Goal: Task Accomplishment & Management: Use online tool/utility

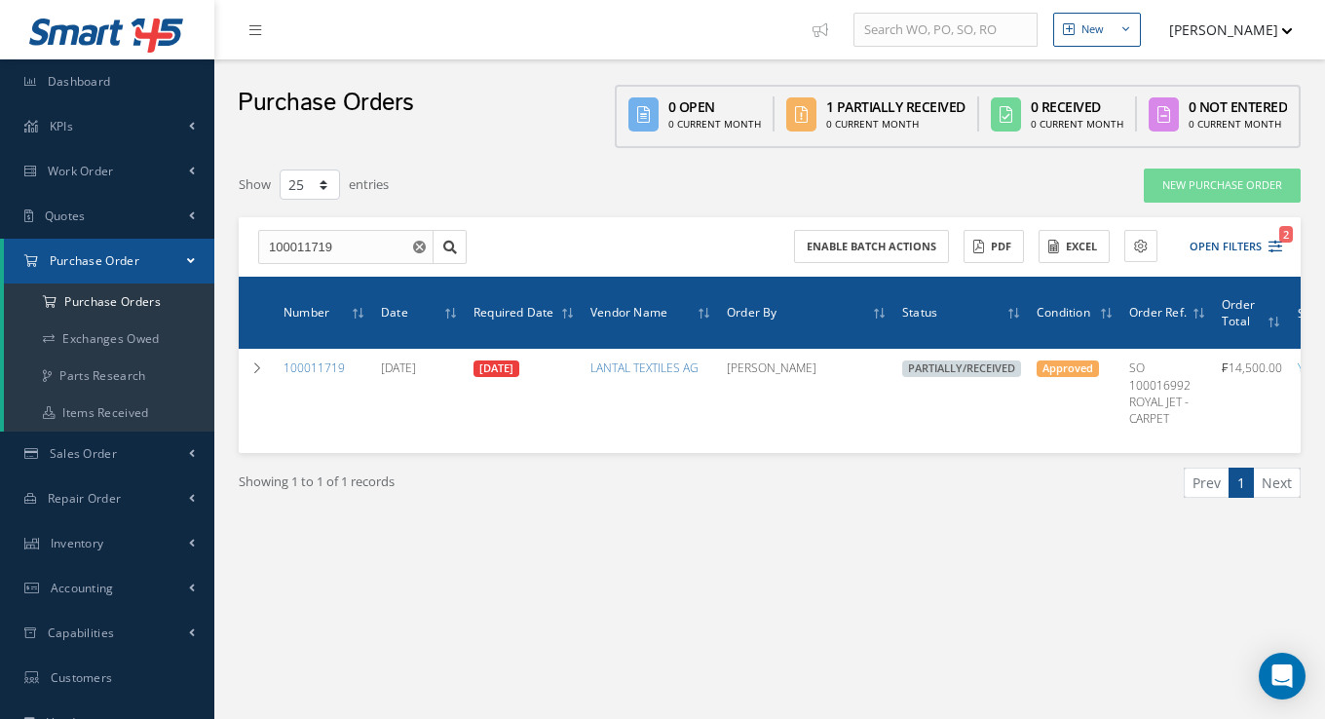
select select "25"
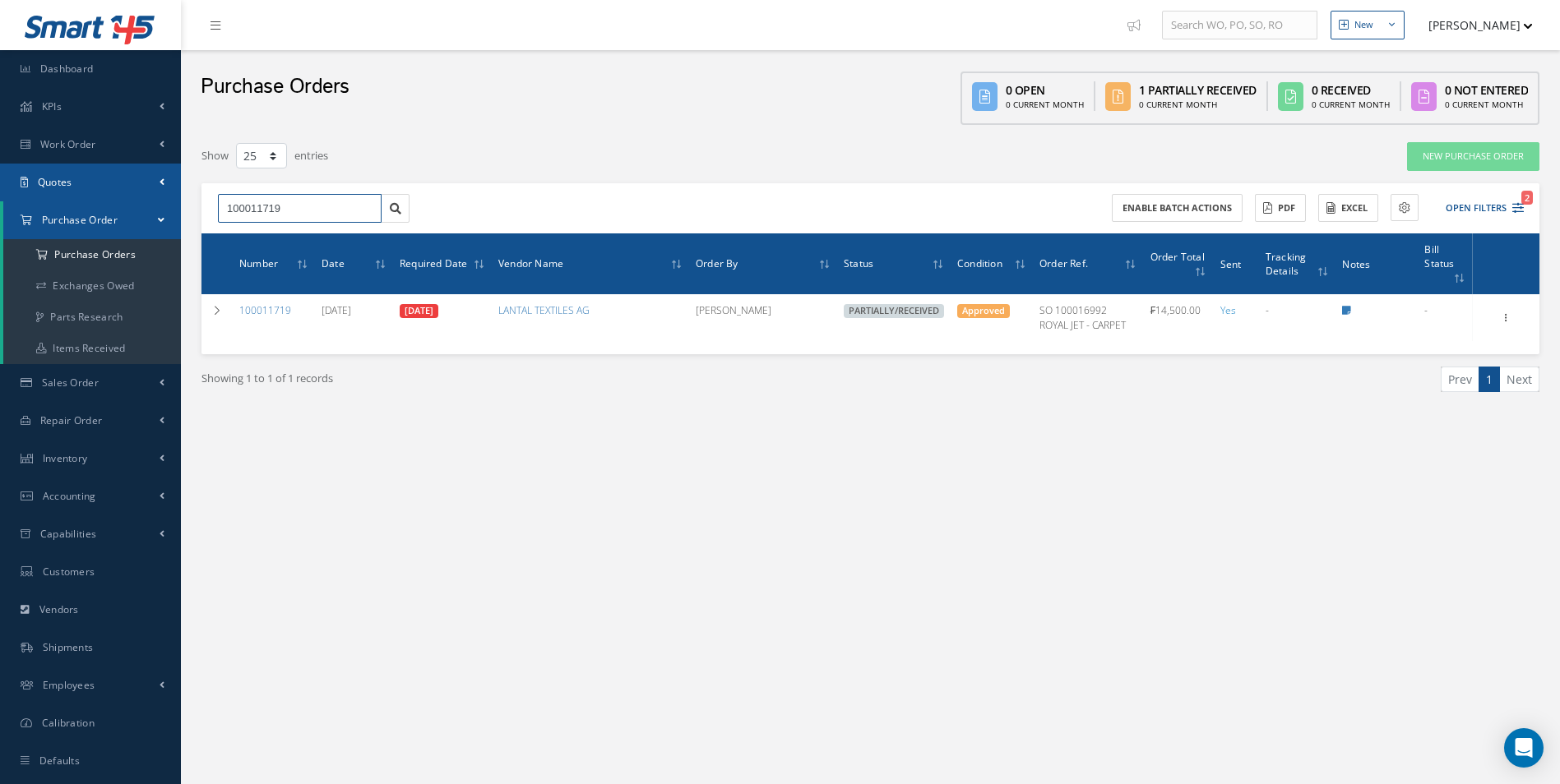
drag, startPoint x: 322, startPoint y: 207, endPoint x: 0, endPoint y: 192, distance: 322.3
click at [0, 192] on html "Smart 145 Dashboard KPIs Work Order Accounting Work Order Work Order Work Order…" at bounding box center [780, 392] width 1560 height 784
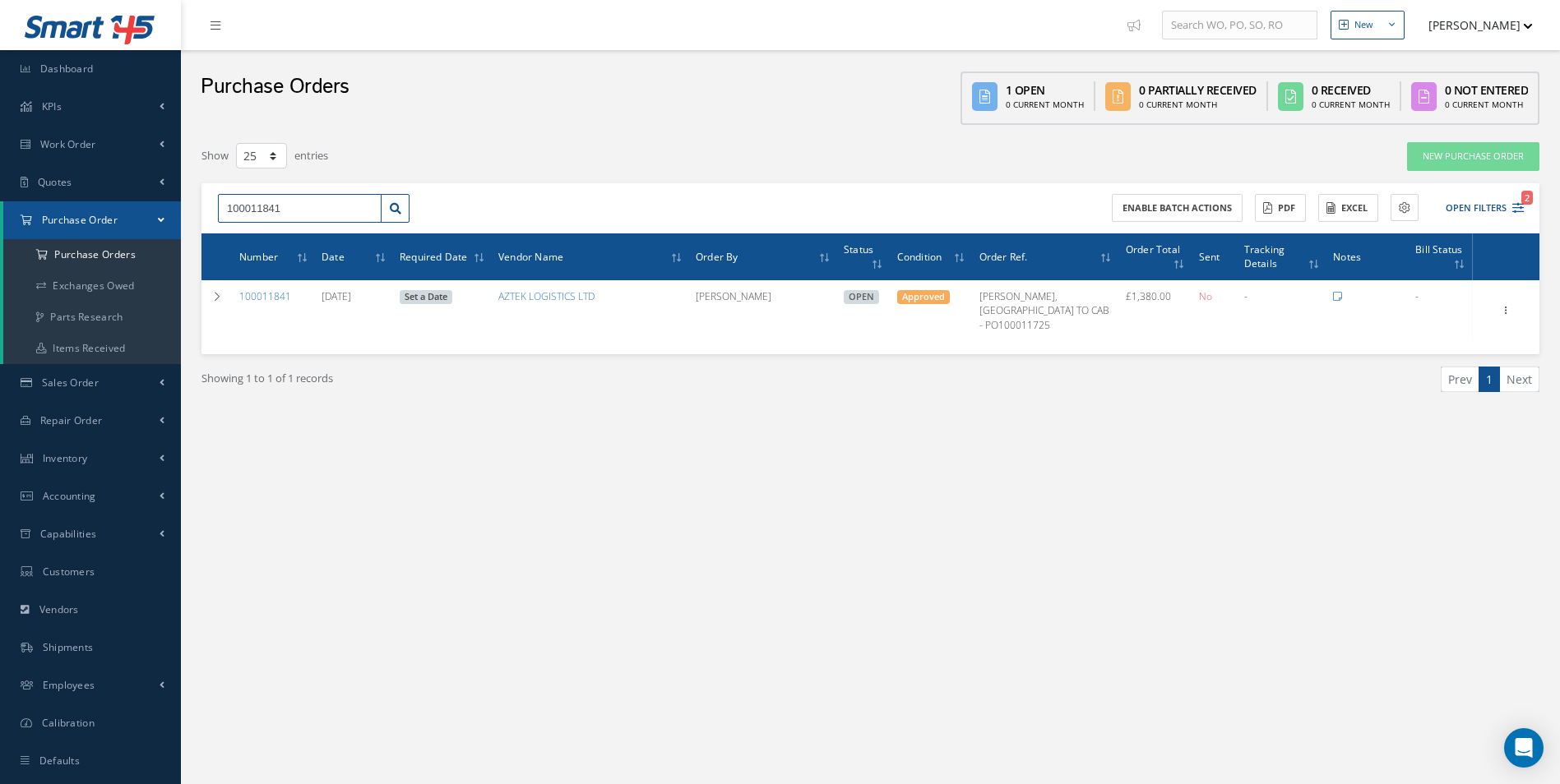
drag, startPoint x: 305, startPoint y: 206, endPoint x: 0, endPoint y: 219, distance: 305.3
click at [0, 219] on html "Smart 145 Dashboard KPIs Work Order Accounting Work Order Work Order Work Order…" at bounding box center [780, 392] width 1560 height 784
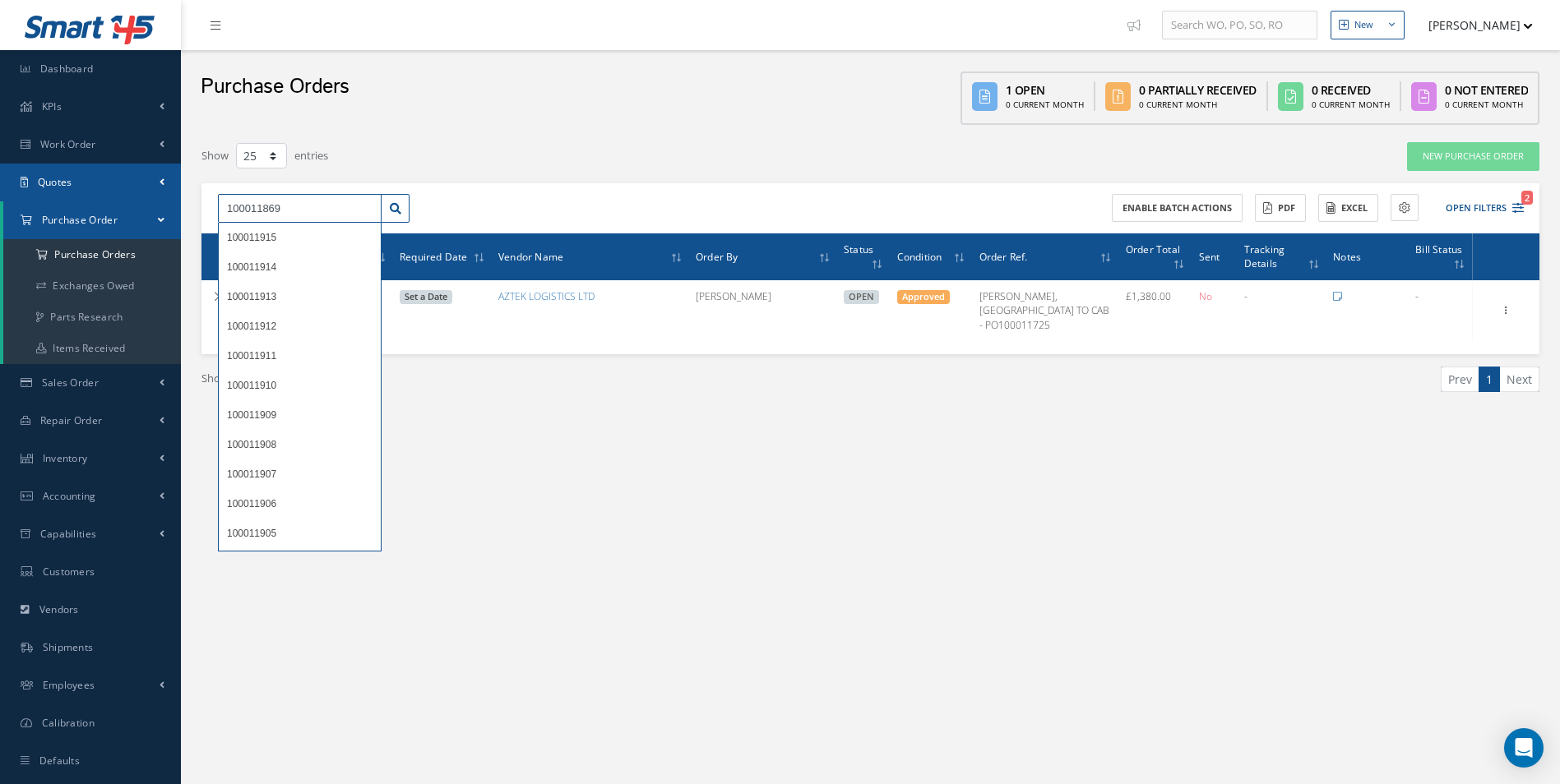
type input "100011869"
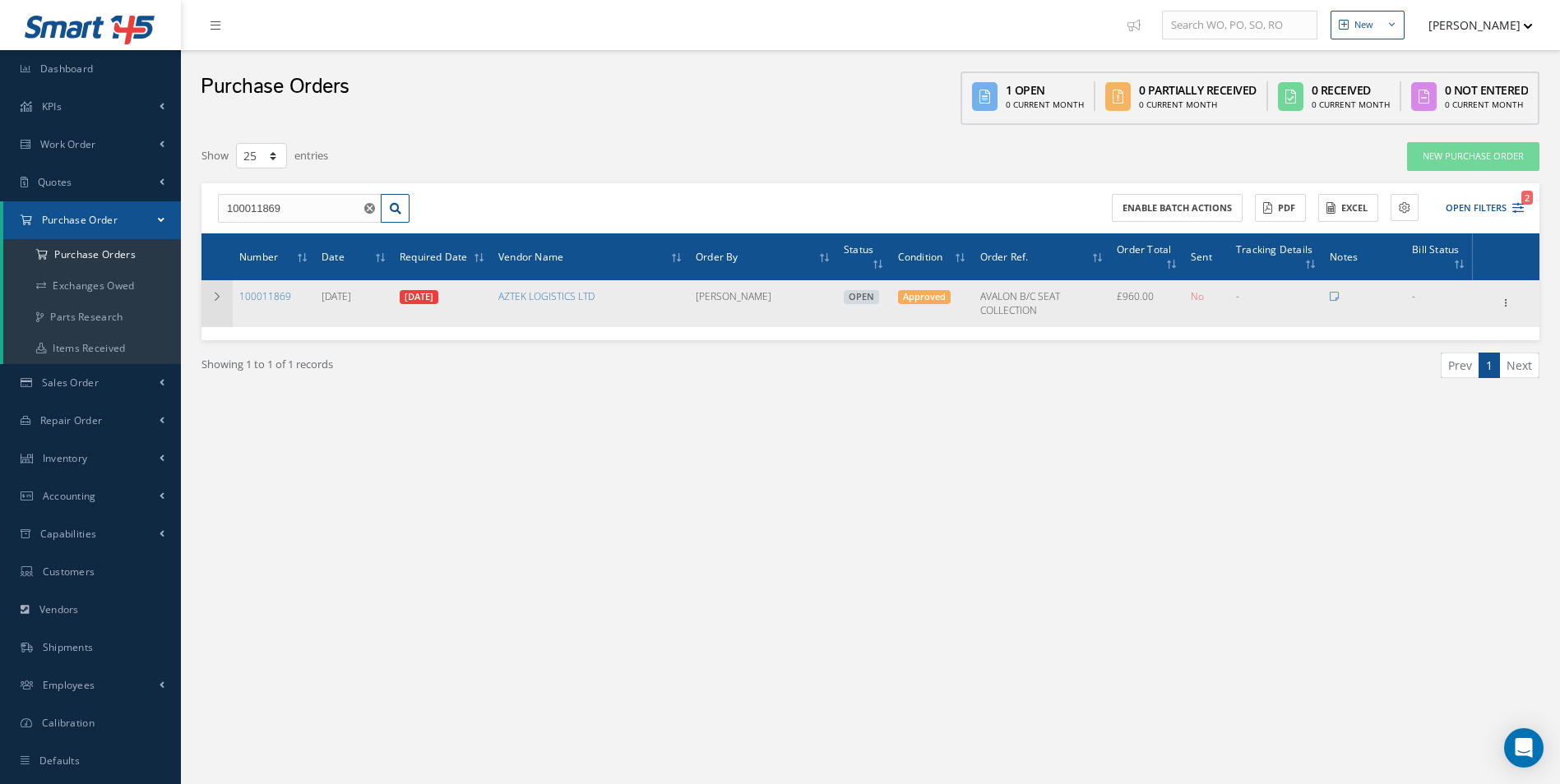
click at [208, 298] on td at bounding box center [217, 303] width 31 height 46
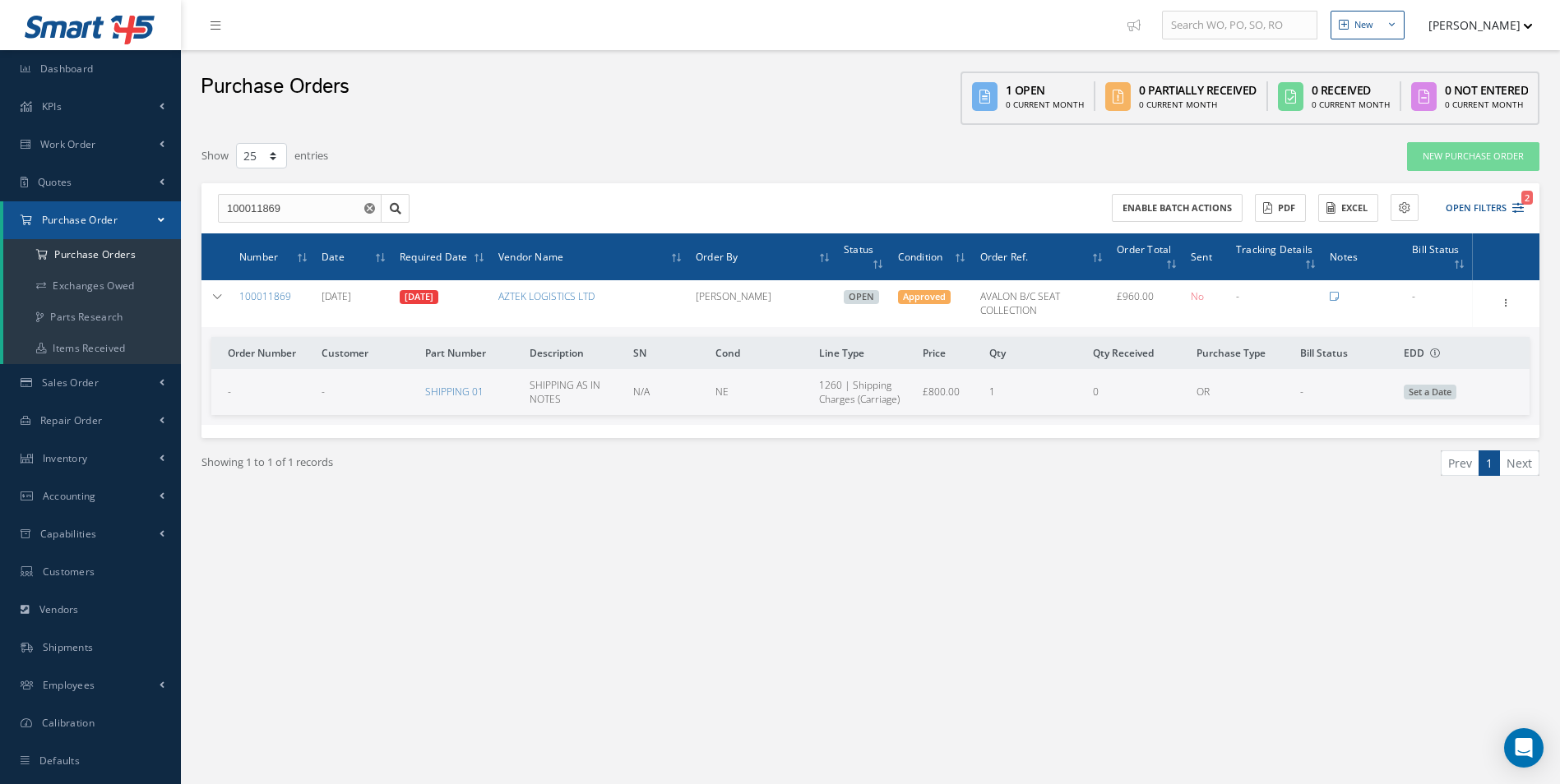
click at [1118, 300] on div "Receive Show Edit Create Bill Cancel Send By Email Email History Documents Prin…" at bounding box center [1506, 303] width 19 height 19
click at [1118, 305] on icon at bounding box center [1506, 302] width 16 height 14
click at [1118, 350] on link "Edit" at bounding box center [1431, 356] width 130 height 21
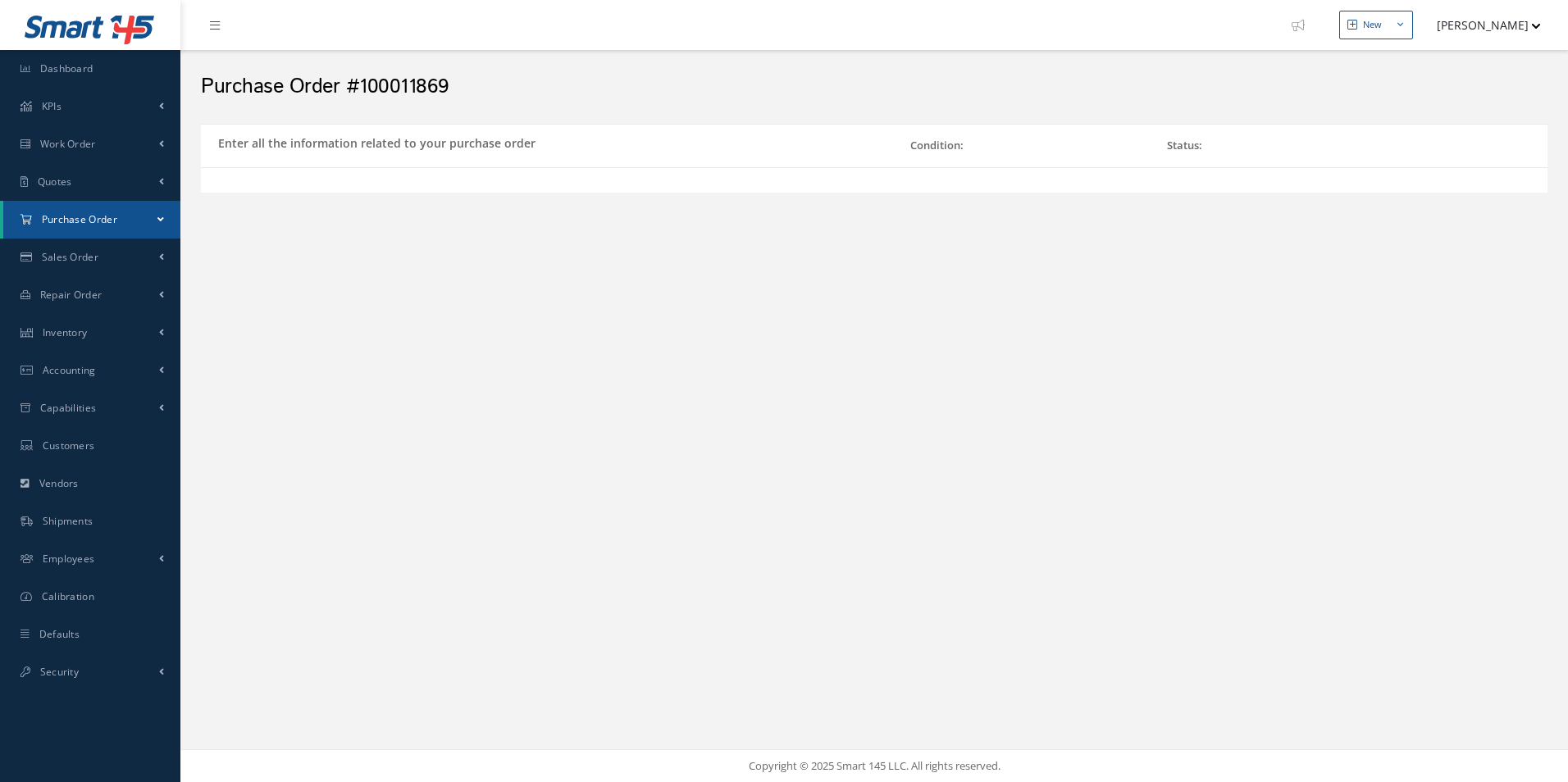
select select "1"
select select "5"
select select "113"
select select "1"
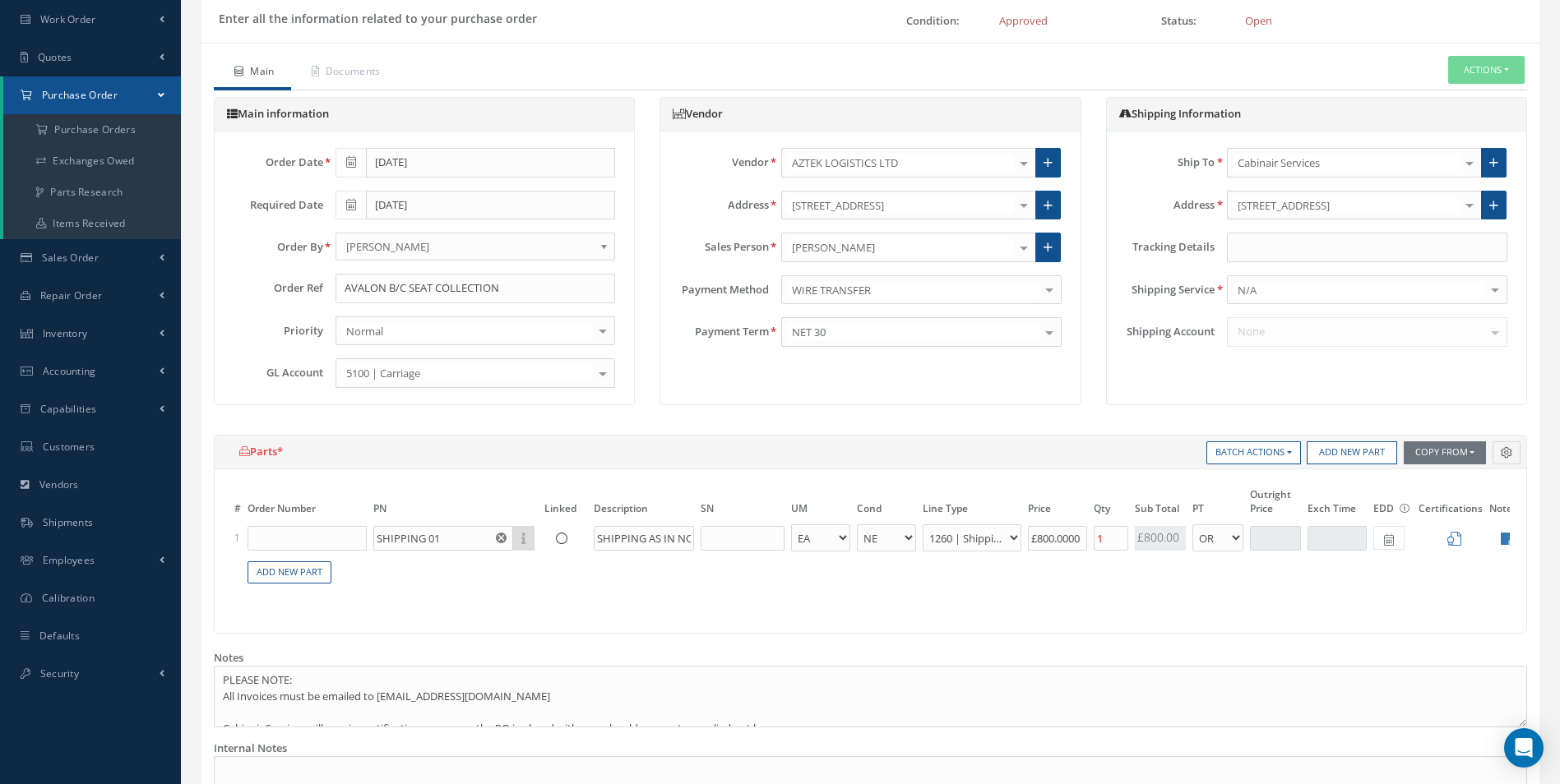
scroll to position [165, 0]
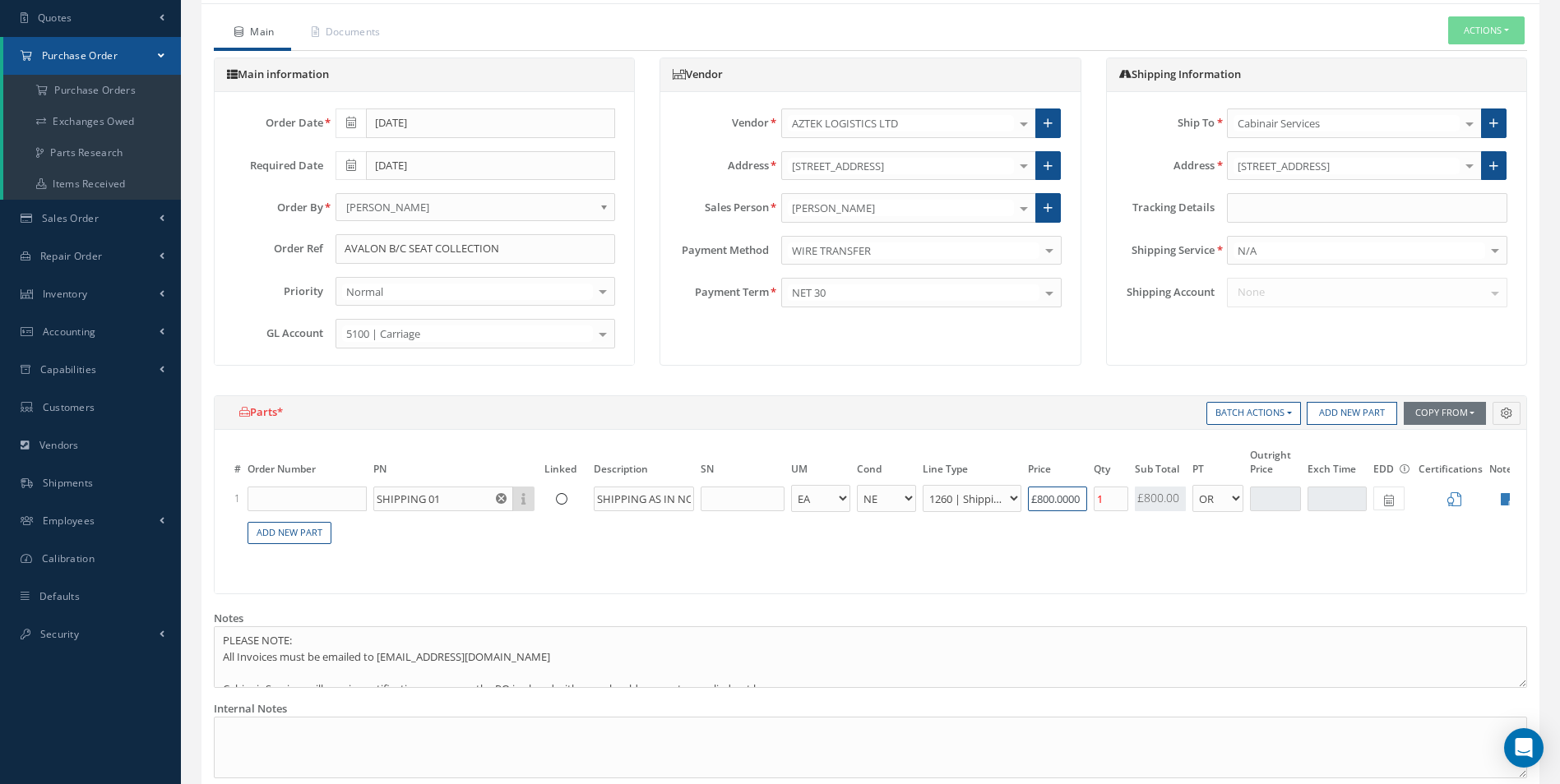
click at [1040, 506] on input "£800.0000" at bounding box center [1058, 499] width 59 height 24
type input "£0"
type input "£400"
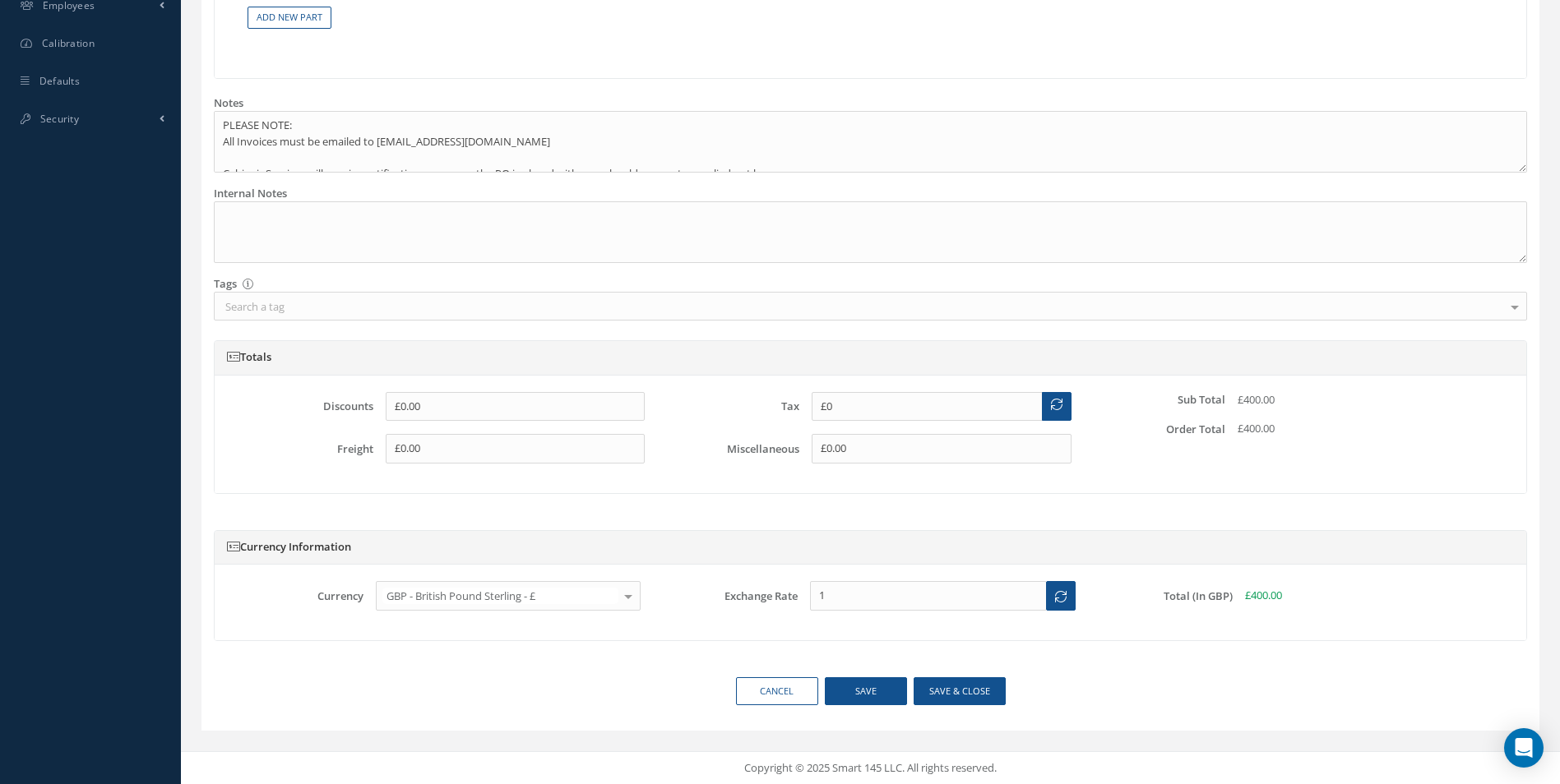
scroll to position [692, 0]
click at [946, 697] on button "Save & close" at bounding box center [959, 692] width 92 height 29
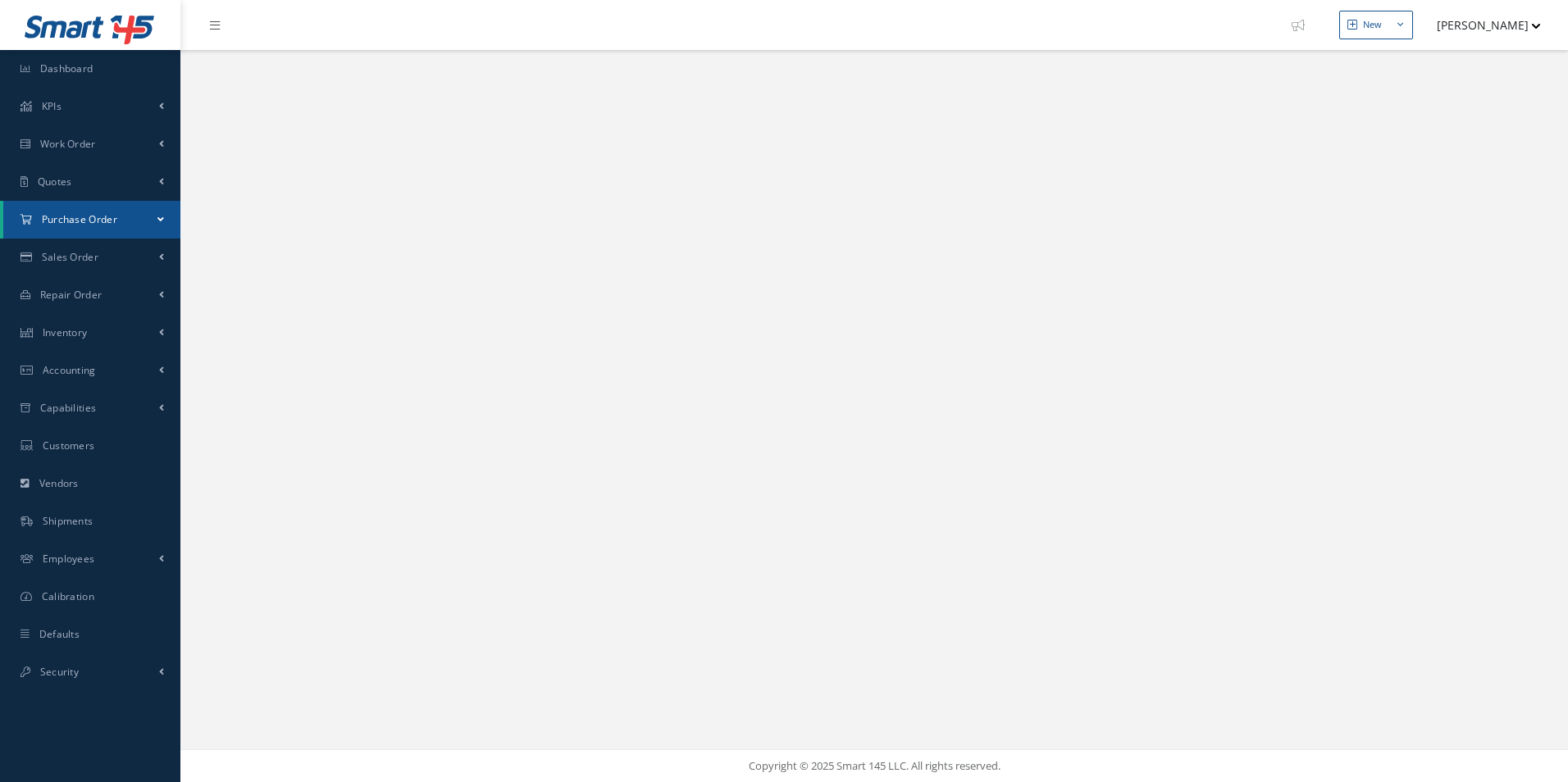
select select "25"
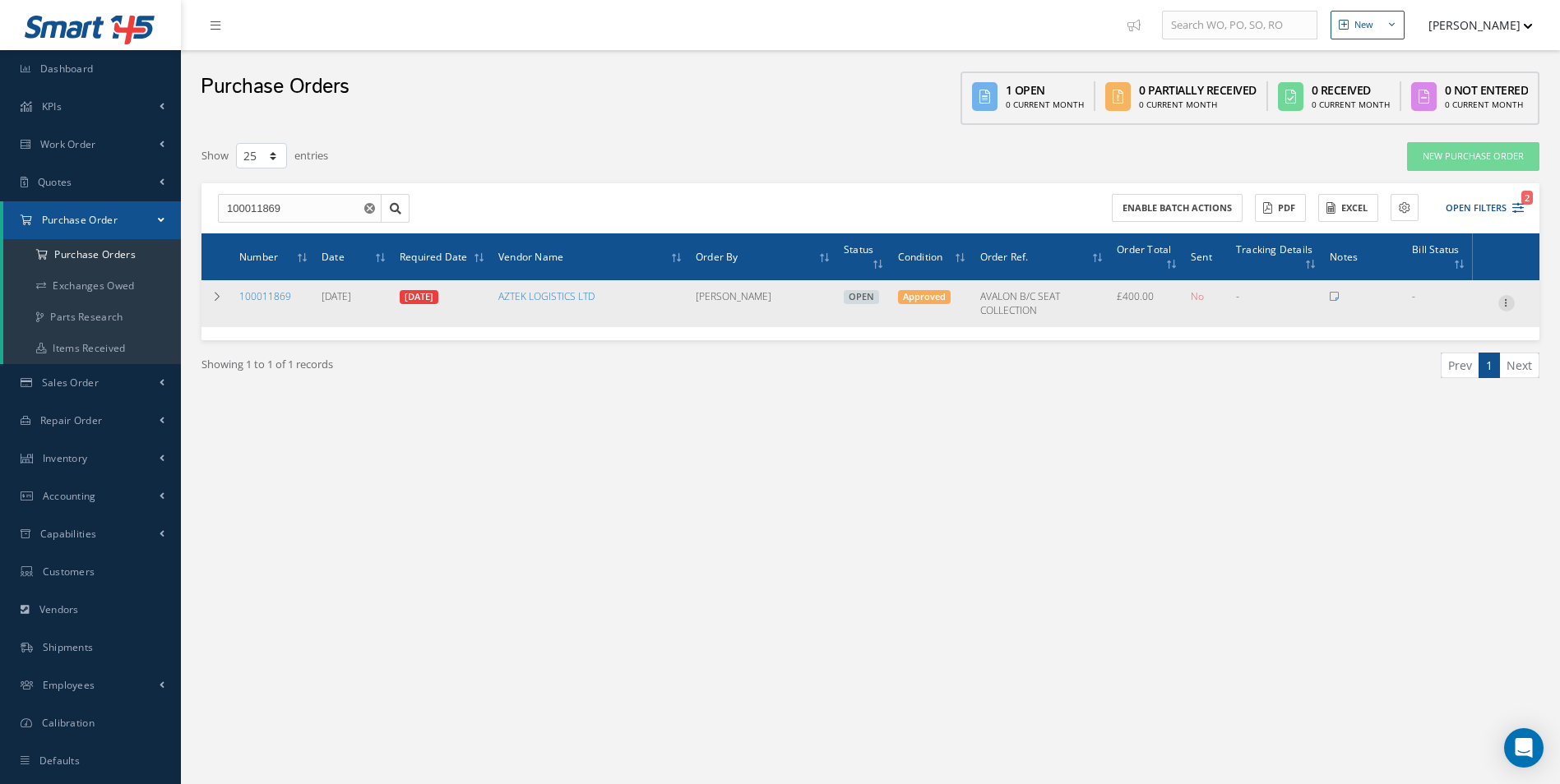
click at [1511, 304] on icon at bounding box center [1506, 302] width 16 height 14
click at [1441, 351] on link "Edit" at bounding box center [1431, 356] width 130 height 21
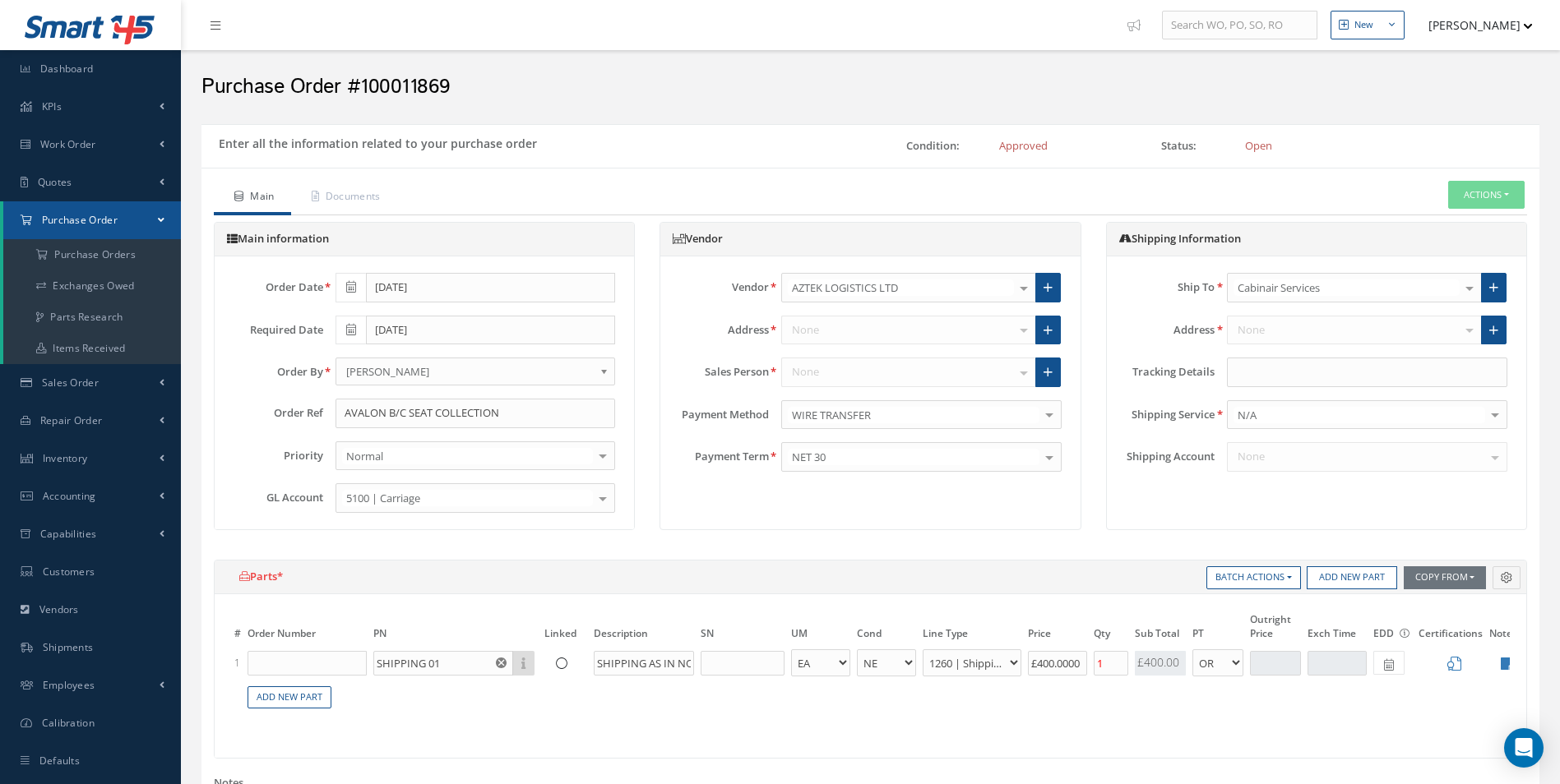
select select "1"
select select "5"
select select "113"
select select "1"
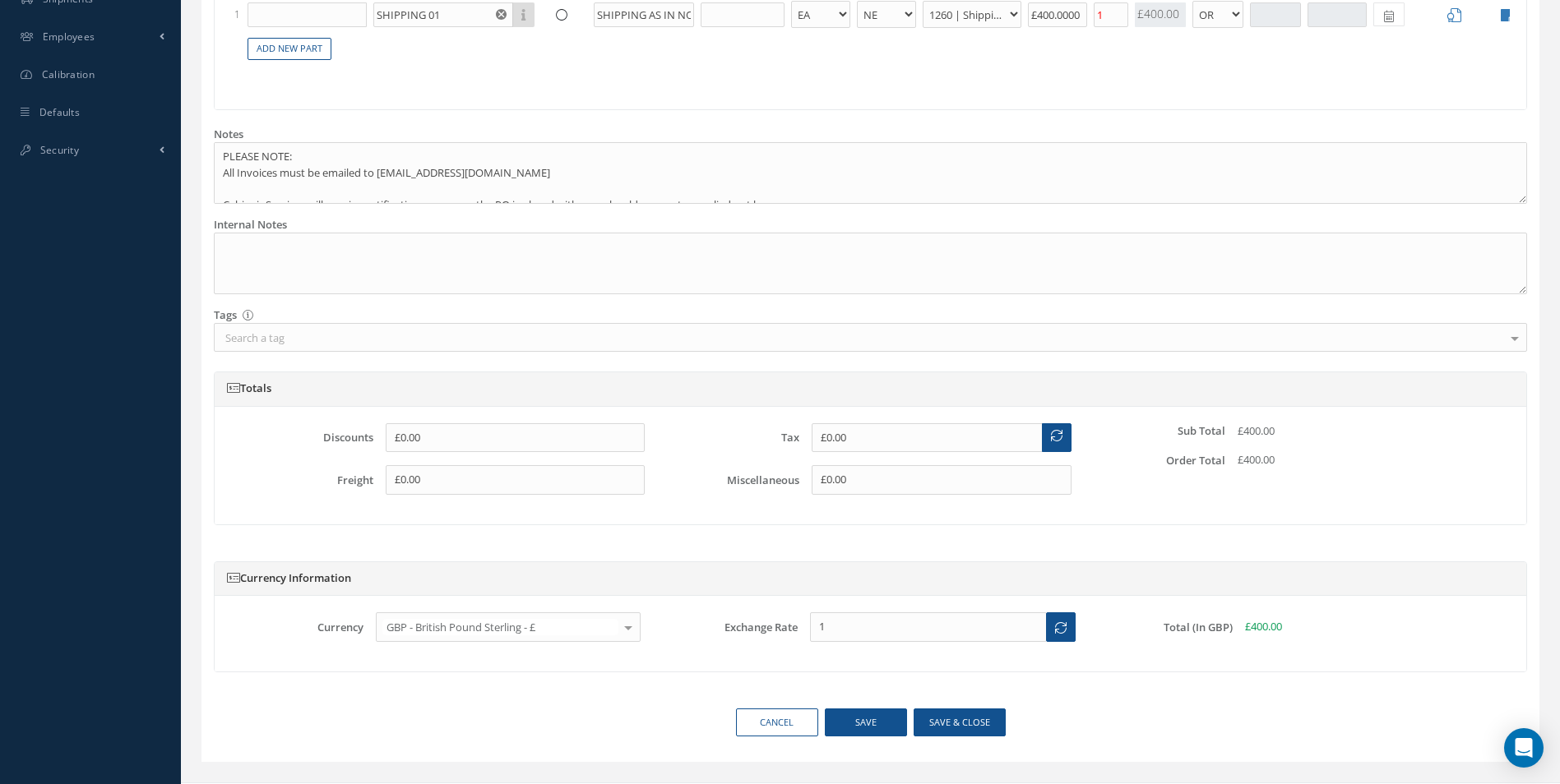
scroll to position [657, 0]
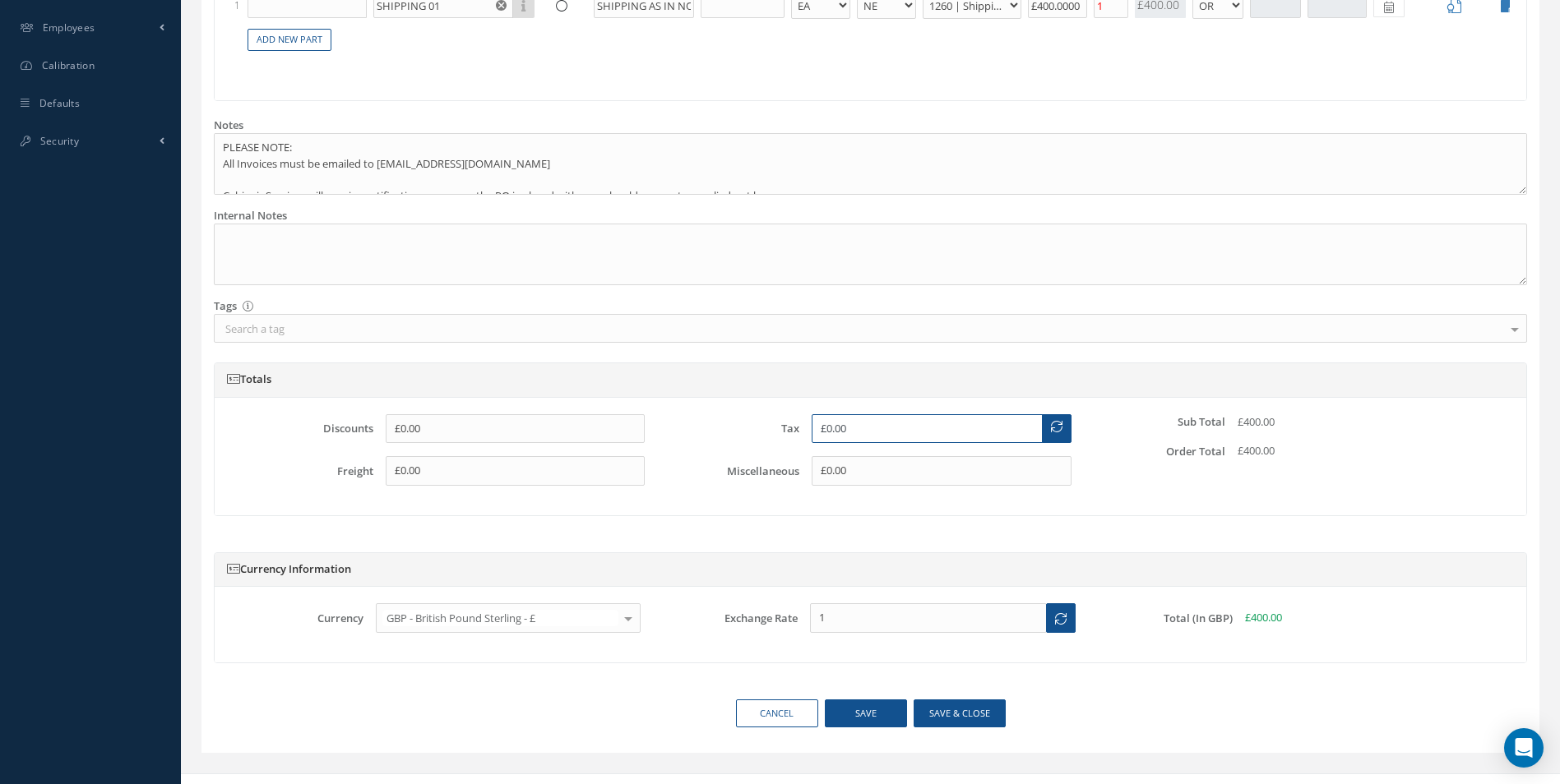
click at [869, 439] on input "£0.00" at bounding box center [928, 429] width 231 height 30
drag, startPoint x: 763, startPoint y: 446, endPoint x: 620, endPoint y: 441, distance: 143.1
click at [629, 442] on div "Discounts £0.00 Freight £0.00 Tax £0.00 Miscellaneous £0.00 Sub Total £400.00 O…" at bounding box center [870, 457] width 1279 height 84
click at [1051, 432] on icon at bounding box center [1057, 427] width 12 height 12
drag, startPoint x: 766, startPoint y: 435, endPoint x: 627, endPoint y: 424, distance: 139.4
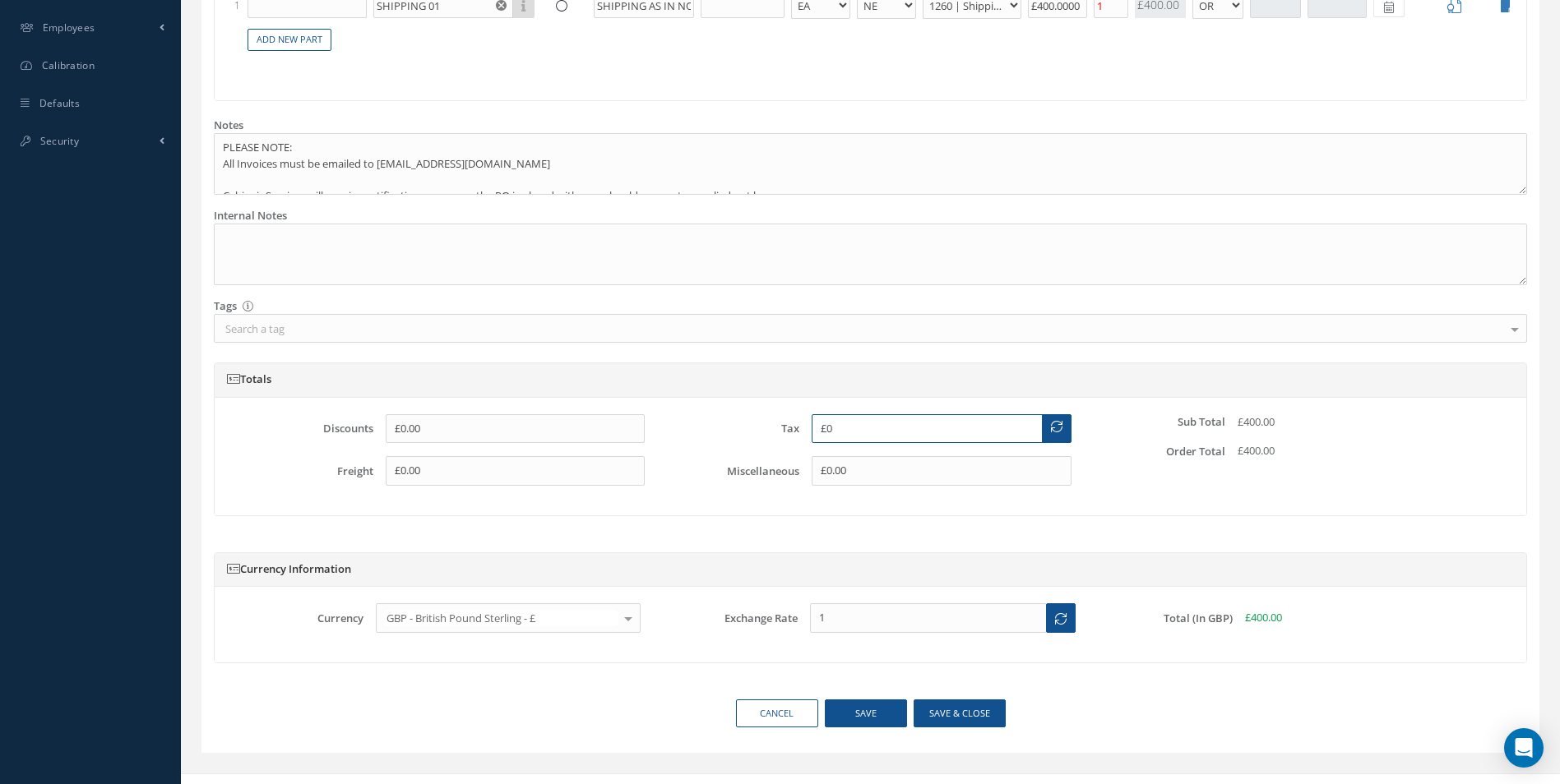
click at [634, 426] on div "Discounts £0.00 Freight £0.00 Tax £0 Miscellaneous £0.00 Sub Total £400.00 Orde…" at bounding box center [870, 457] width 1279 height 84
type input "£80"
click at [929, 723] on button "Save & close" at bounding box center [959, 714] width 92 height 29
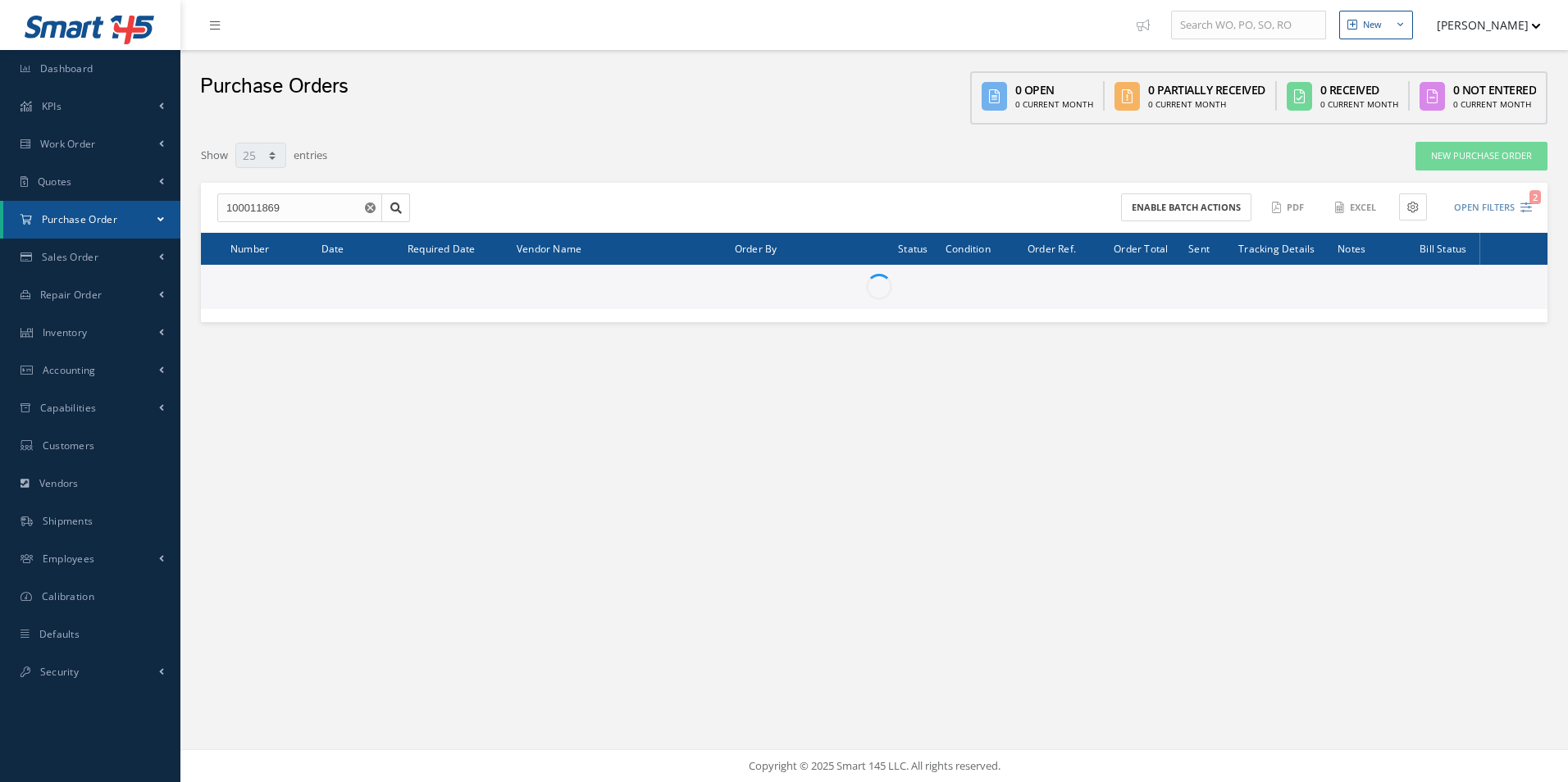
select select "25"
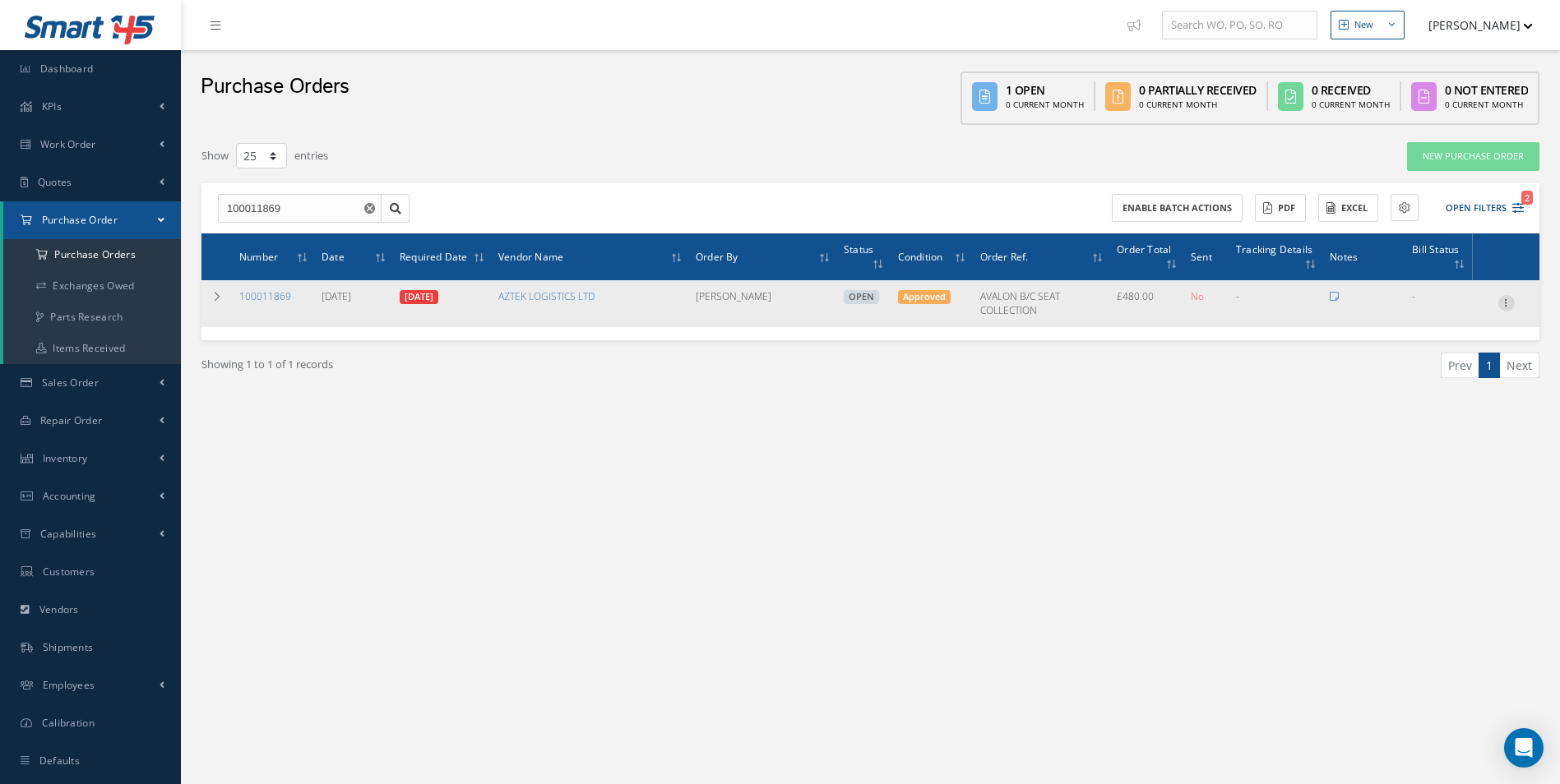
click at [1509, 306] on icon at bounding box center [1506, 302] width 16 height 14
click at [1438, 316] on link "Receive" at bounding box center [1431, 314] width 130 height 21
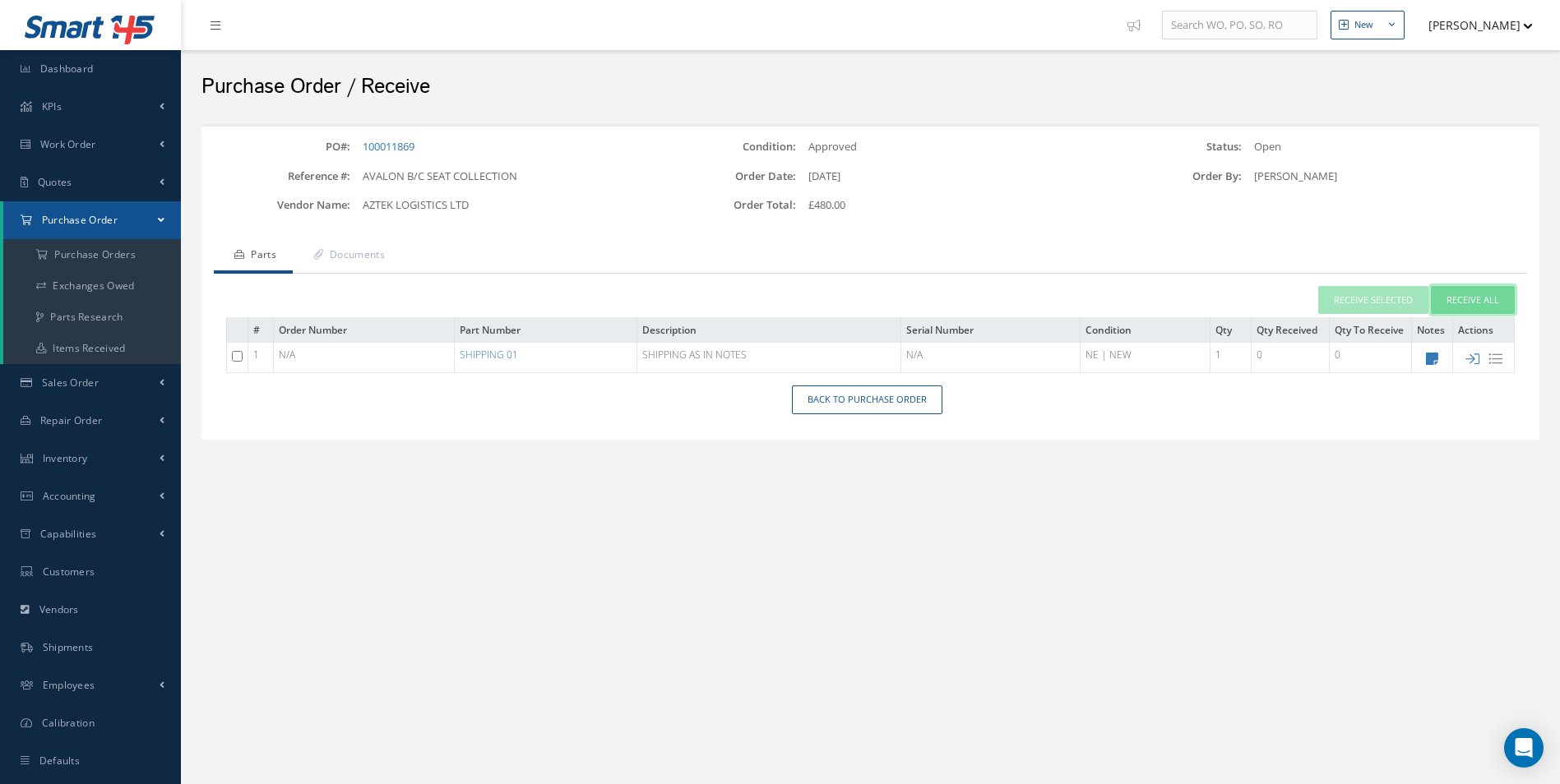
click at [1465, 293] on button "Receive All" at bounding box center [1472, 300] width 84 height 29
type input "[DATE]"
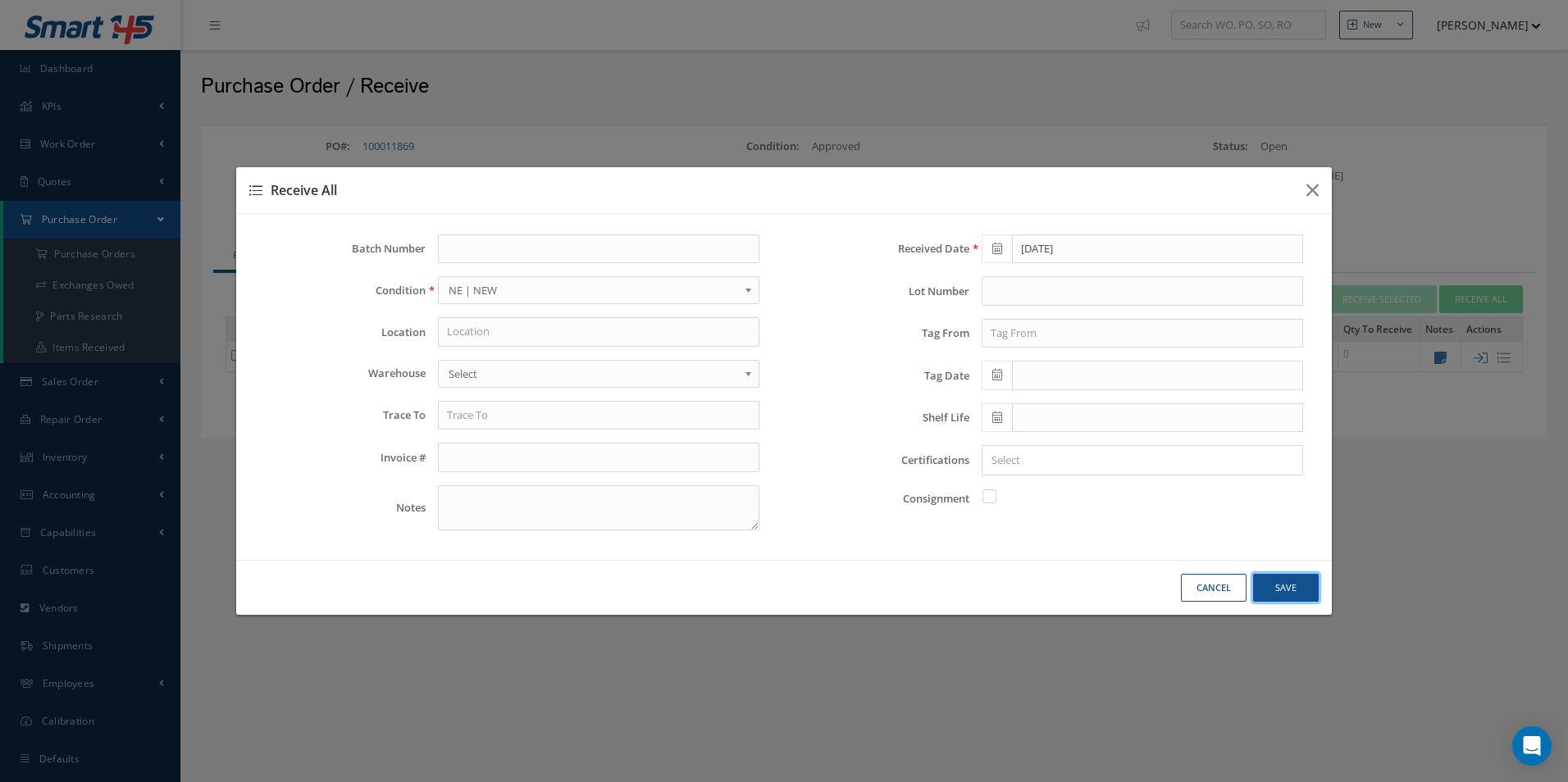
click at [0, 0] on button "Save" at bounding box center [0, 0] width 0 height 0
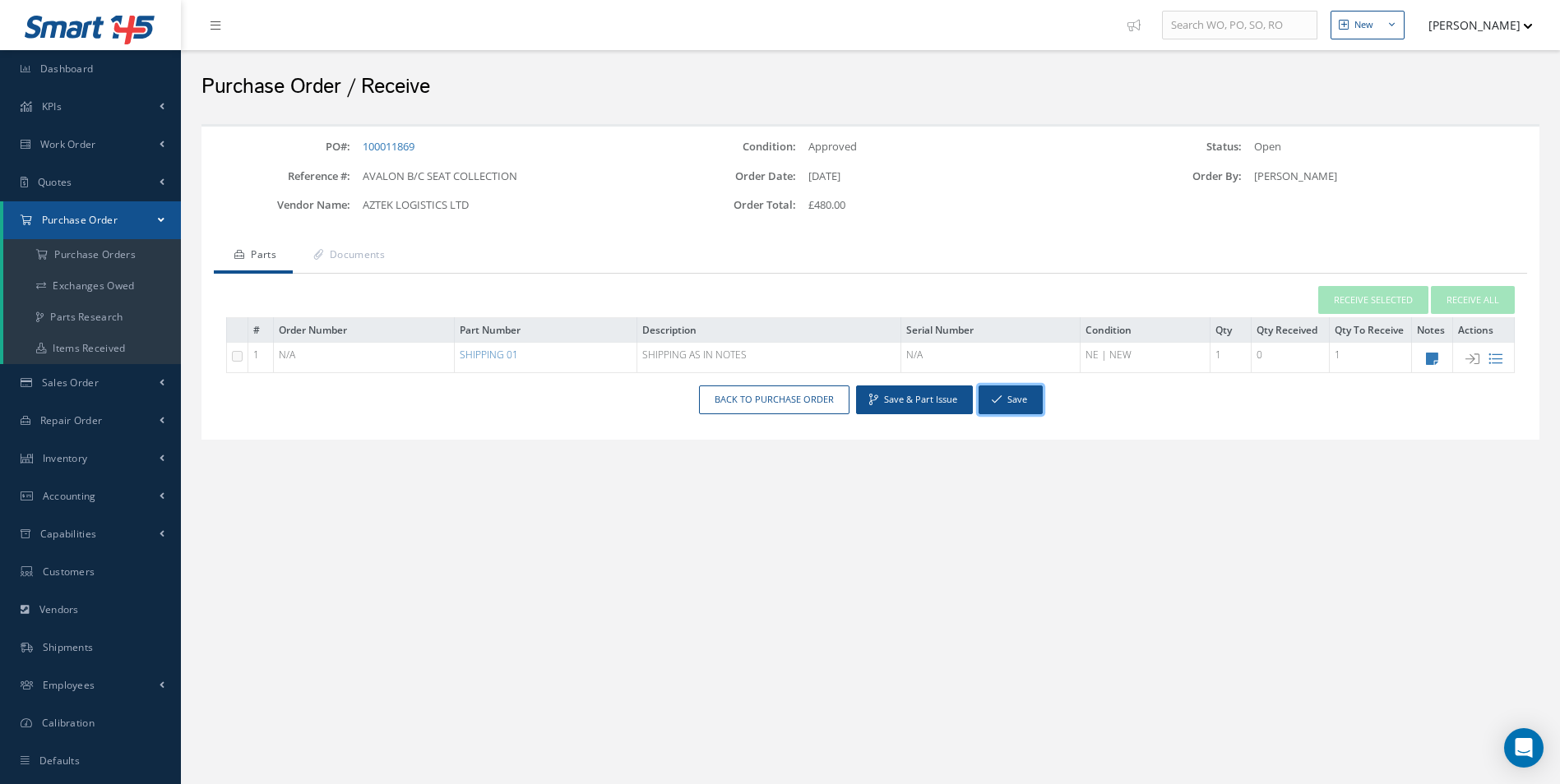
click at [1025, 408] on button "Save" at bounding box center [1010, 400] width 64 height 29
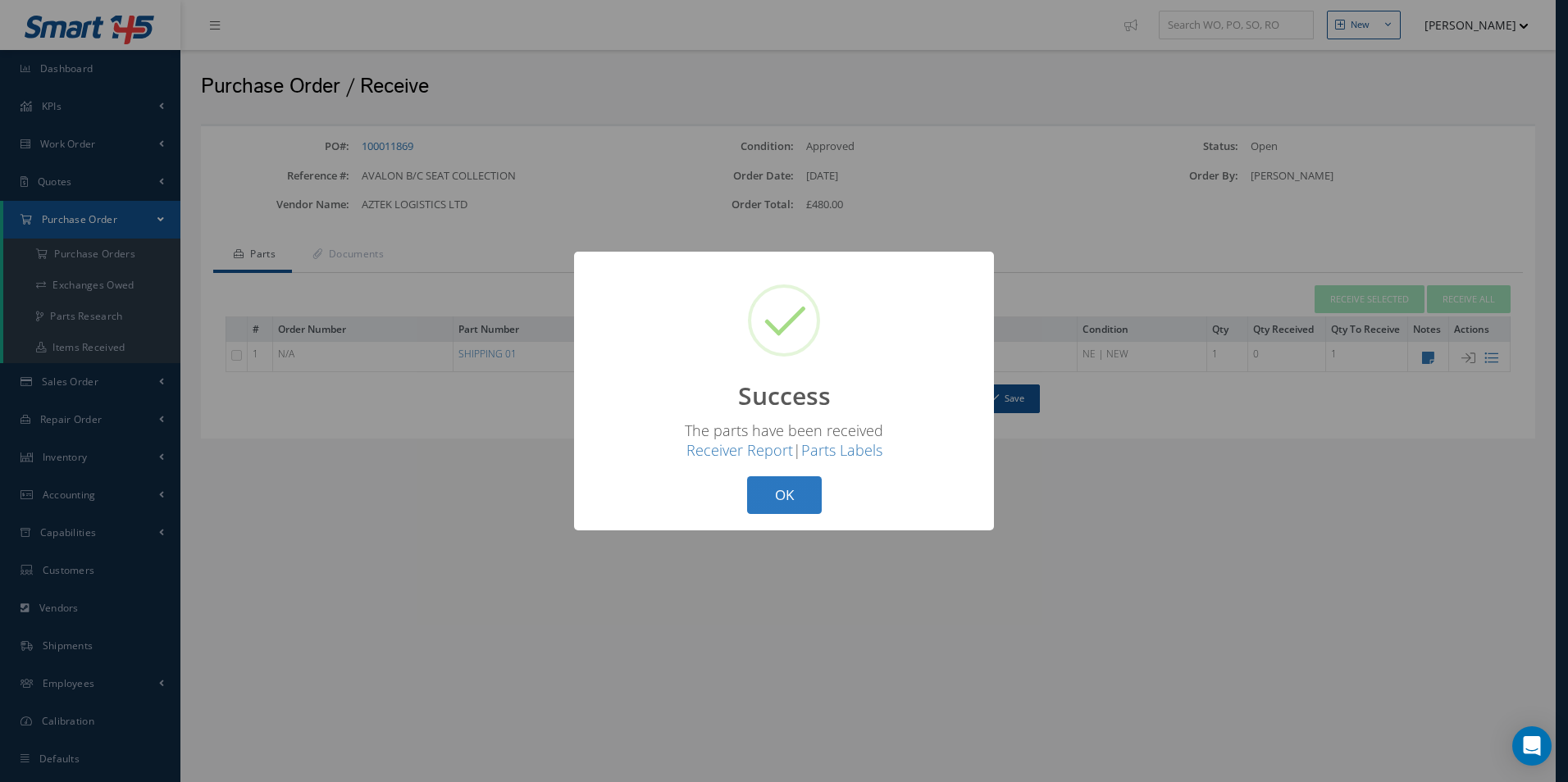
click at [808, 498] on button "OK" at bounding box center [784, 496] width 75 height 39
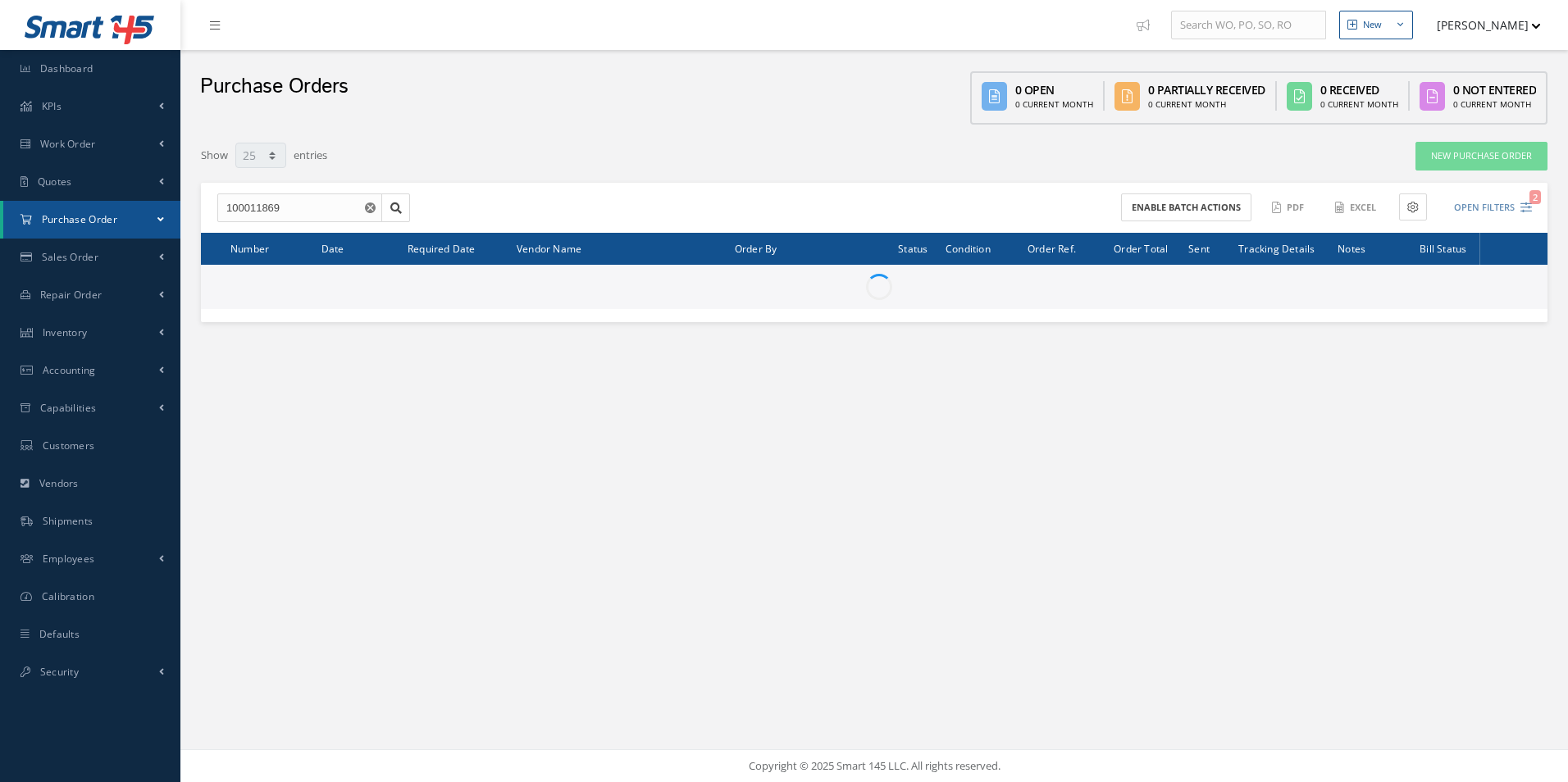
select select "25"
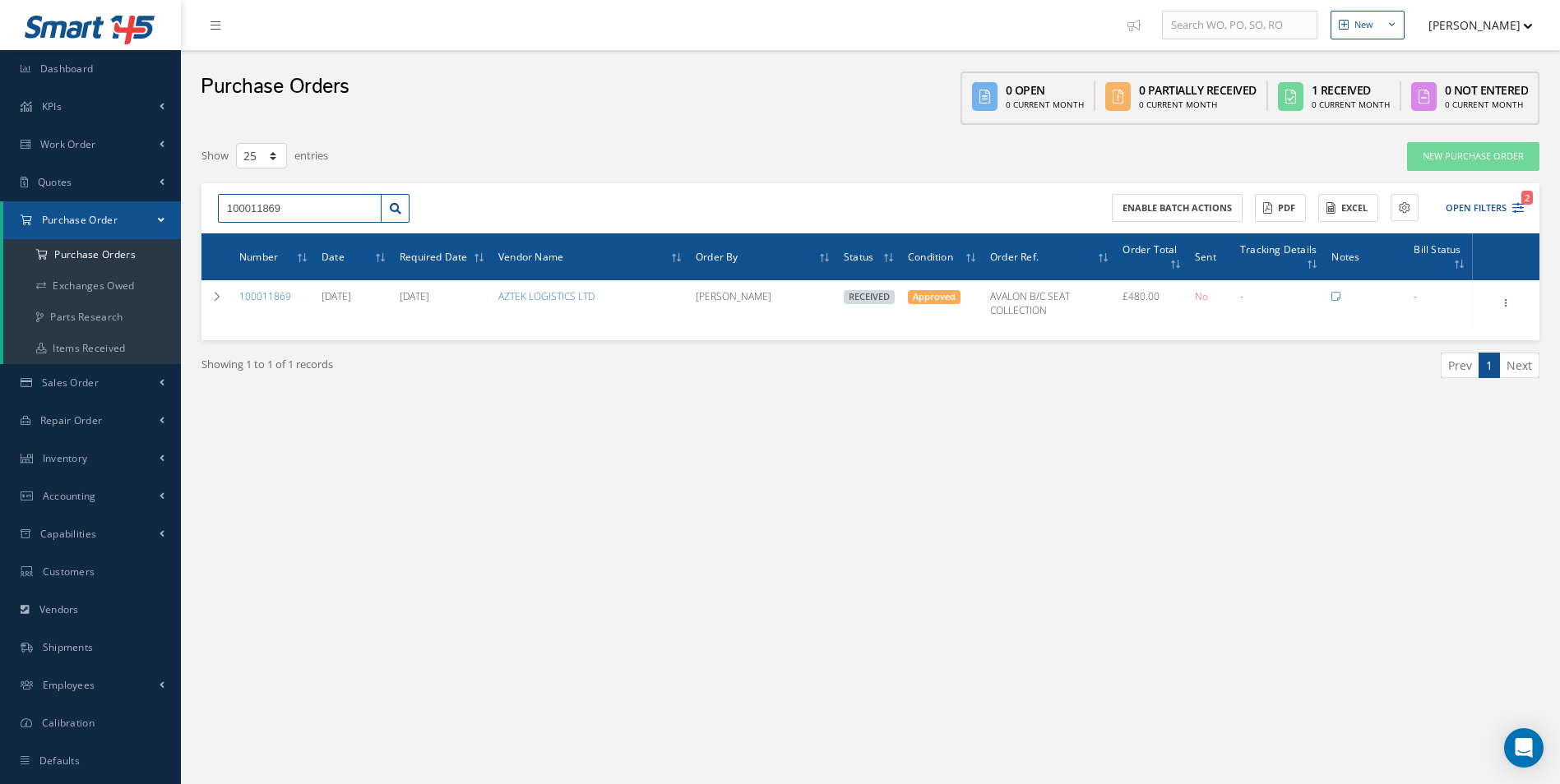
drag, startPoint x: 323, startPoint y: 214, endPoint x: 58, endPoint y: 216, distance: 265.0
click at [58, 216] on div "Smart 145 Dashboard KPIs Work Order Accounting Work Order Work Order Work Order…" at bounding box center [780, 408] width 1560 height 818
type input "100011841"
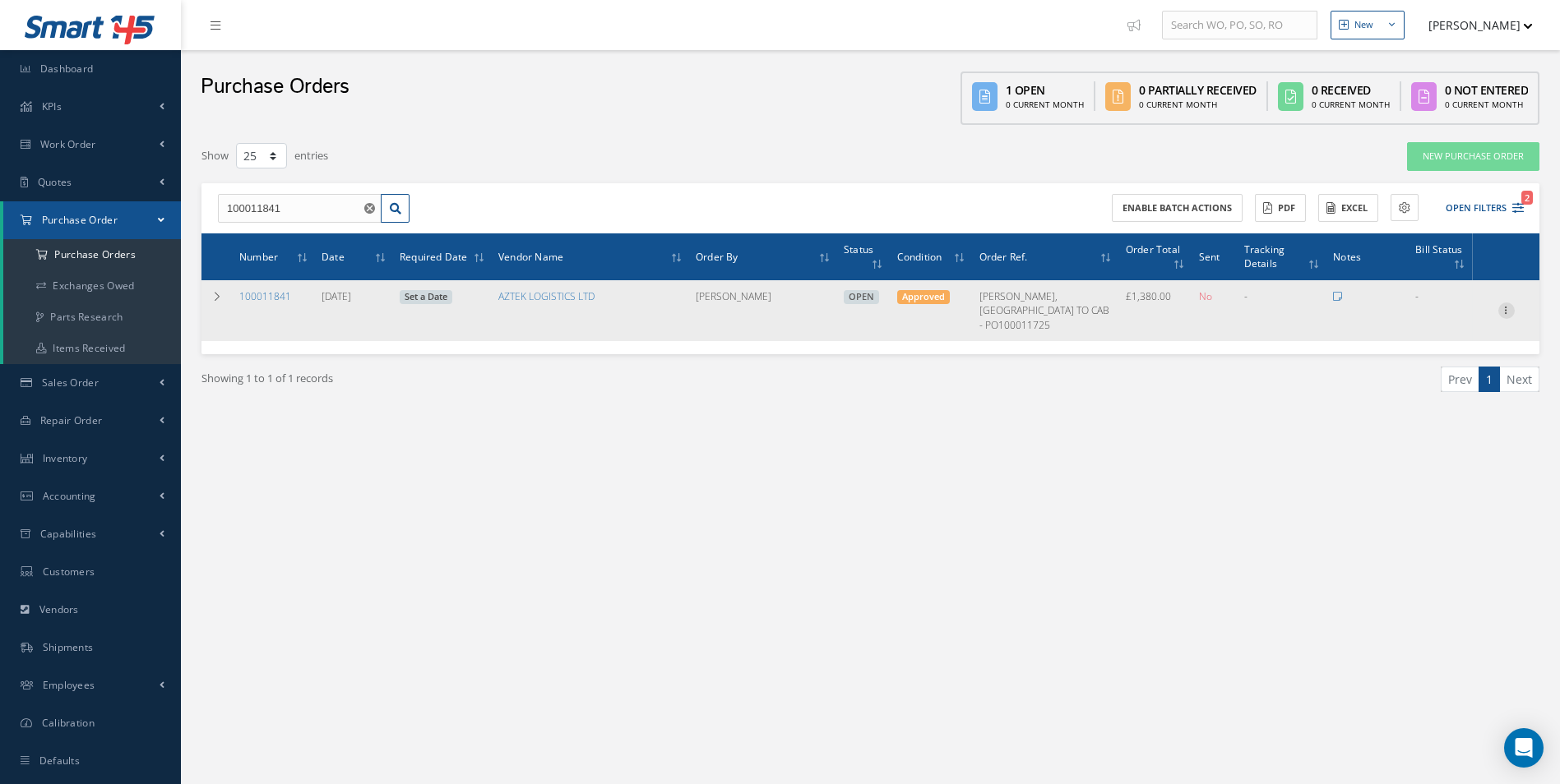
click at [1503, 303] on icon at bounding box center [1506, 310] width 16 height 14
click at [1418, 353] on link "Edit" at bounding box center [1431, 363] width 130 height 21
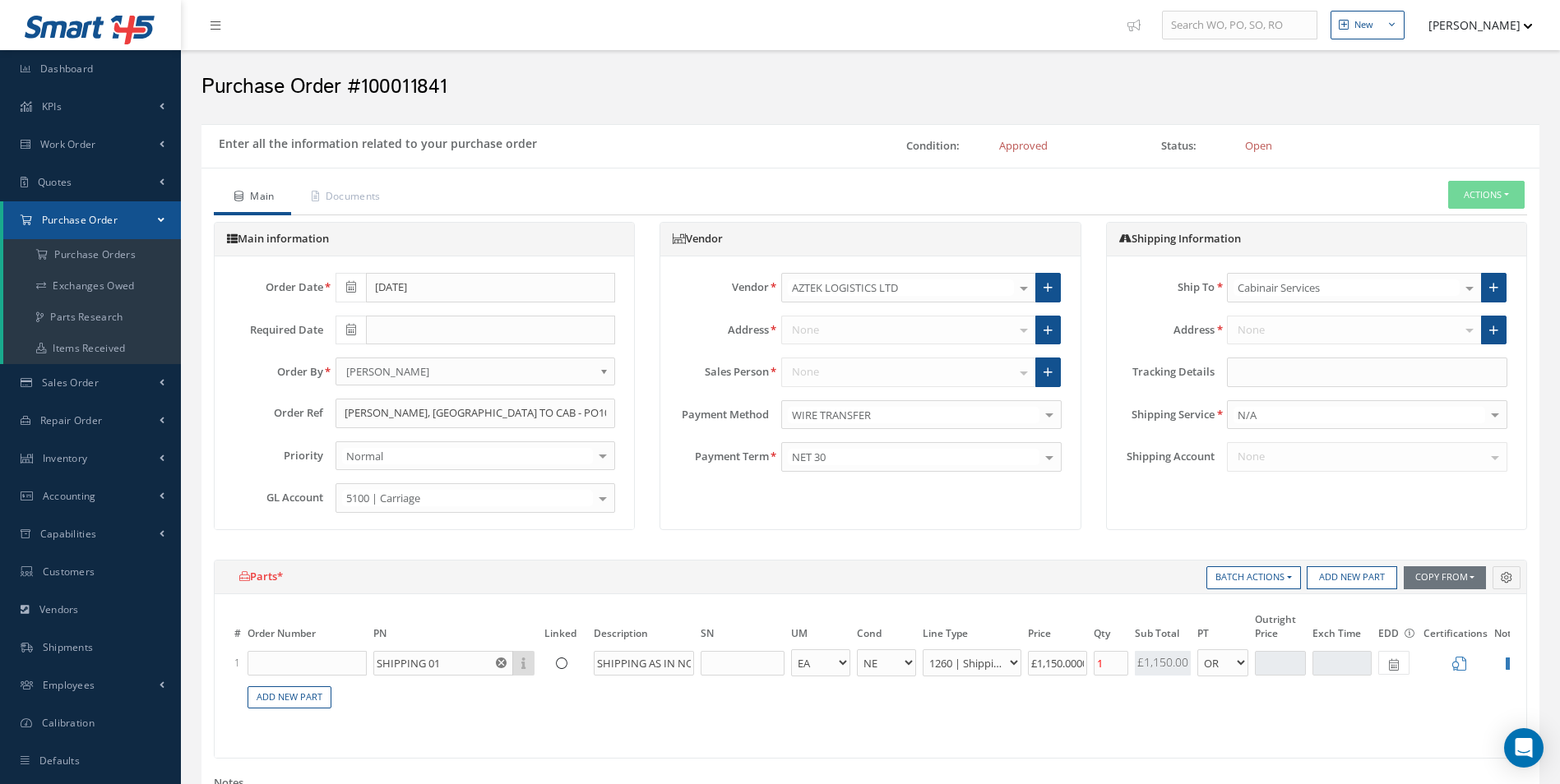
select select "1"
select select "5"
select select "113"
select select "1"
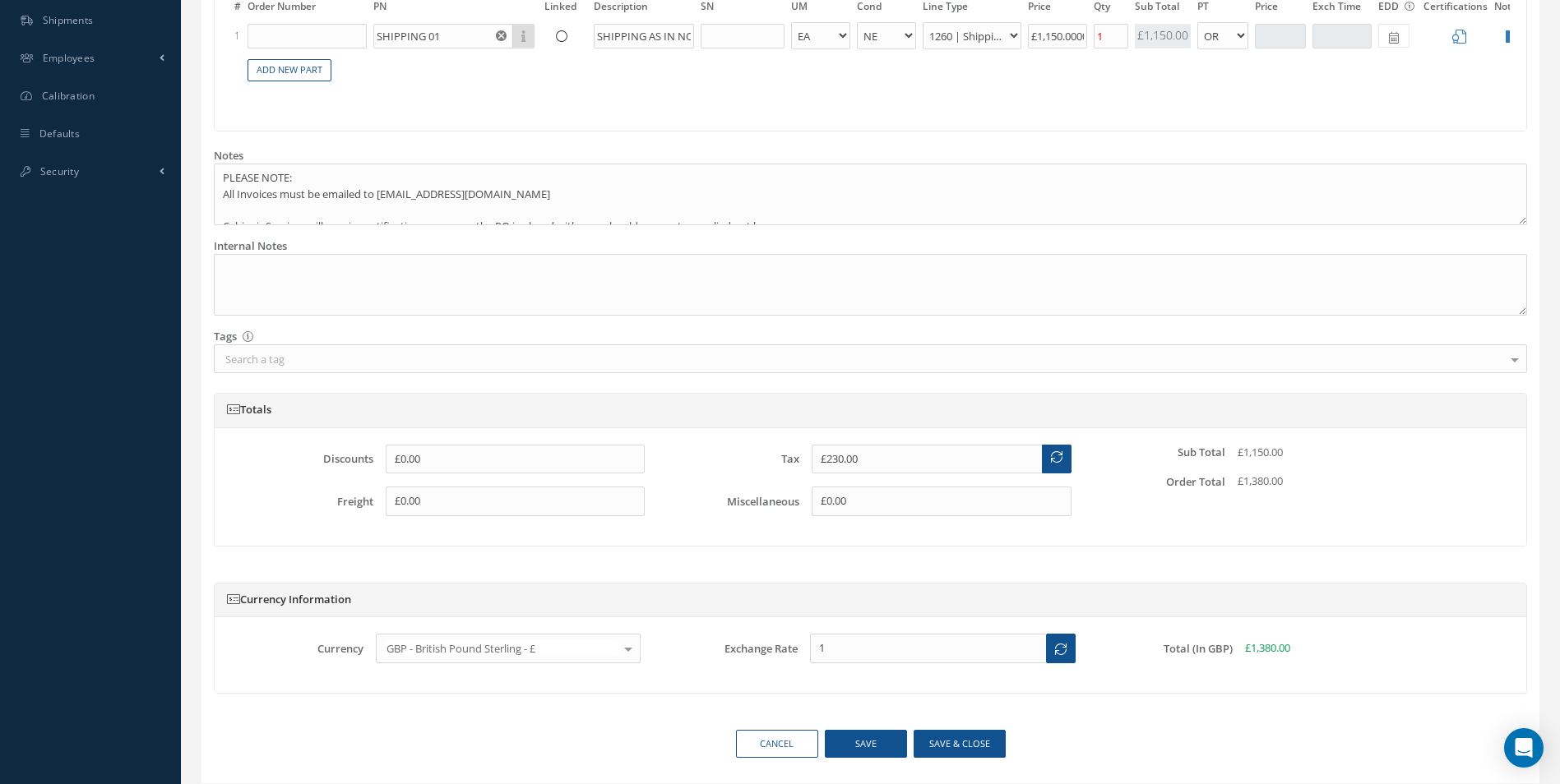
scroll to position [657, 0]
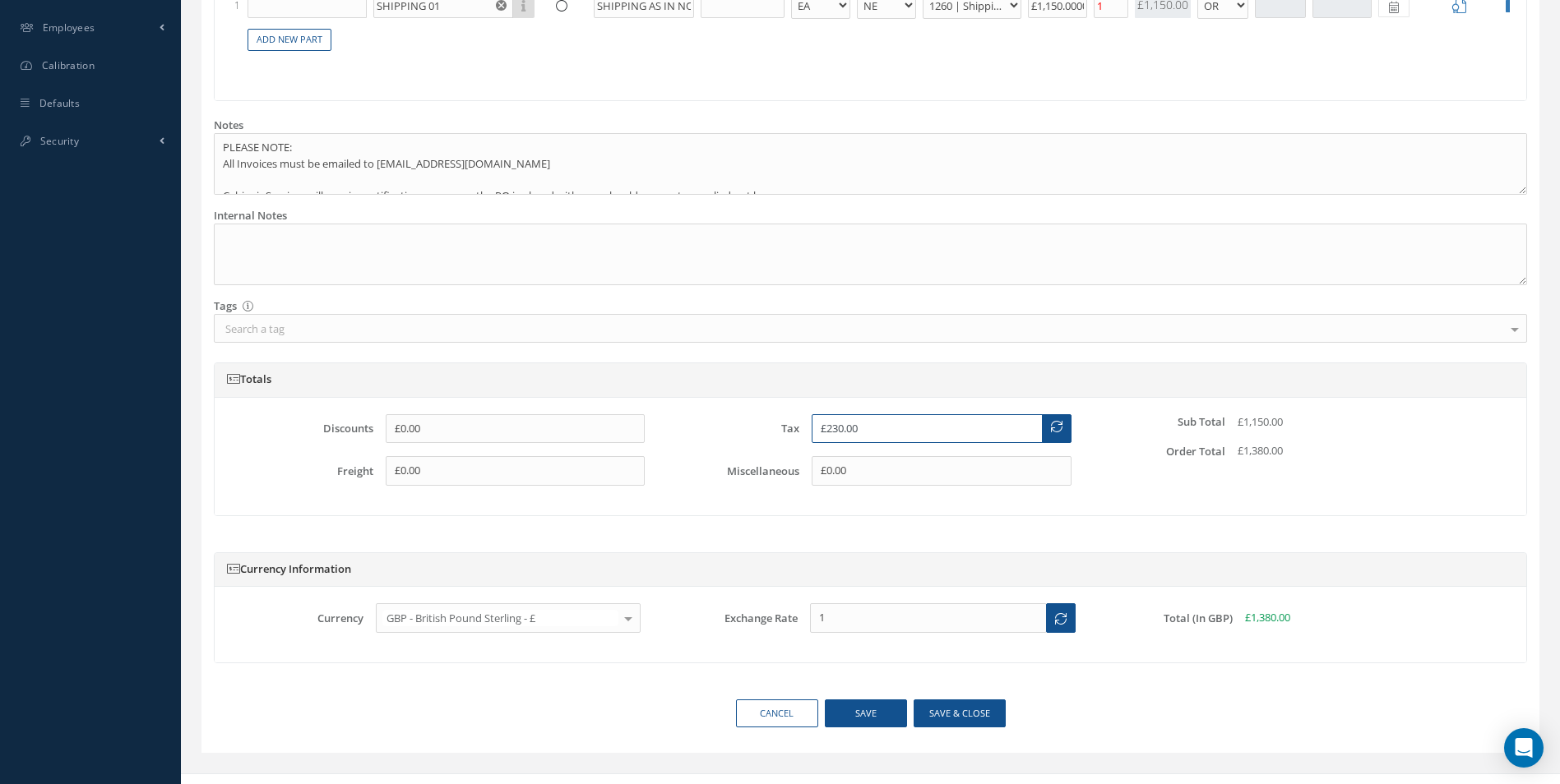
drag, startPoint x: 924, startPoint y: 442, endPoint x: 550, endPoint y: 451, distance: 374.1
click at [566, 456] on div "Discounts £0.00 Freight £0.00 Tax £230.00 Miscellaneous £0.00 Sub Total £1,150.…" at bounding box center [870, 457] width 1279 height 84
type input "£0"
click at [972, 727] on button "Save & close" at bounding box center [959, 714] width 92 height 29
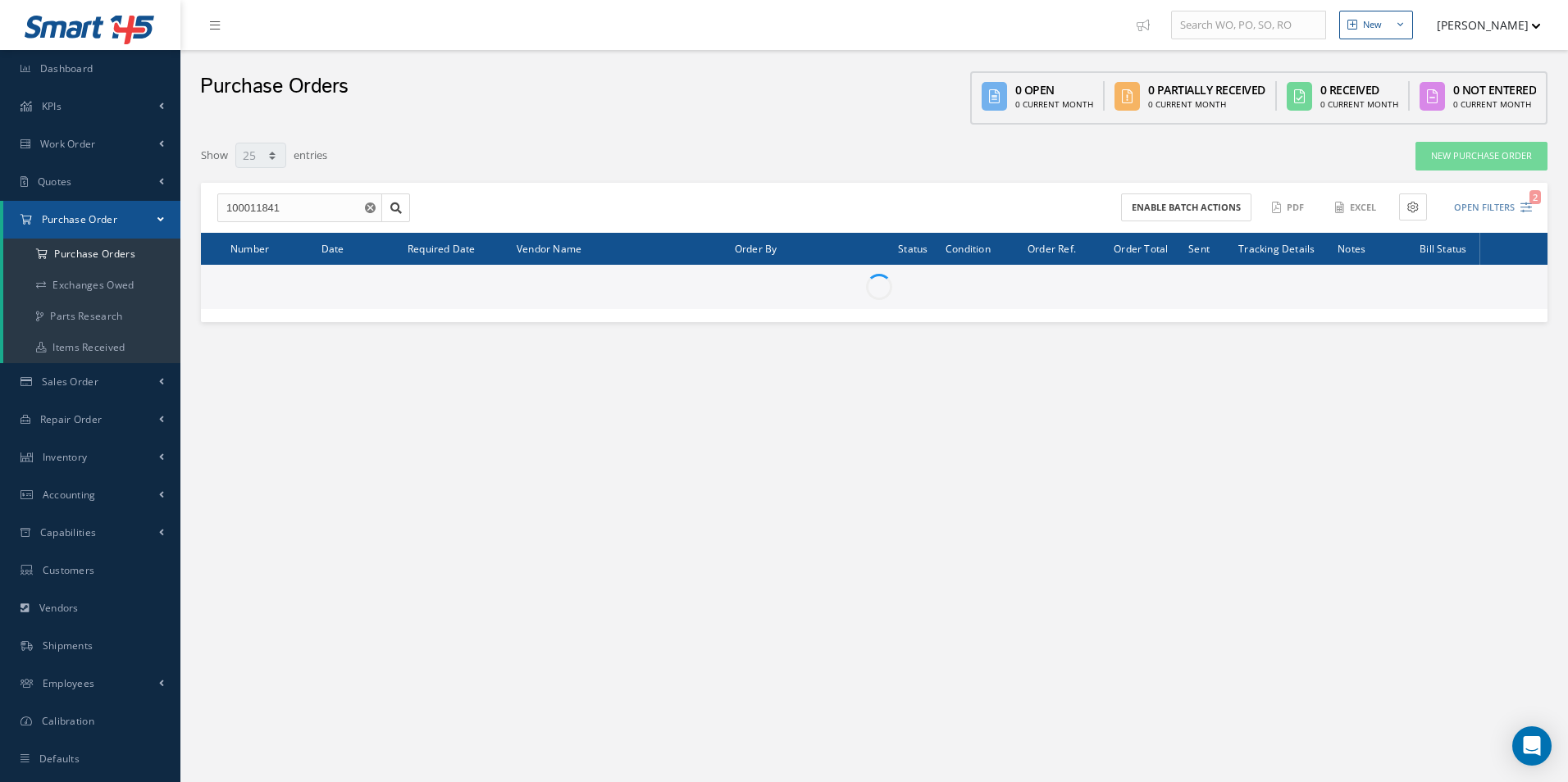
select select "25"
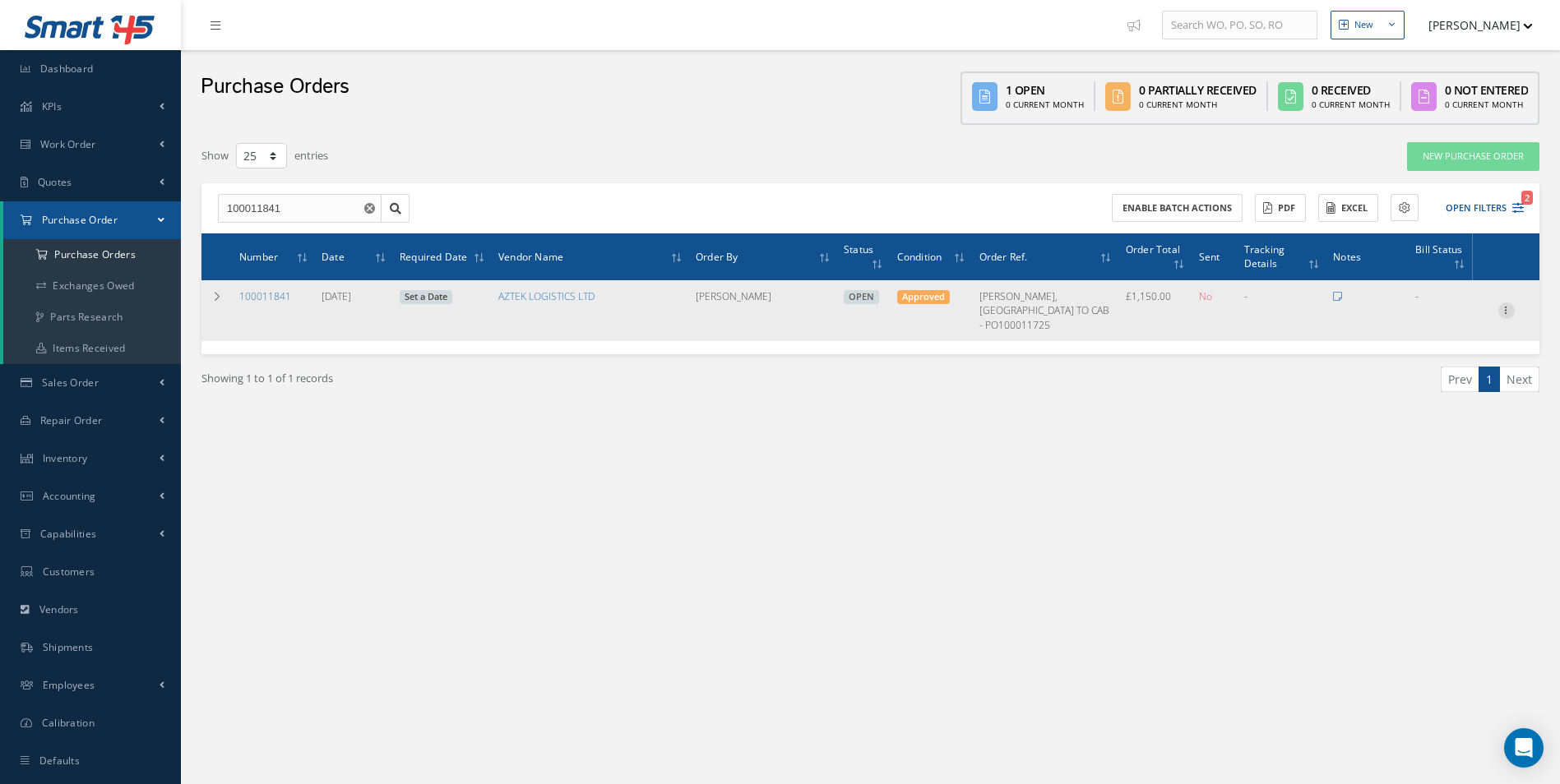
click at [1511, 303] on icon at bounding box center [1506, 310] width 16 height 14
click at [1455, 316] on link "Receive" at bounding box center [1431, 321] width 130 height 21
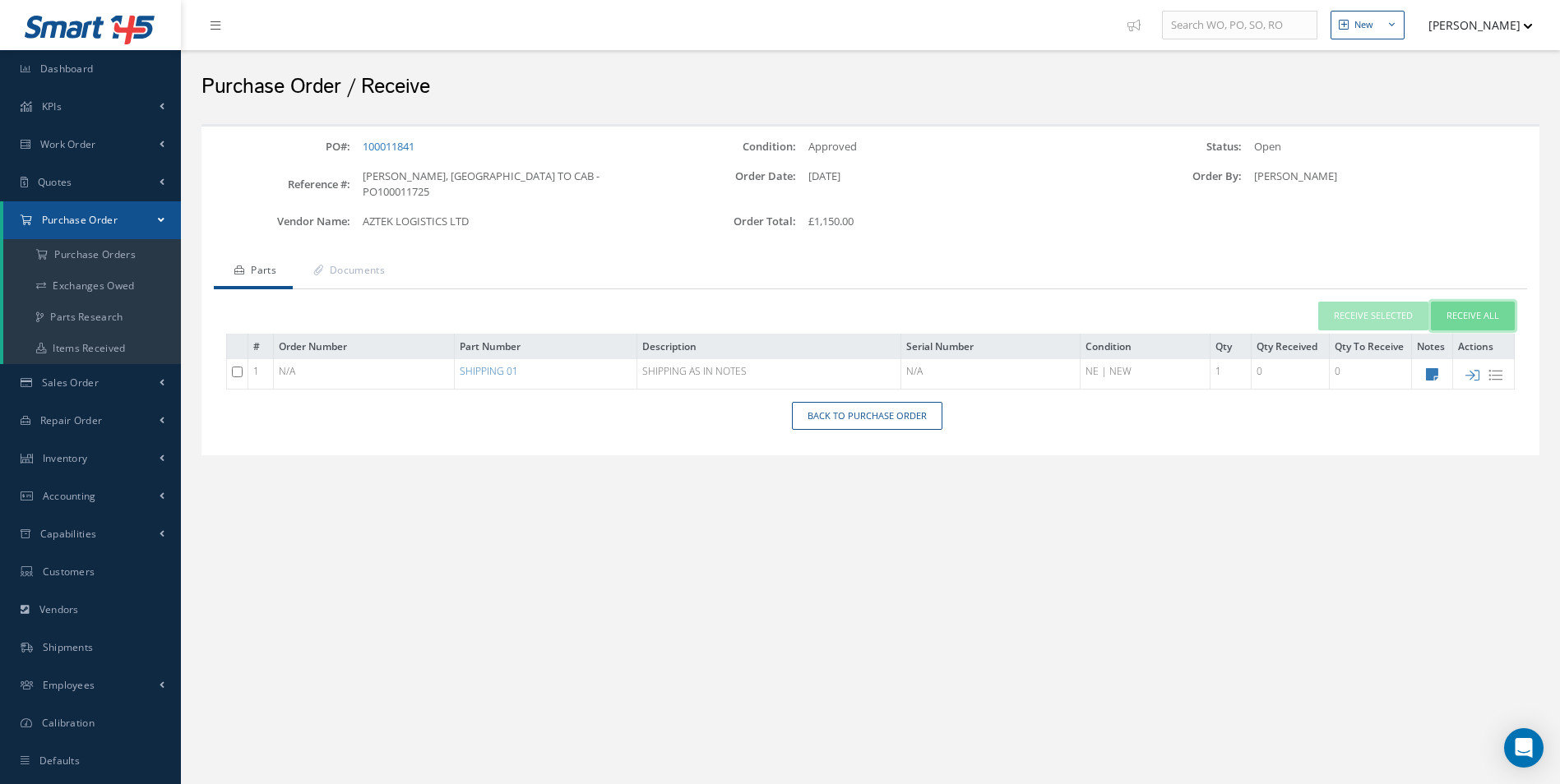
click at [1476, 304] on button "Receive All" at bounding box center [1472, 316] width 84 height 29
type input "[DATE]"
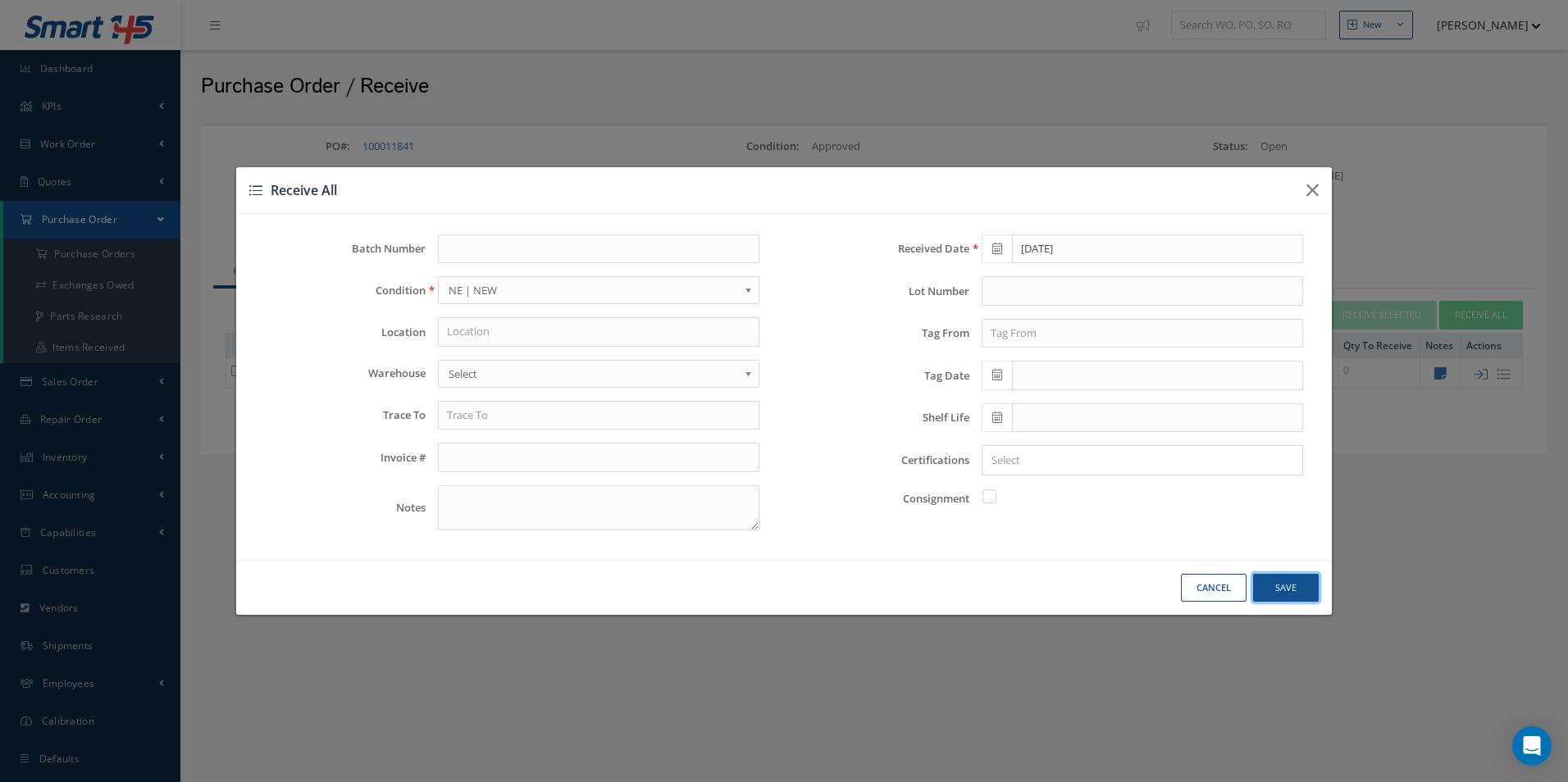
click at [0, 0] on button "Save" at bounding box center [0, 0] width 0 height 0
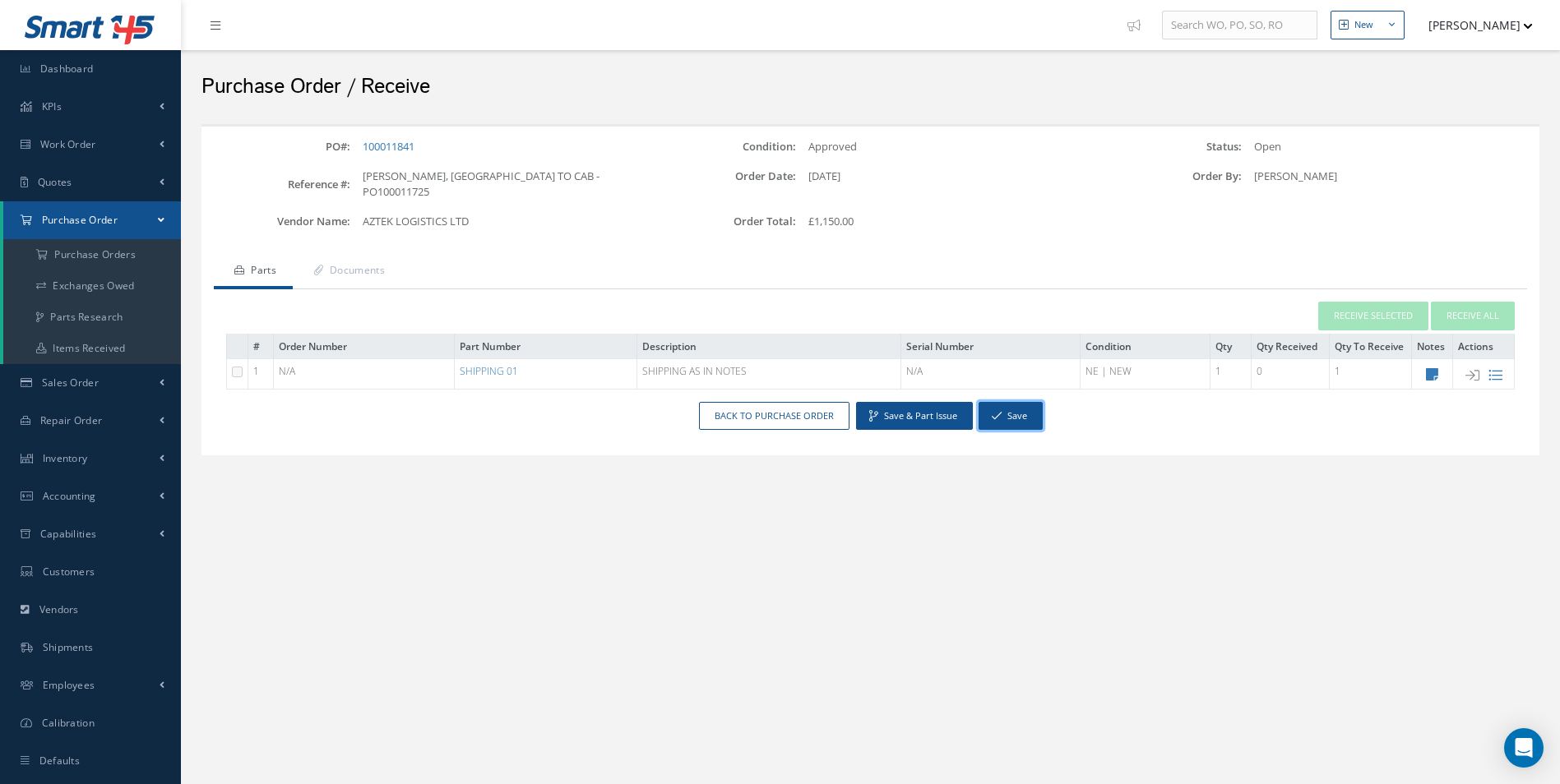
click at [1023, 402] on button "Save" at bounding box center [1010, 416] width 64 height 29
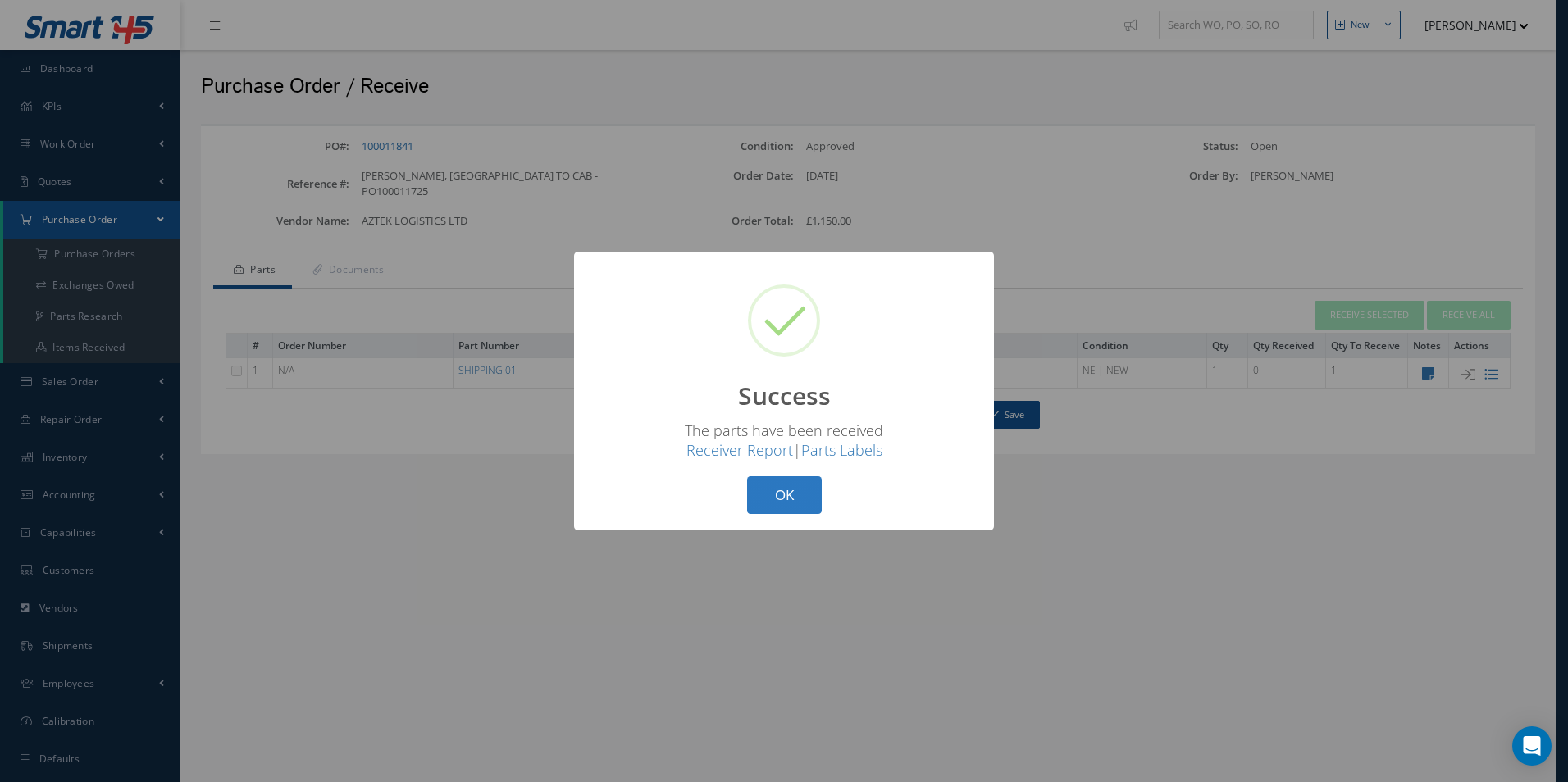
click at [805, 494] on button "OK" at bounding box center [784, 496] width 75 height 39
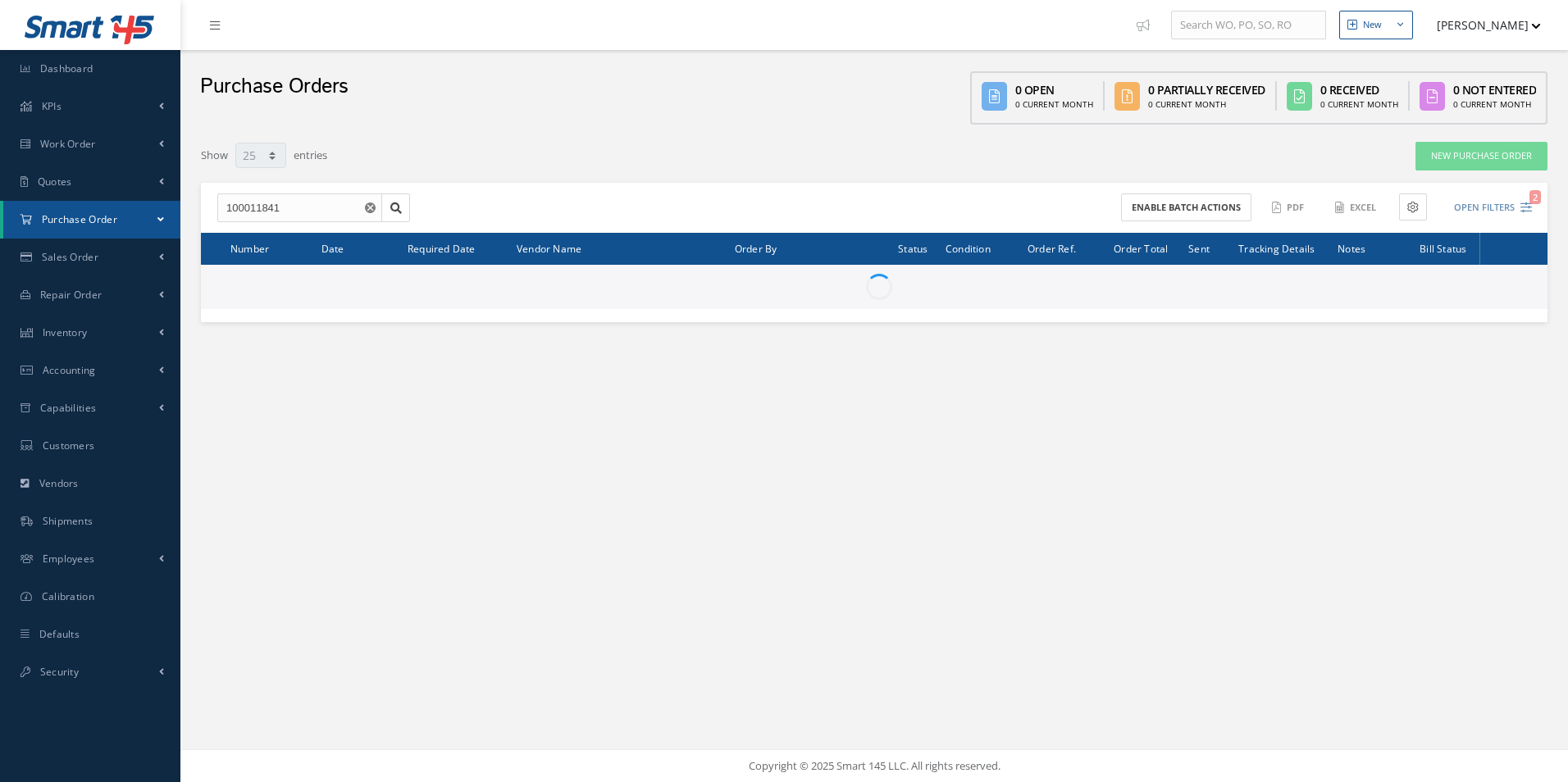
select select "25"
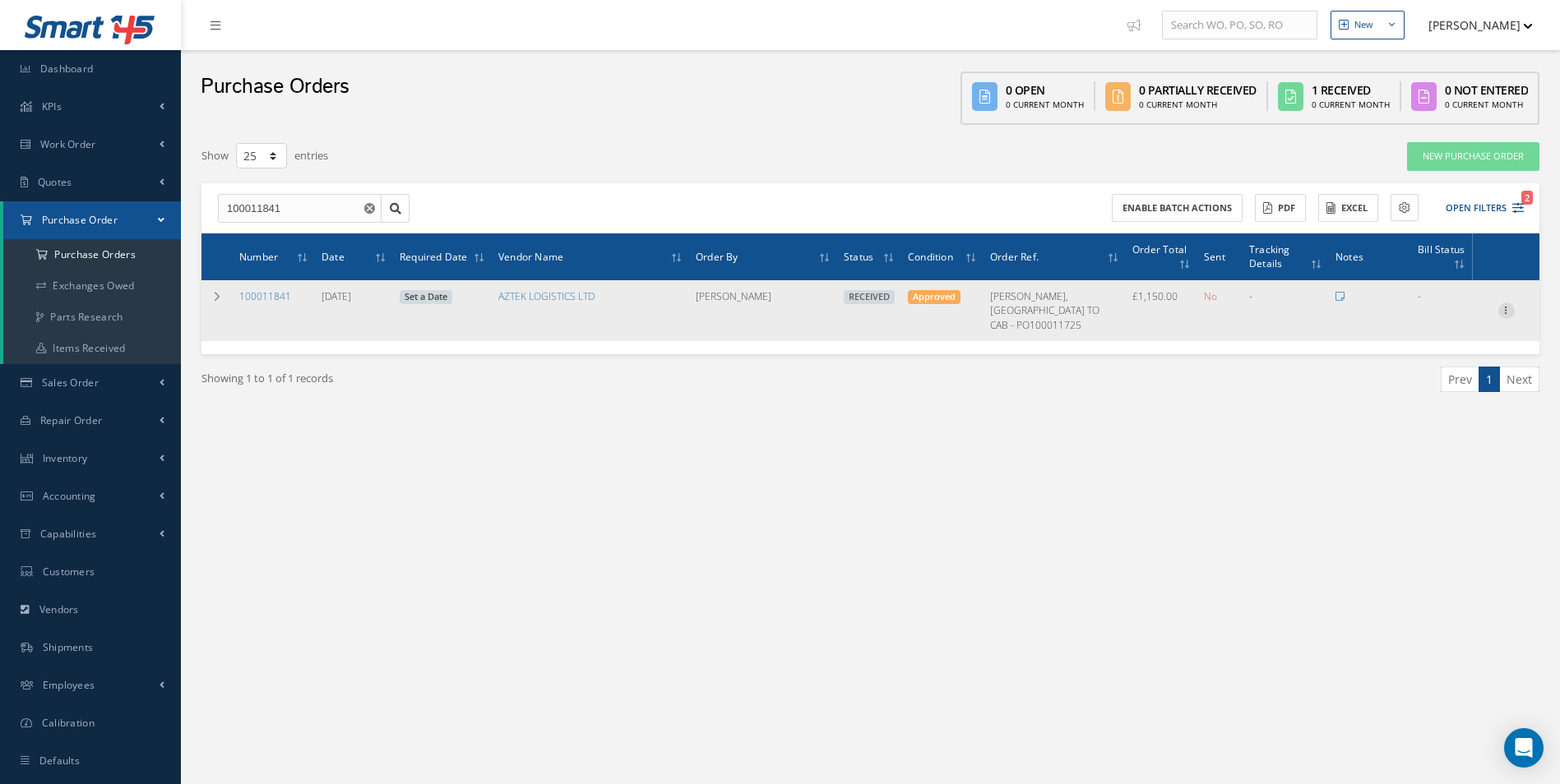
click at [1510, 304] on icon at bounding box center [1506, 310] width 16 height 14
click at [1449, 376] on link "Create Bill" at bounding box center [1431, 384] width 130 height 21
type input "0.00"
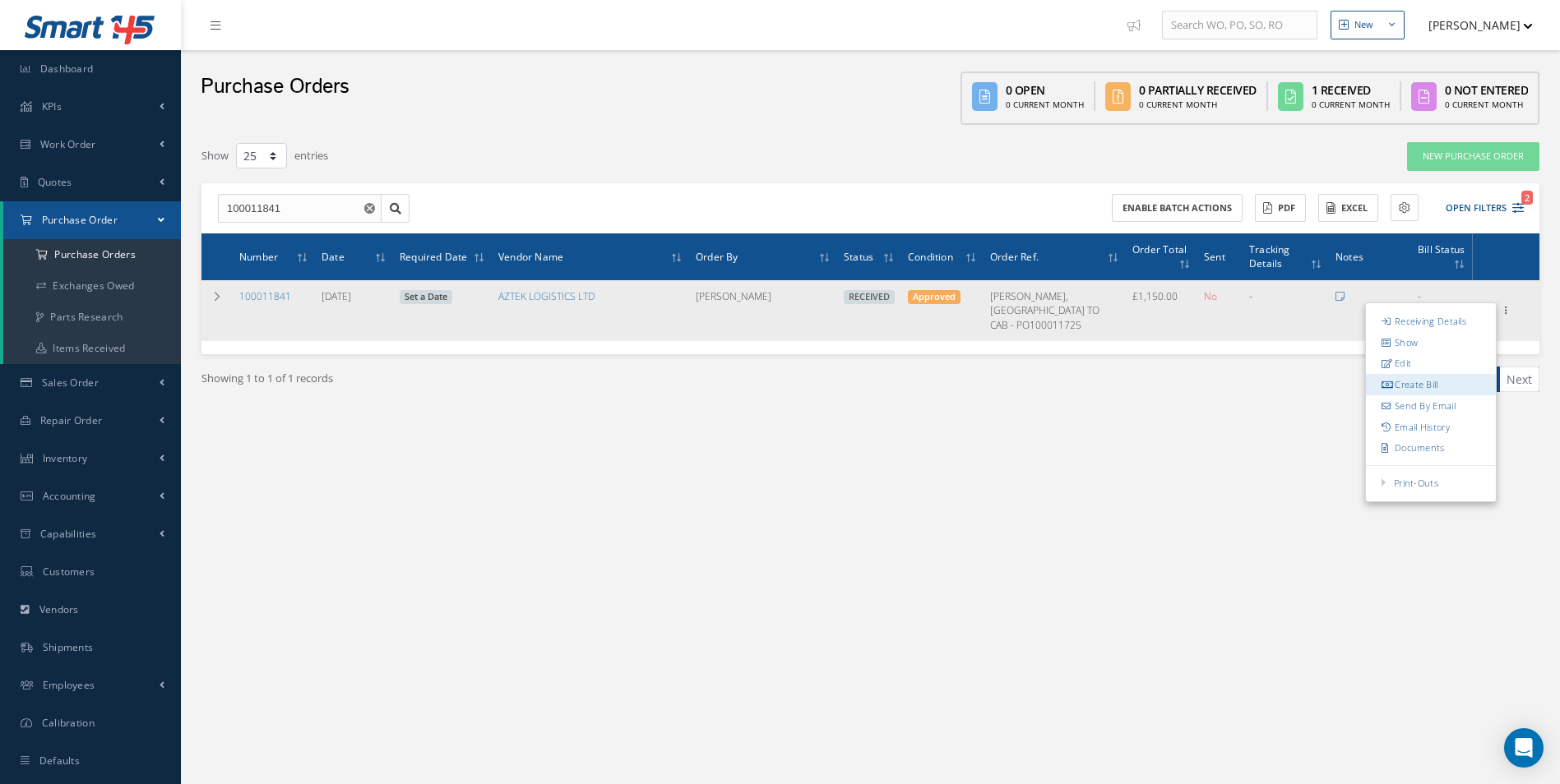
type input "0.00"
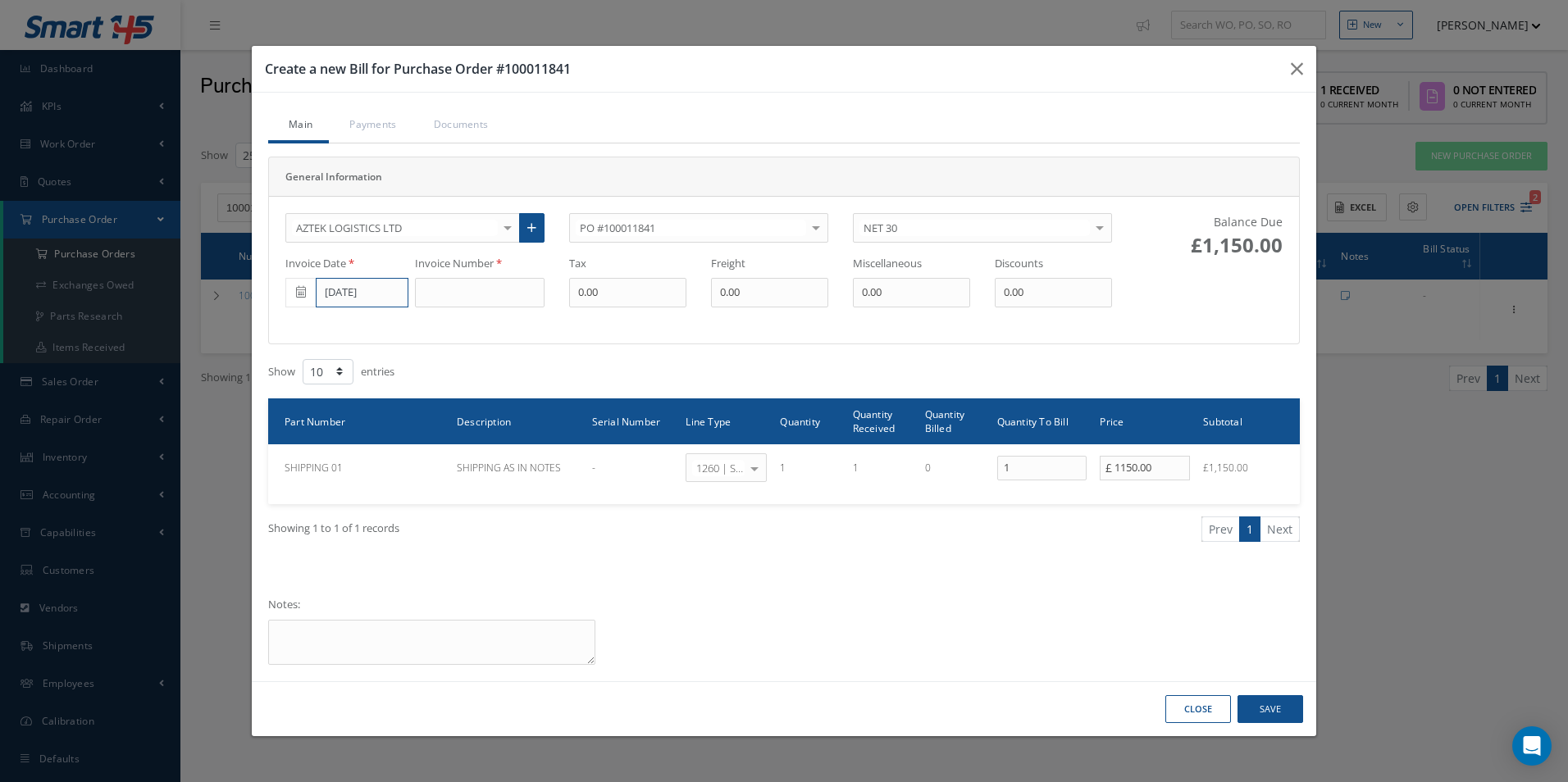
click at [347, 299] on input "[DATE]" at bounding box center [362, 292] width 93 height 29
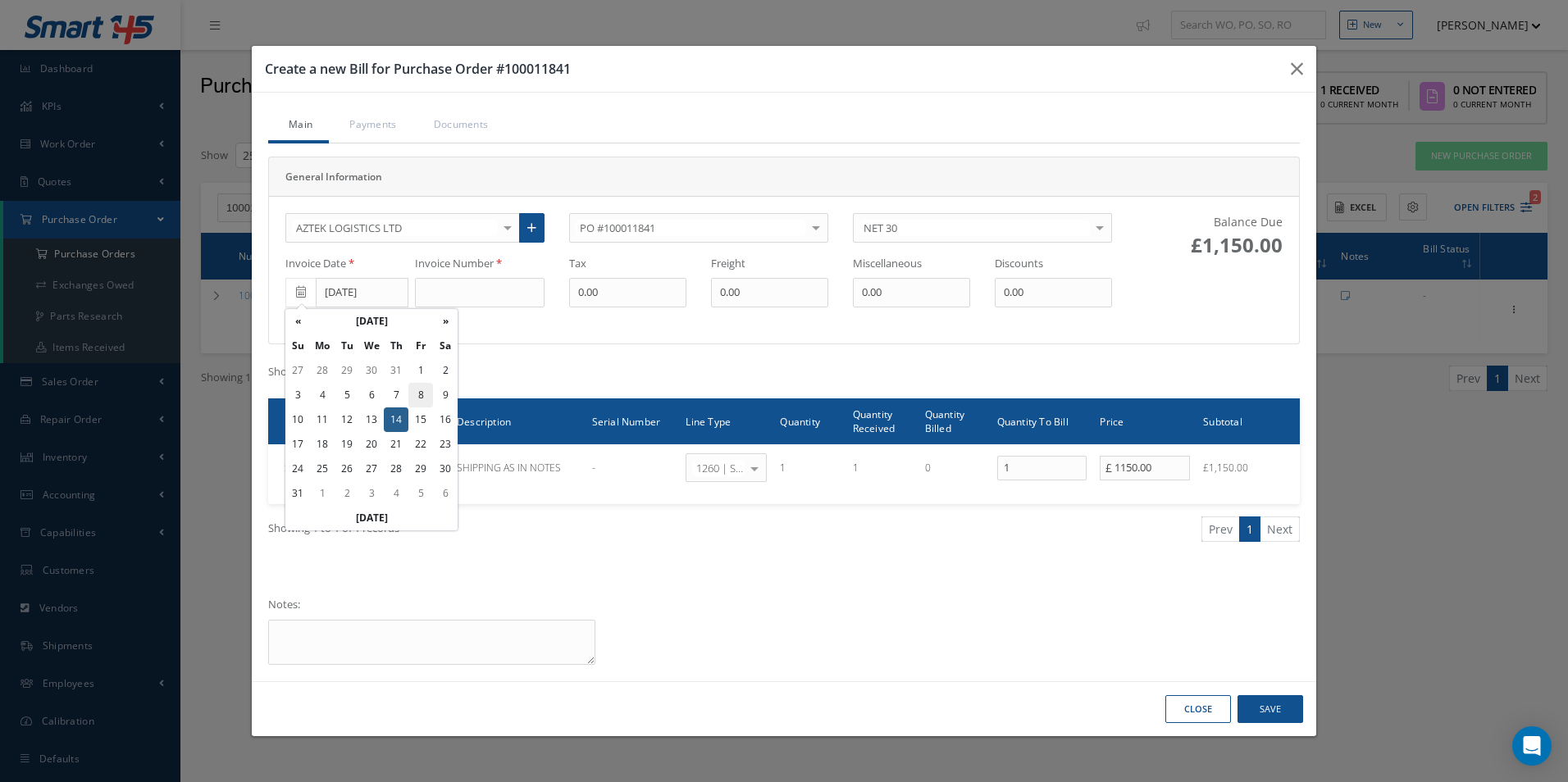
click at [416, 394] on td "8" at bounding box center [420, 395] width 24 height 24
type input "08/08/2025"
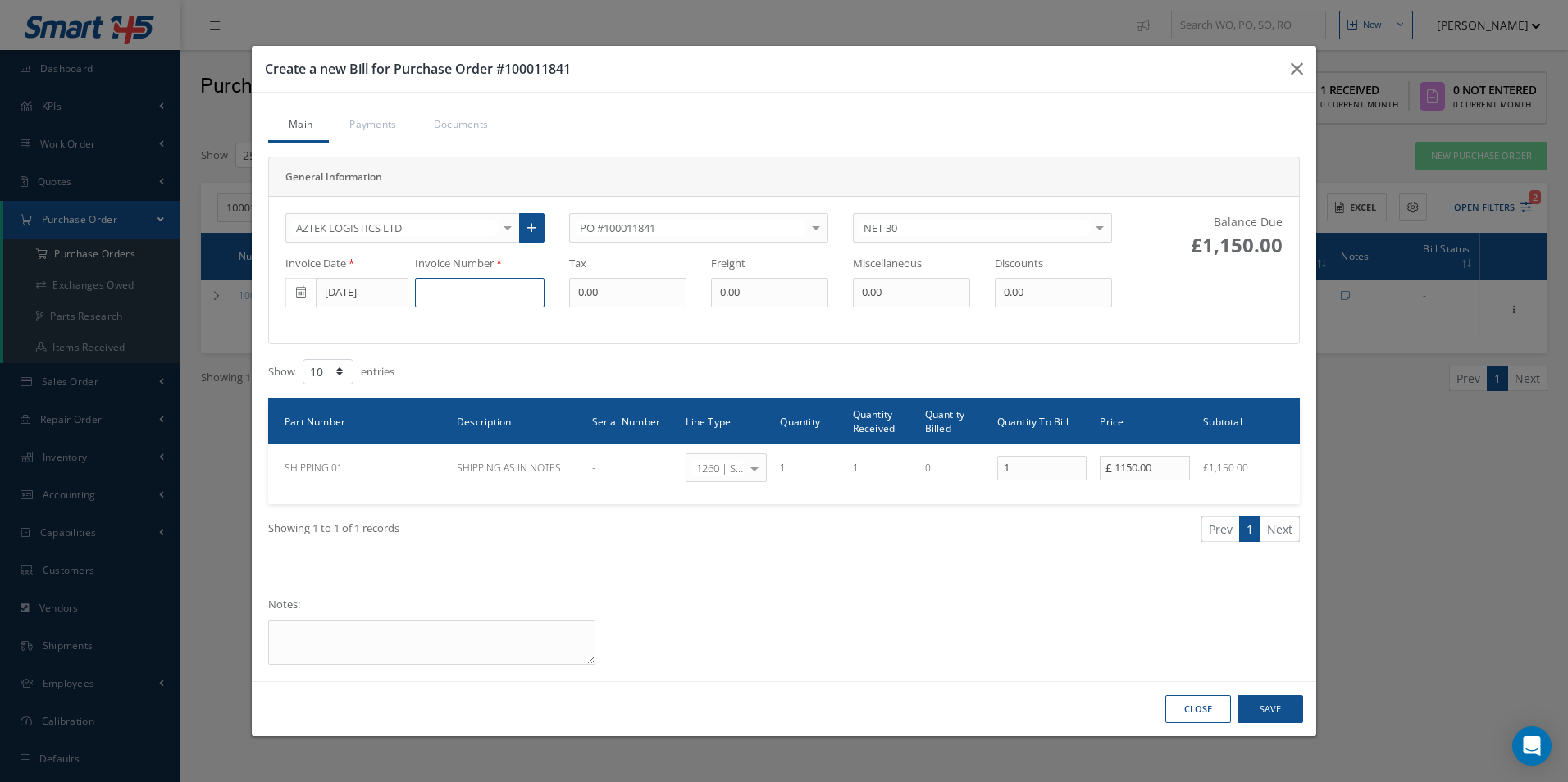
click at [482, 296] on input at bounding box center [480, 292] width 130 height 29
type input "1222517"
click at [1277, 713] on button "Save" at bounding box center [1270, 710] width 66 height 29
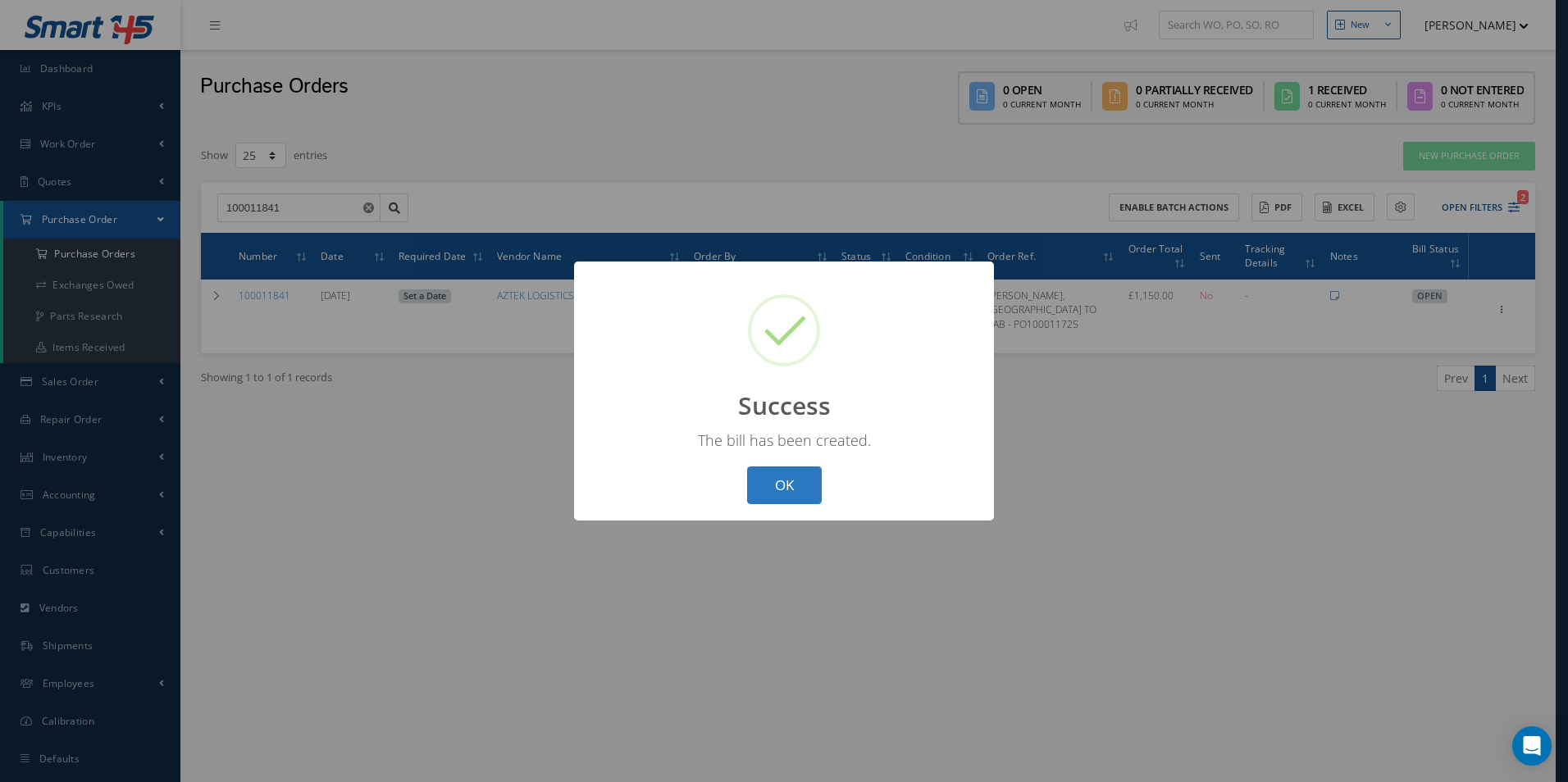
click at [795, 487] on button "OK" at bounding box center [784, 486] width 75 height 39
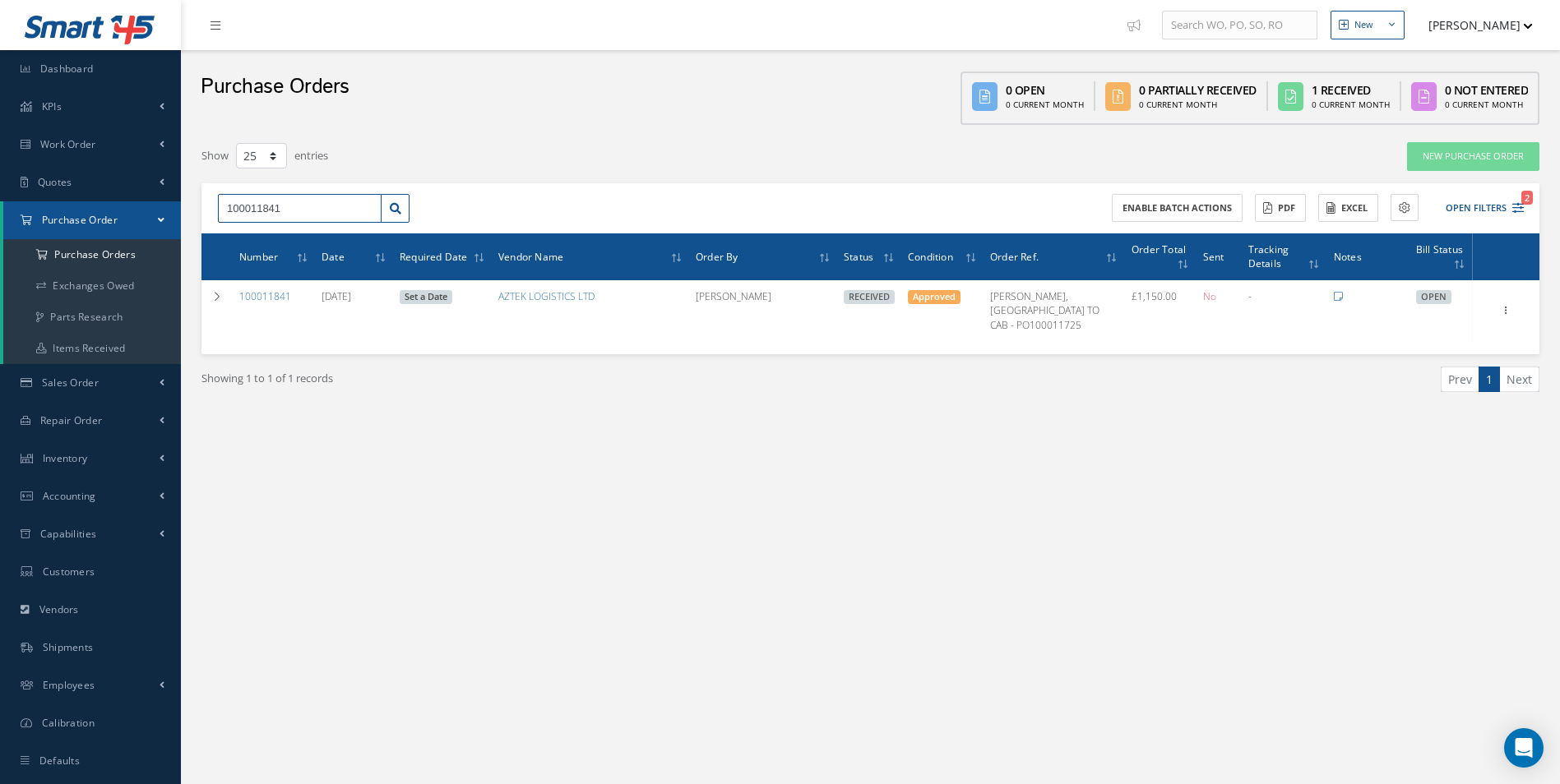
drag, startPoint x: 290, startPoint y: 209, endPoint x: 0, endPoint y: 220, distance: 290.2
click at [0, 218] on html "Smart 145 Dashboard KPIs Work Order Accounting Work Order Work Order Work Order…" at bounding box center [780, 392] width 1560 height 784
type input "100011869"
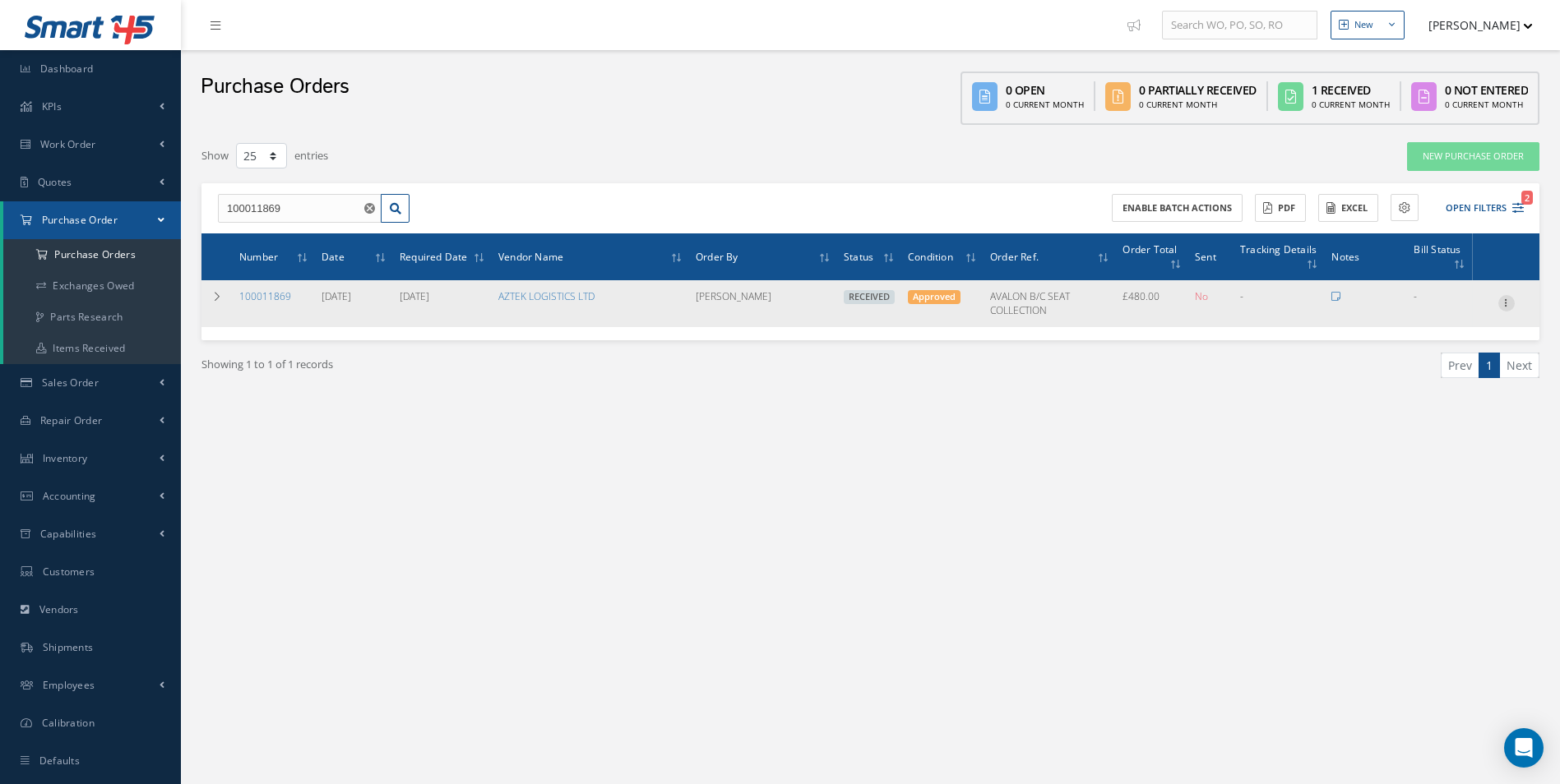
click at [1506, 302] on icon at bounding box center [1506, 302] width 16 height 14
click at [1427, 371] on link "Create Bill" at bounding box center [1431, 378] width 130 height 21
type input "80.00"
type input "0.00"
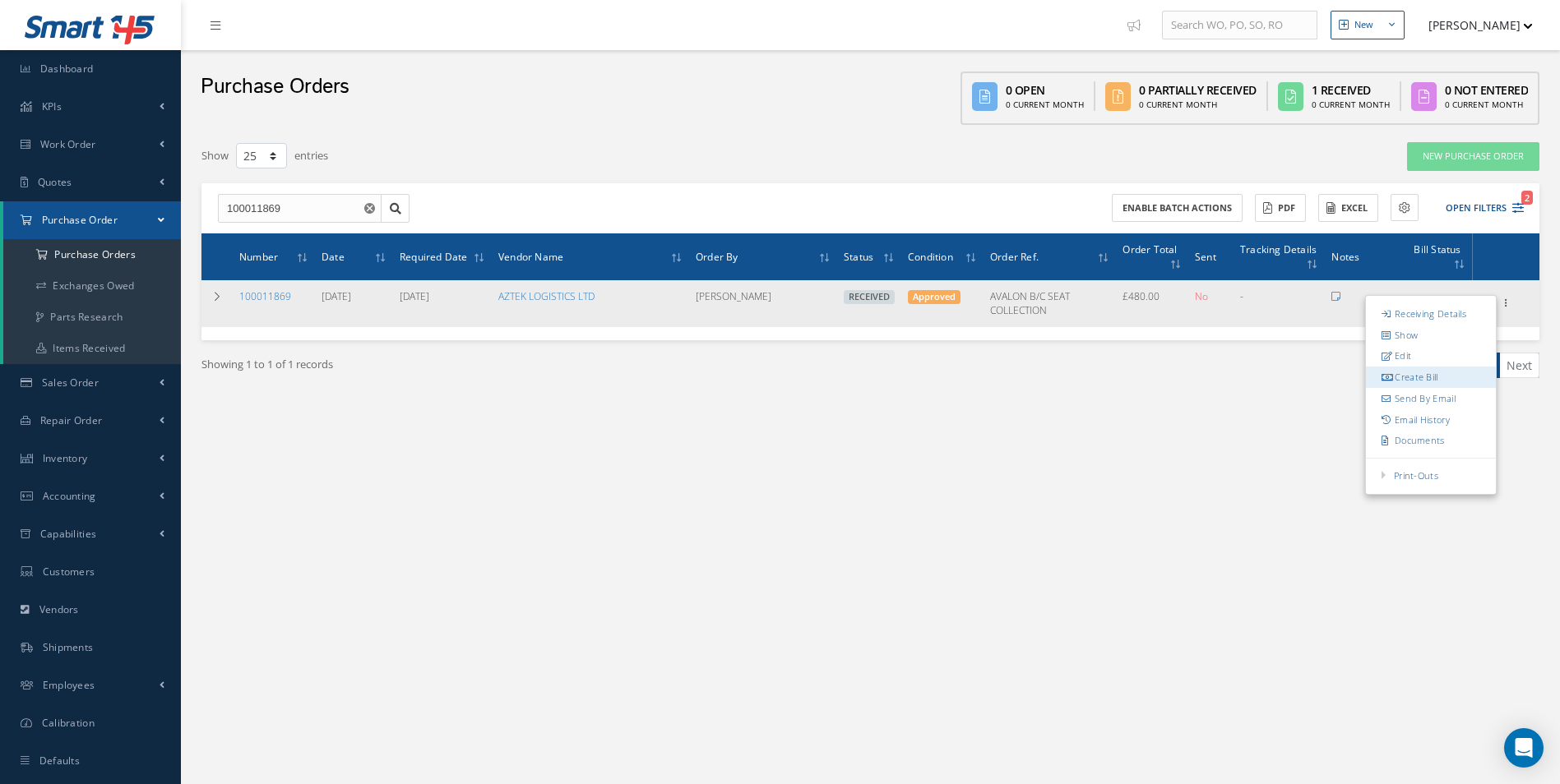
type input "0.00"
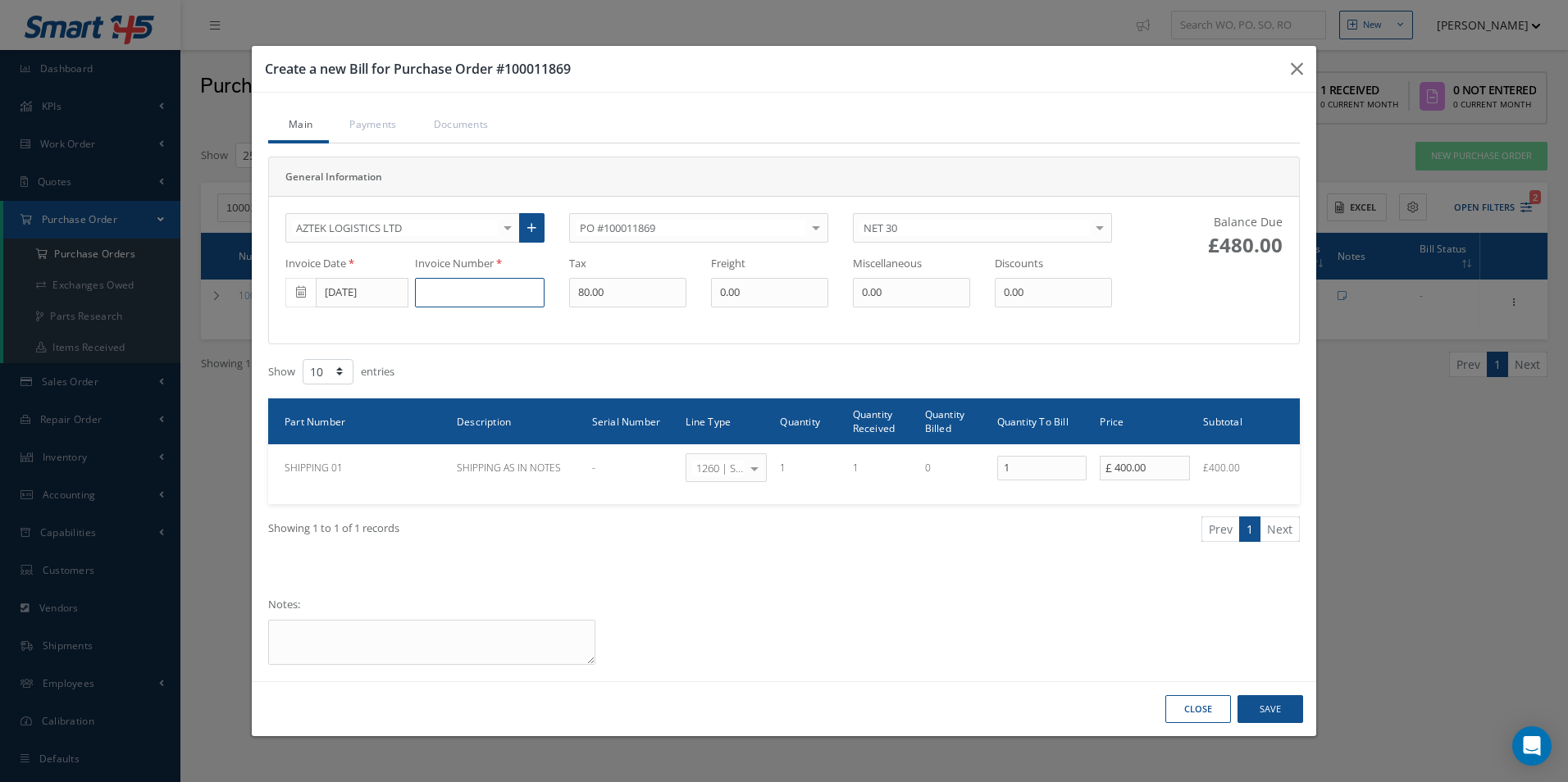
click at [477, 300] on input at bounding box center [480, 292] width 130 height 29
paste input "1222517"
type input "1222517"
click at [1289, 710] on button "Save" at bounding box center [1270, 710] width 66 height 29
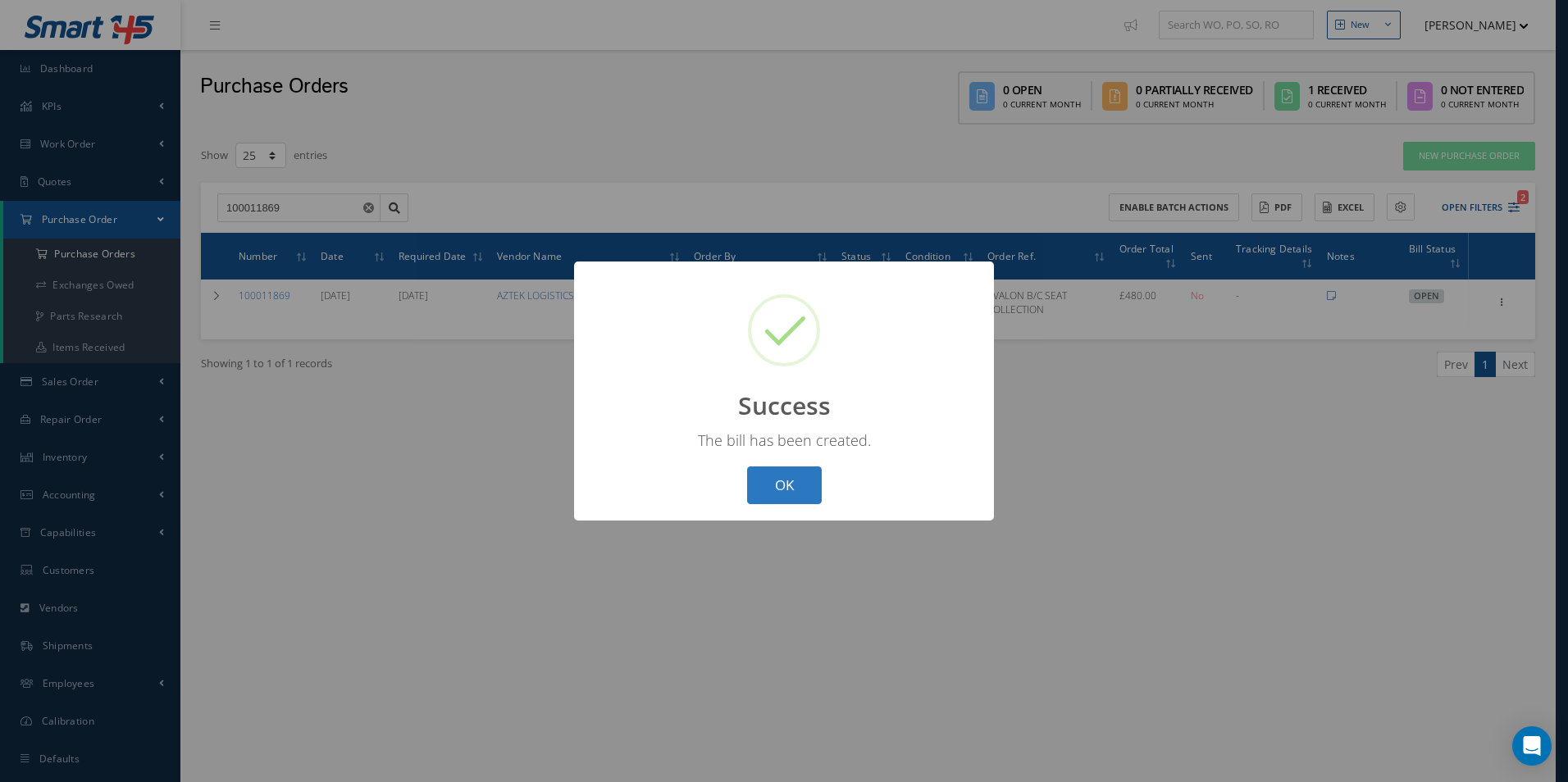
click at [801, 495] on button "OK" at bounding box center [784, 486] width 75 height 39
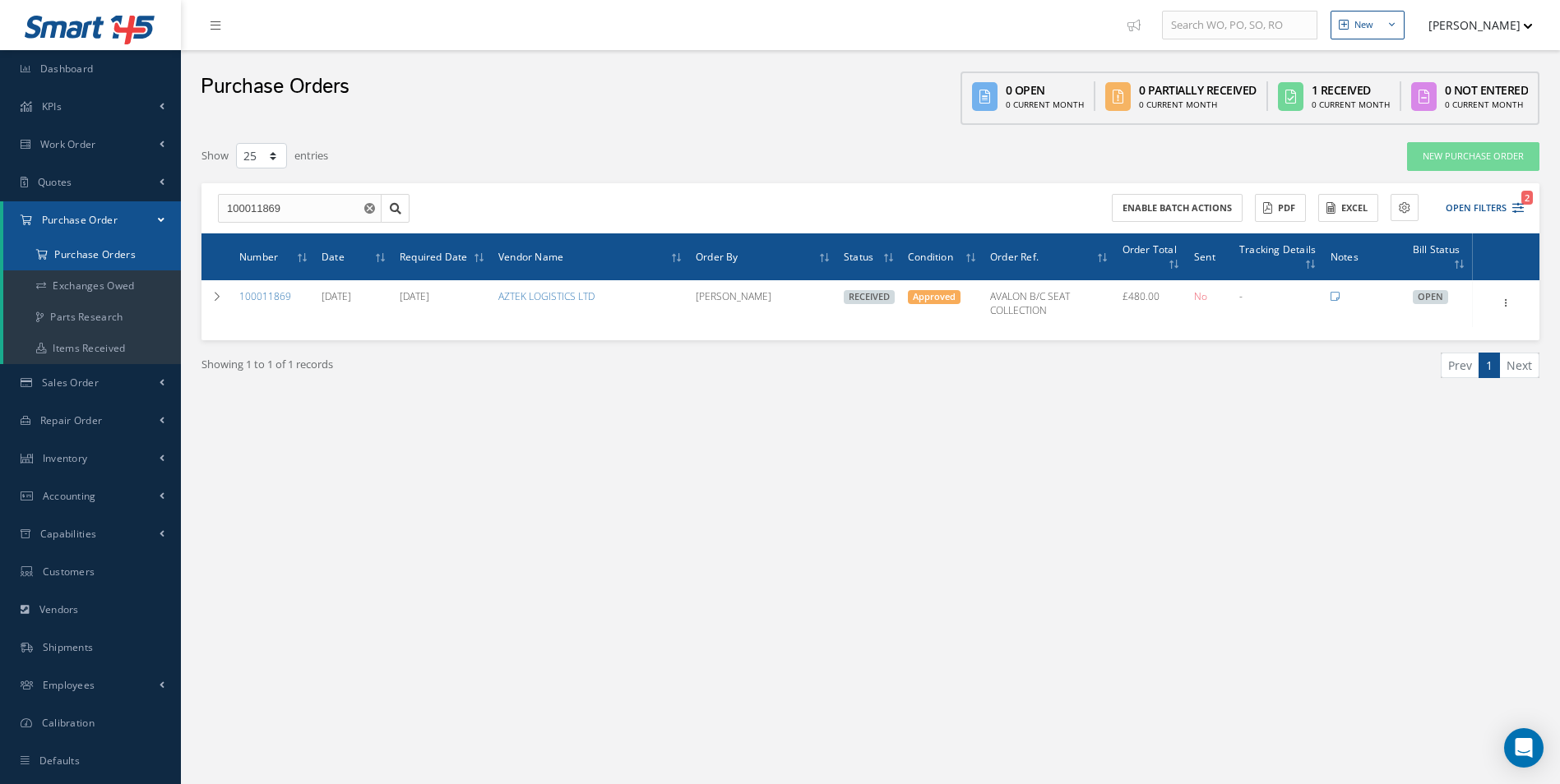
click at [83, 257] on a=1&status_id=2&status_id=3&status_id=5&collapsedFilters"] "Purchase Orders" at bounding box center [92, 255] width 177 height 31
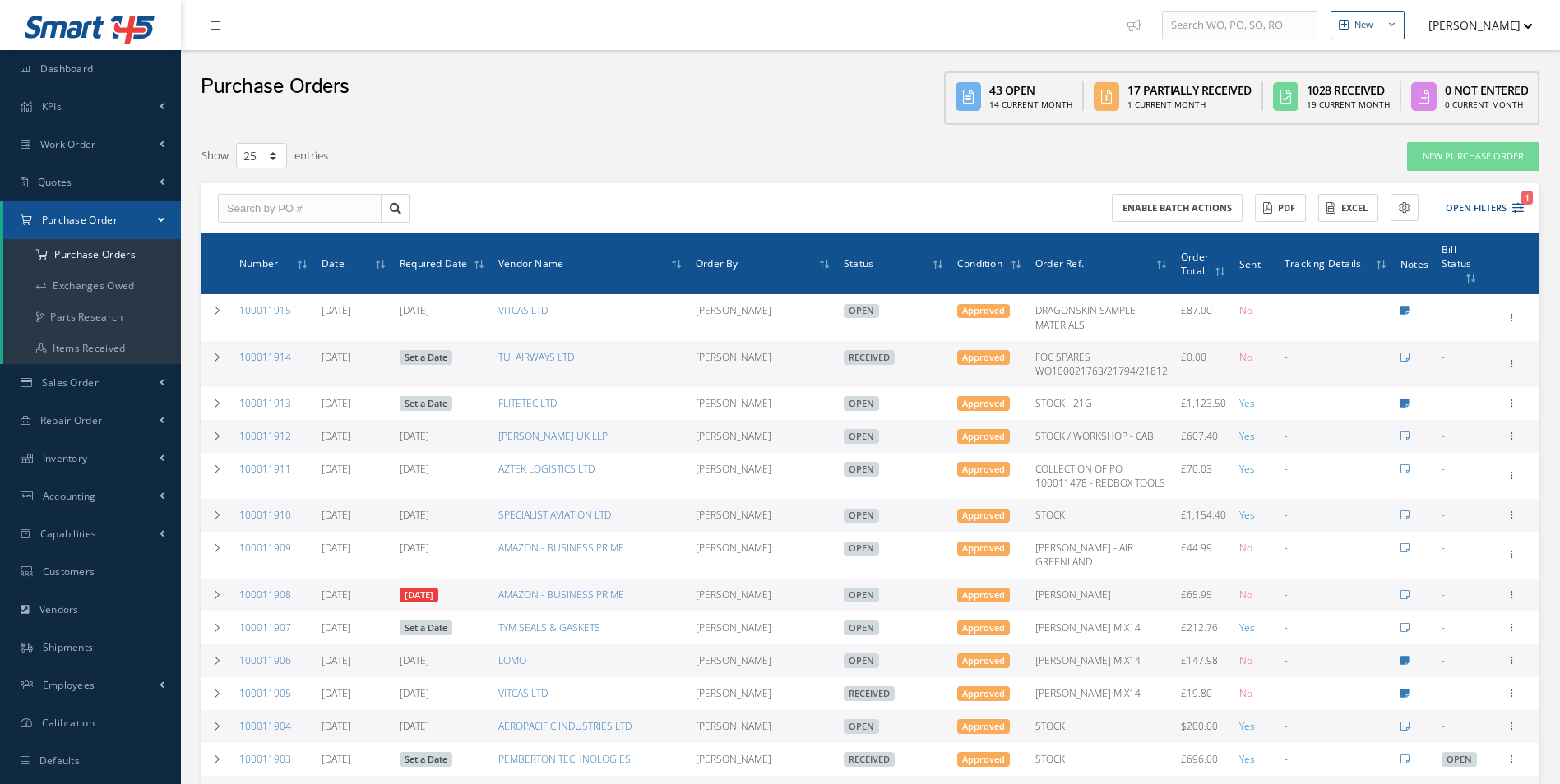
select select "25"
click at [1463, 212] on button "Open Filters 1" at bounding box center [1477, 208] width 93 height 27
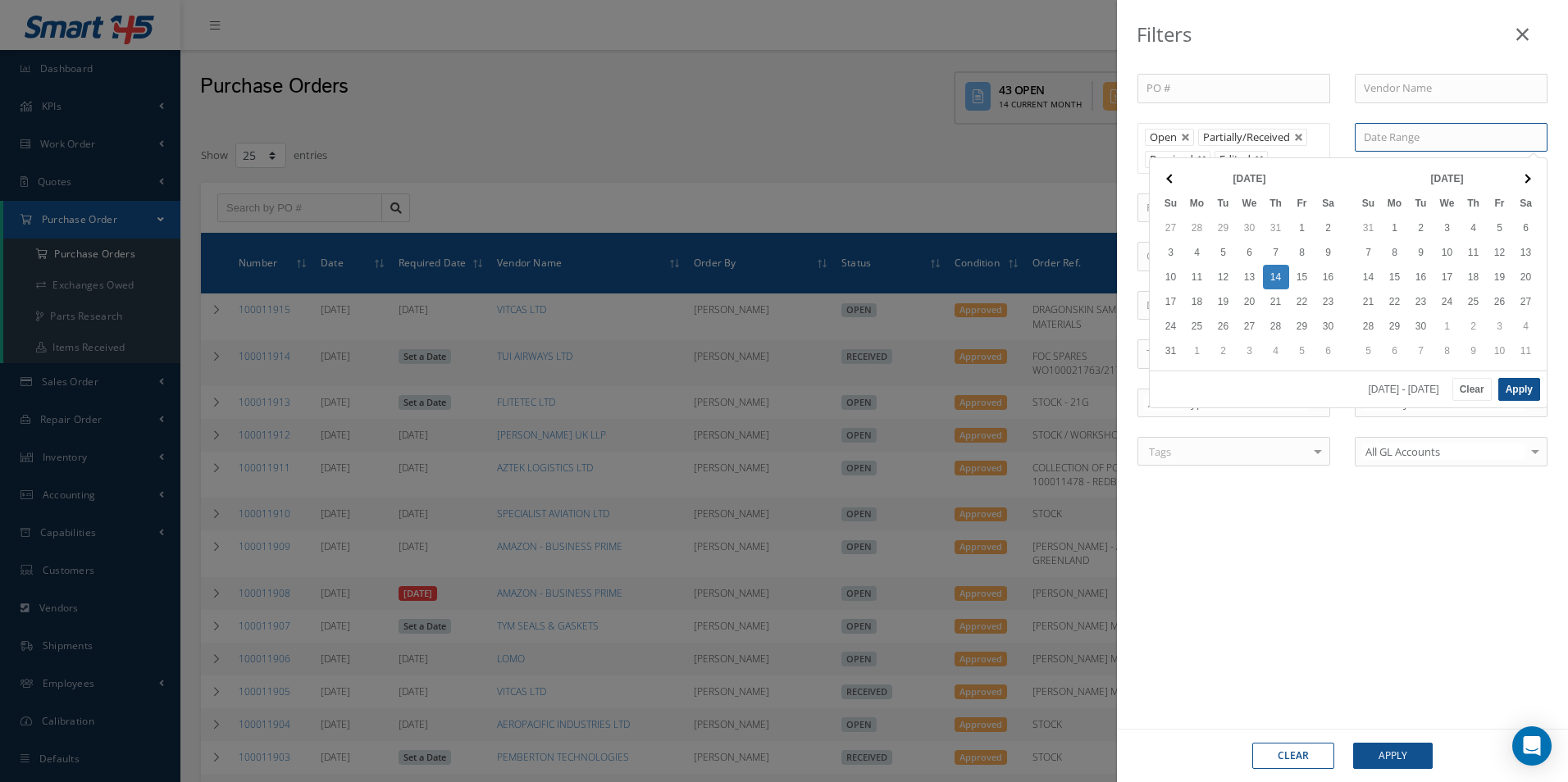
click at [1413, 149] on input at bounding box center [1451, 137] width 193 height 29
click at [1170, 178] on span at bounding box center [1170, 178] width 9 height 9
click at [1170, 178] on span at bounding box center [1170, 178] width 9 height 9
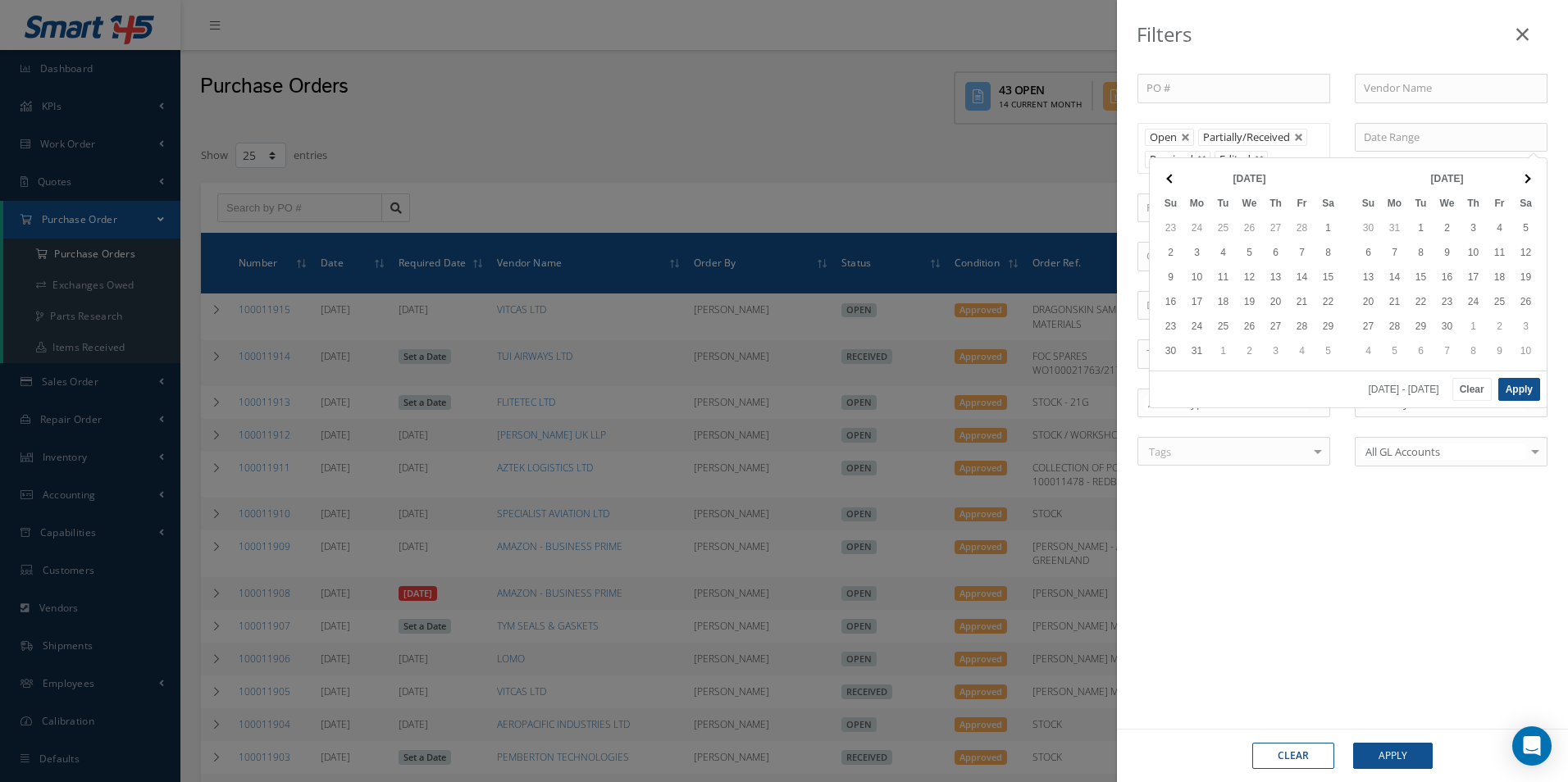
click at [1170, 178] on span at bounding box center [1170, 178] width 9 height 9
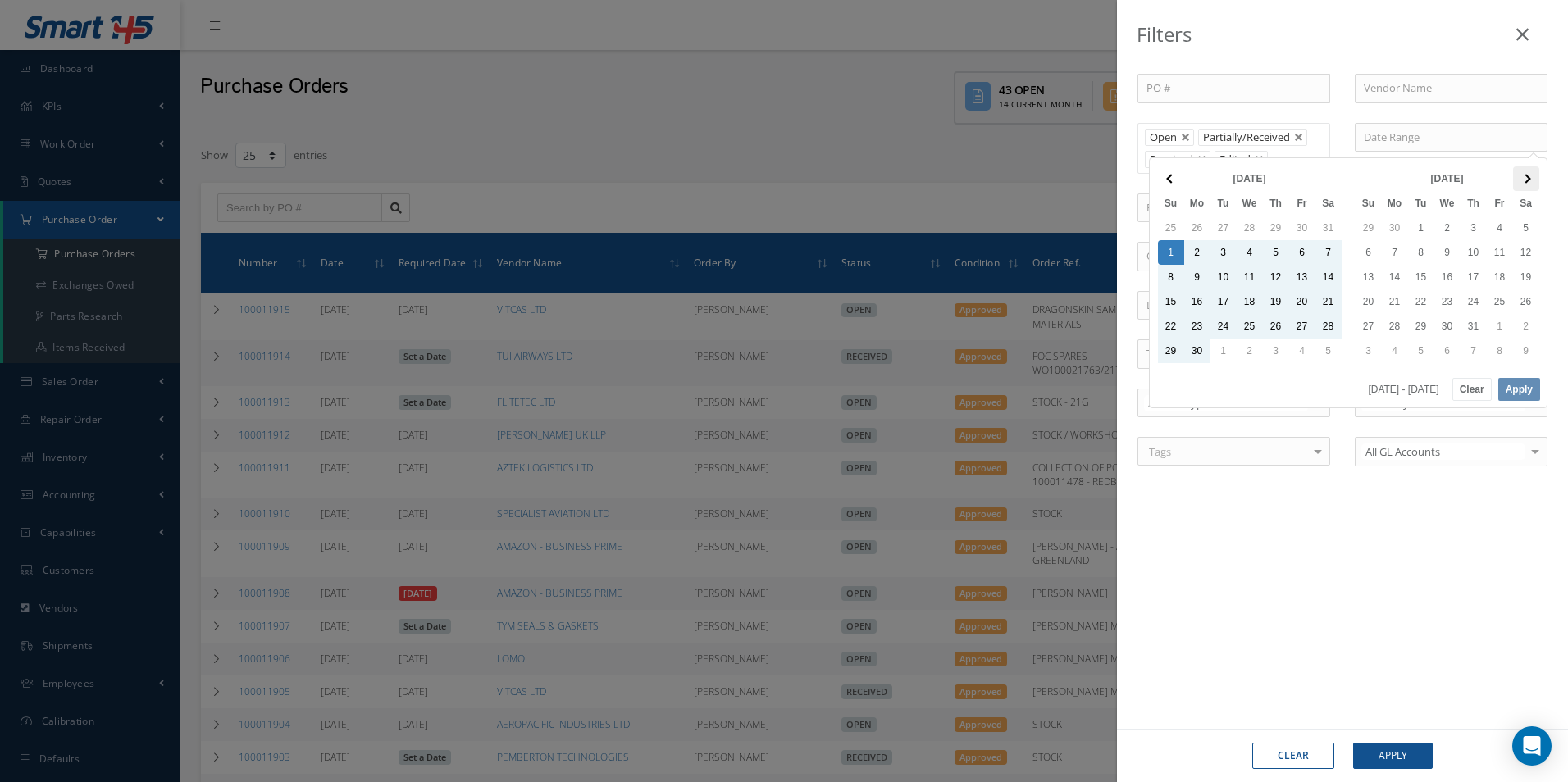
click at [1519, 177] on th at bounding box center [1526, 178] width 26 height 24
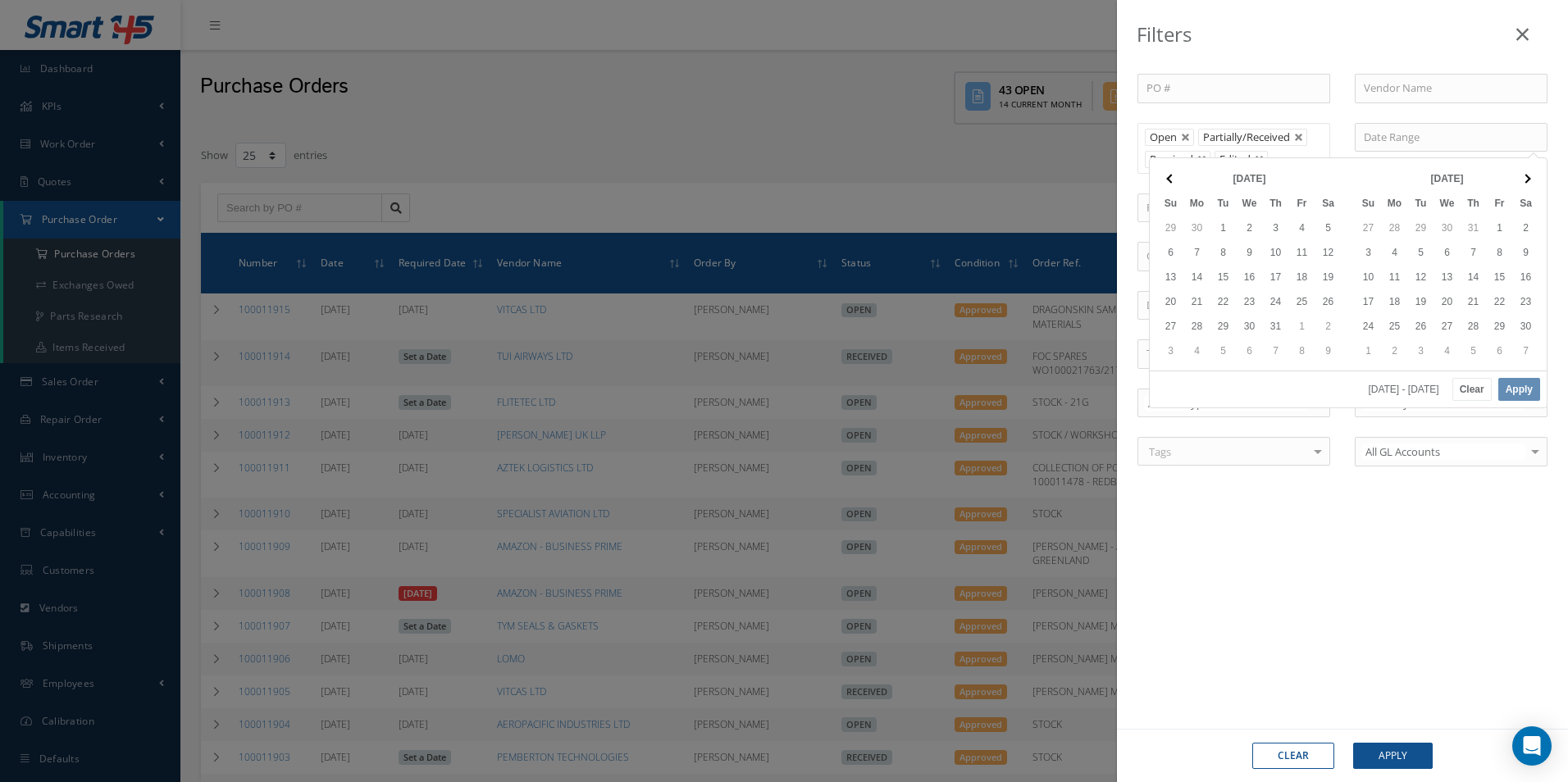
click at [1519, 177] on th at bounding box center [1526, 178] width 26 height 24
click at [1519, 178] on th at bounding box center [1526, 178] width 26 height 24
click at [1518, 178] on th at bounding box center [1526, 178] width 26 height 24
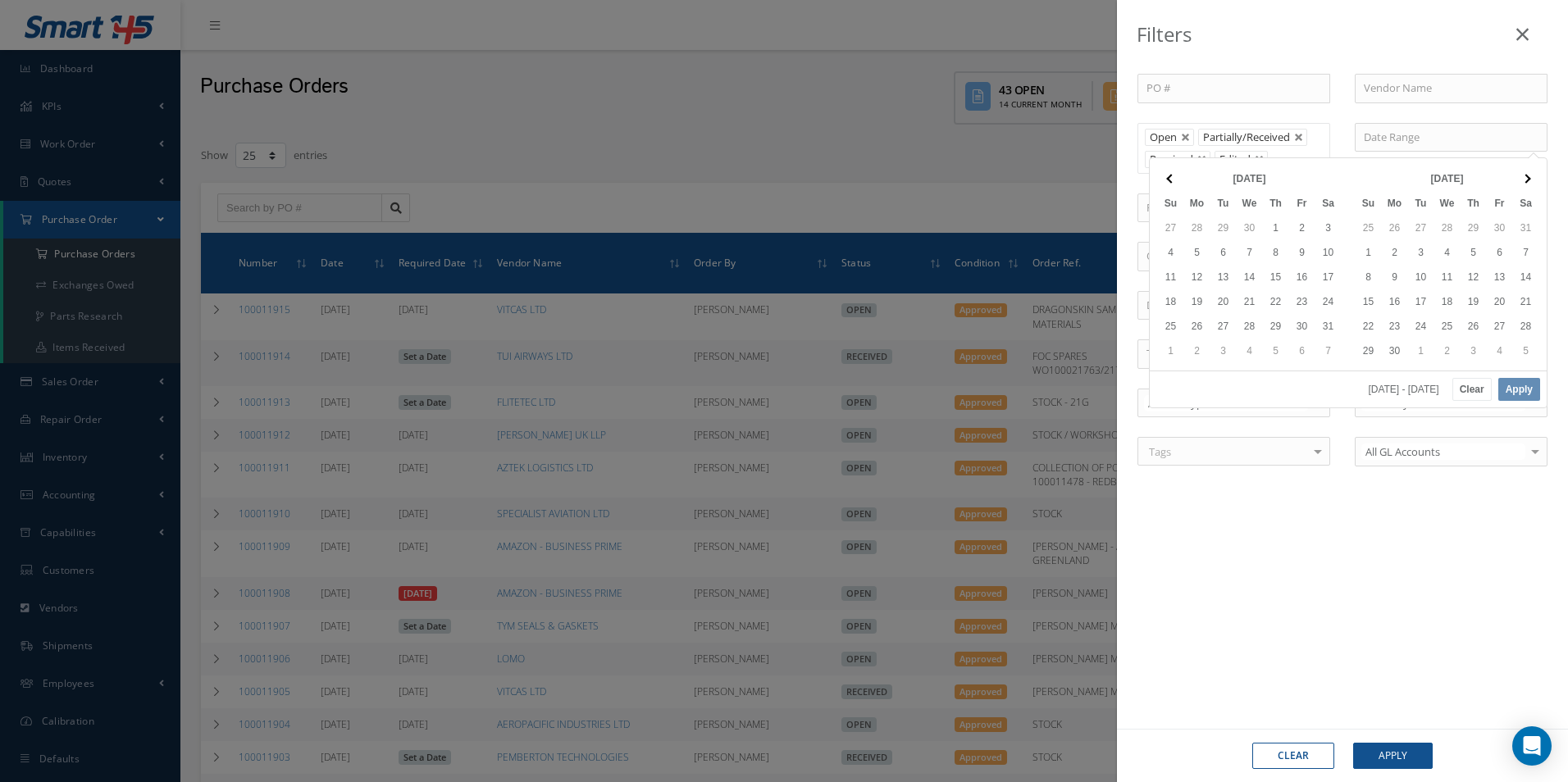
click at [1518, 178] on th at bounding box center [1526, 178] width 26 height 24
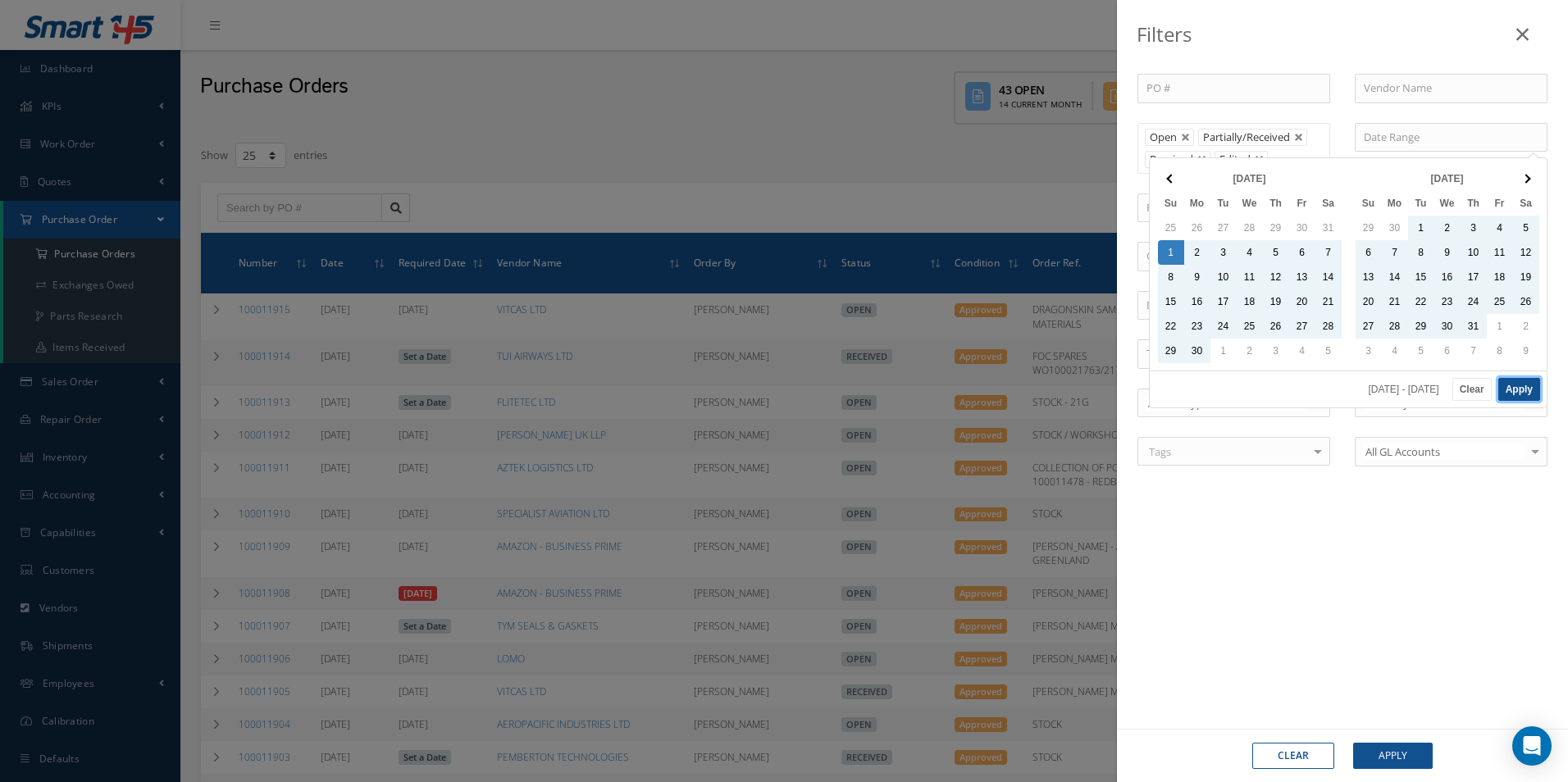
click at [1518, 391] on button "Apply" at bounding box center [1519, 389] width 42 height 23
type input "[DATE] - [DATE]"
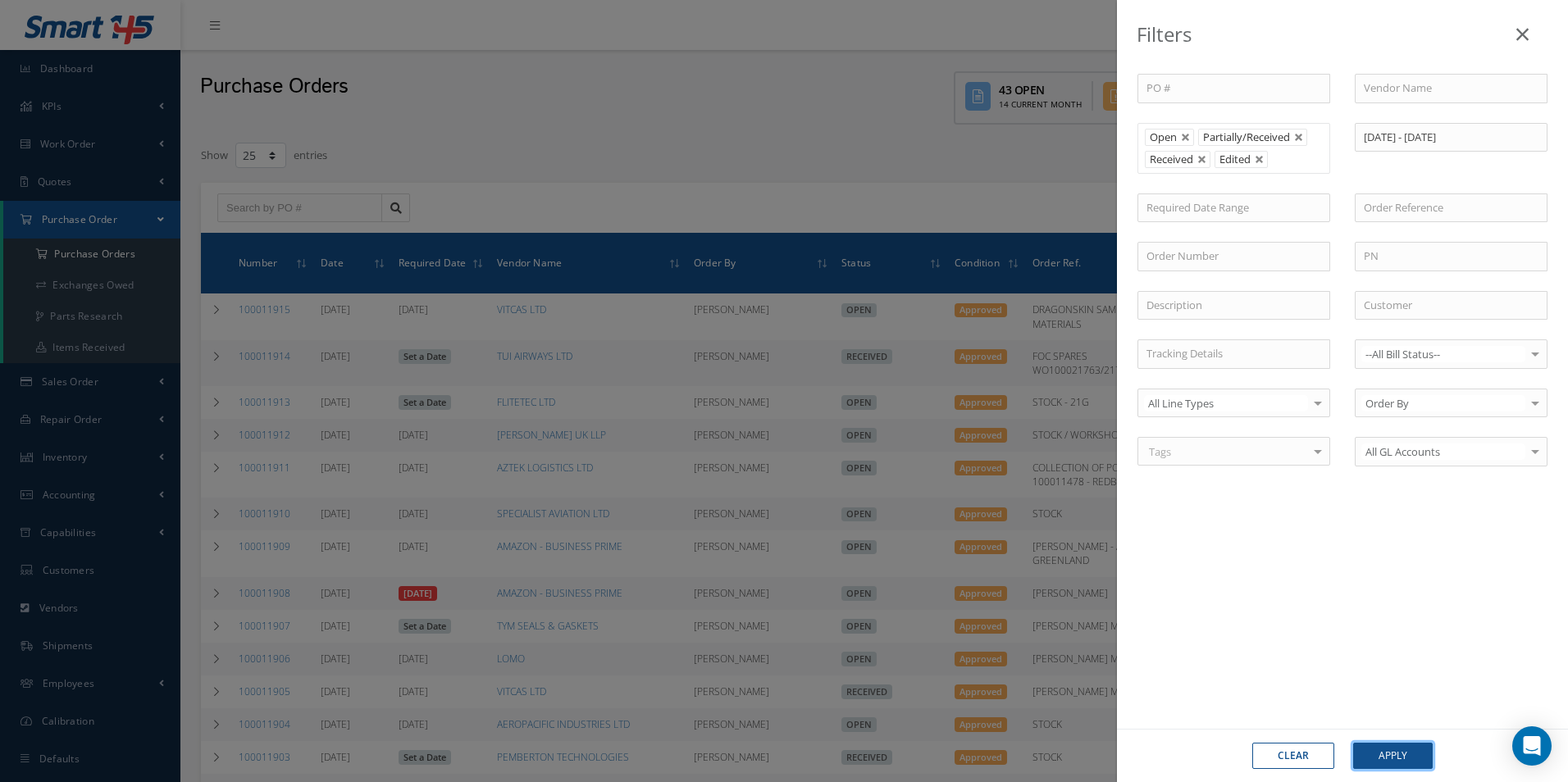
click at [1406, 756] on button "Apply" at bounding box center [1393, 756] width 80 height 26
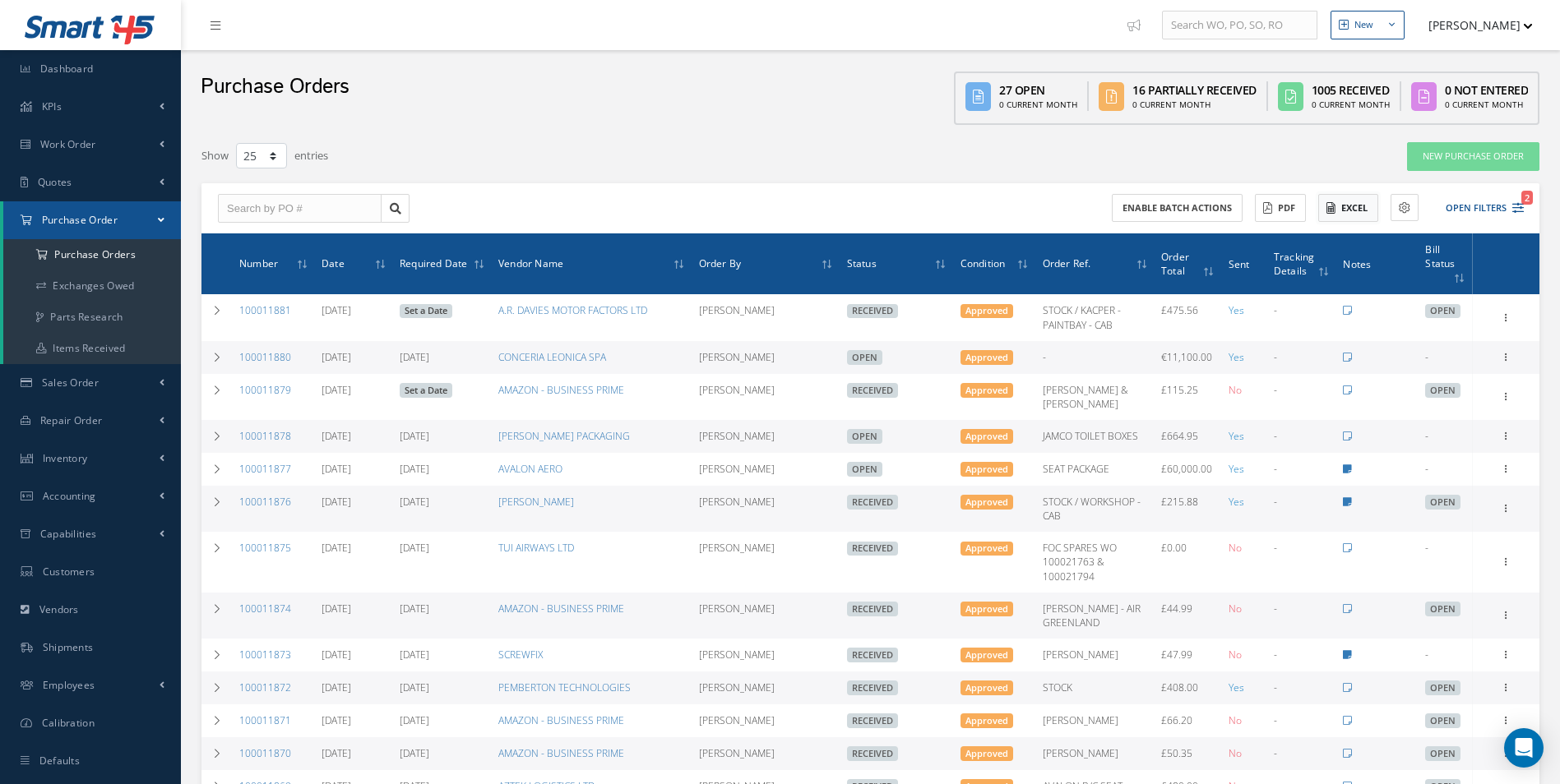
click at [1346, 210] on button "Excel" at bounding box center [1348, 208] width 60 height 29
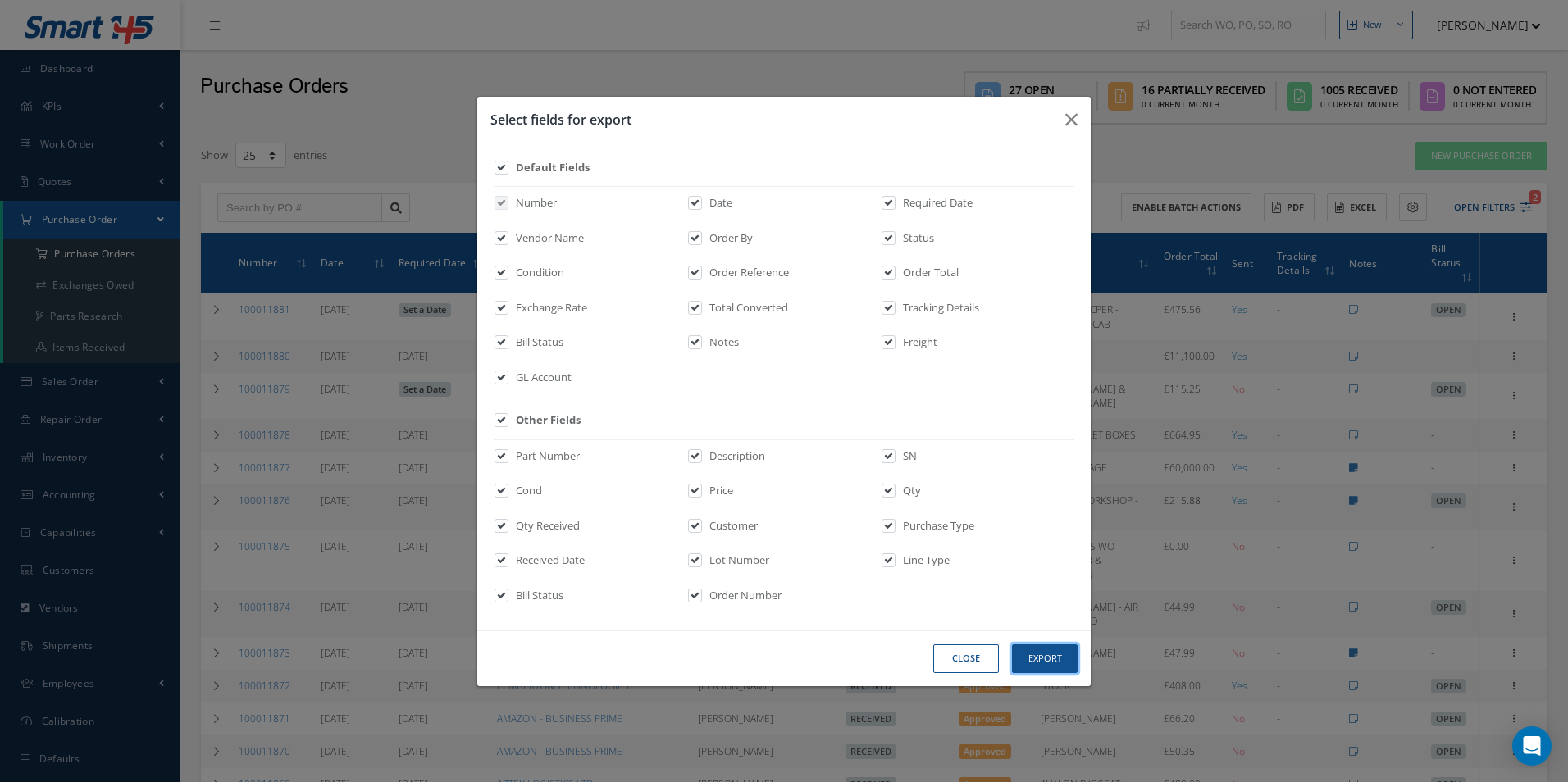
click at [0, 0] on button "Export" at bounding box center [0, 0] width 0 height 0
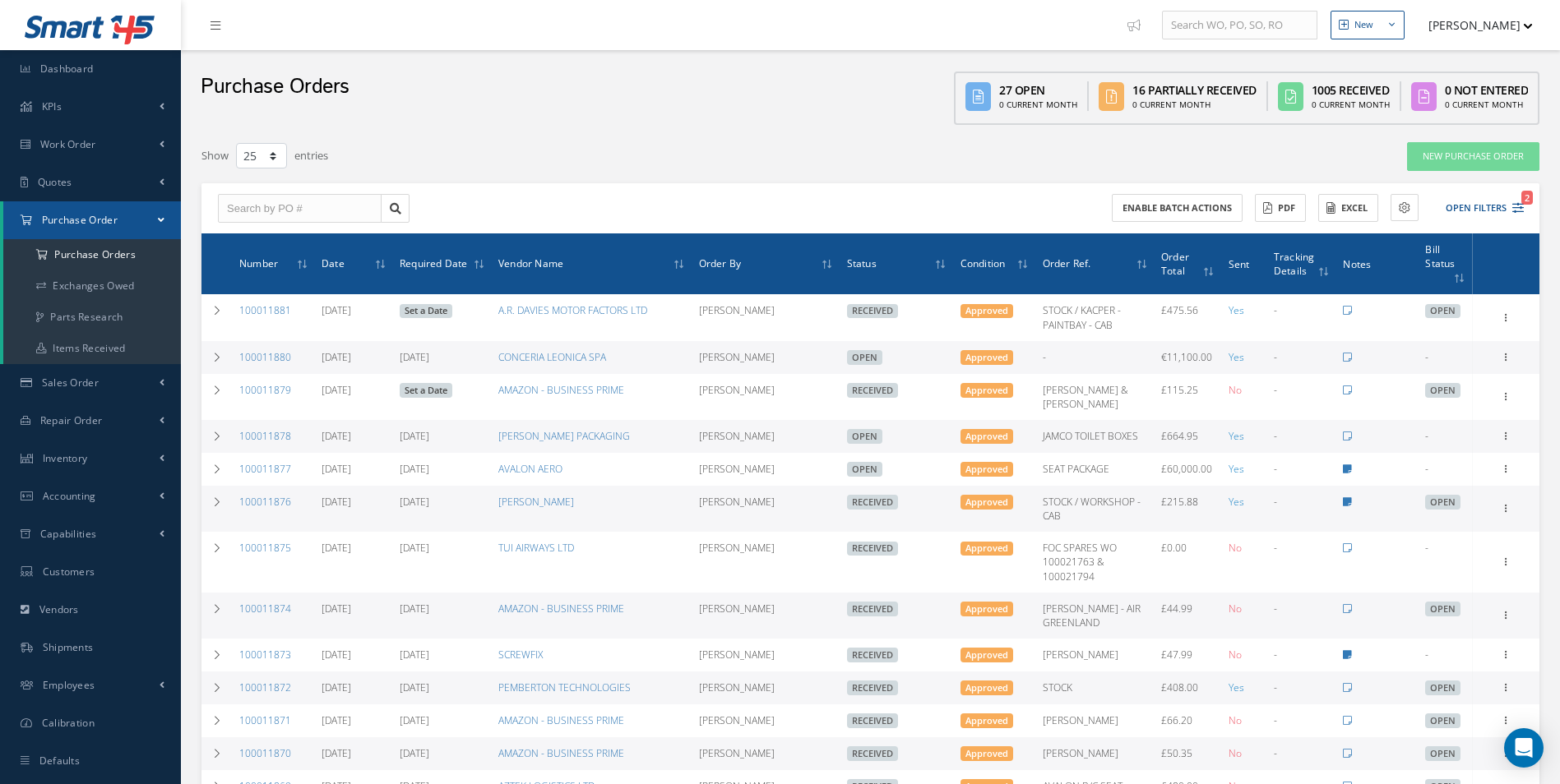
click at [680, 134] on div "Filters PO # Vendor Name Open Partially/Received Received Canceled Edited Open …" at bounding box center [870, 796] width 1355 height 1325
